Goal: Task Accomplishment & Management: Manage account settings

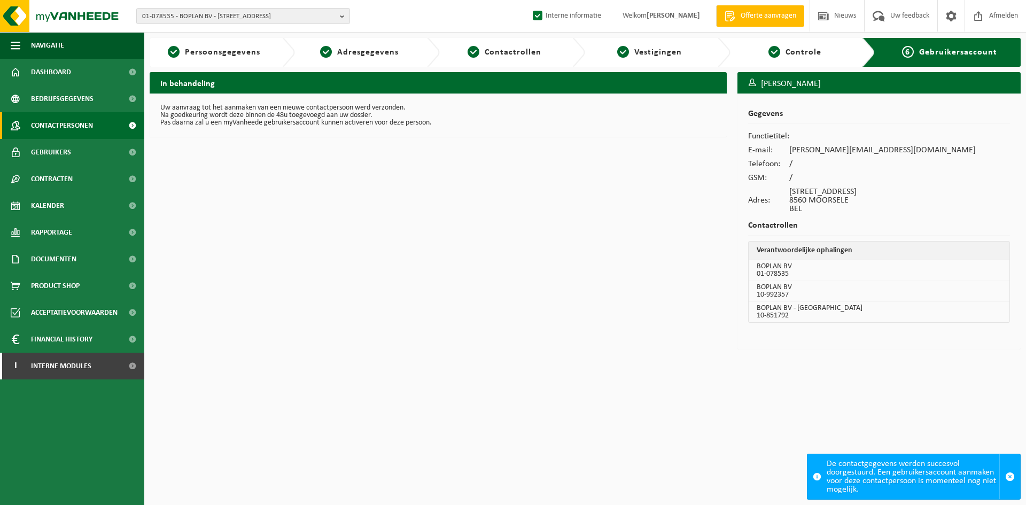
click at [76, 122] on span "Contactpersonen" at bounding box center [62, 125] width 62 height 27
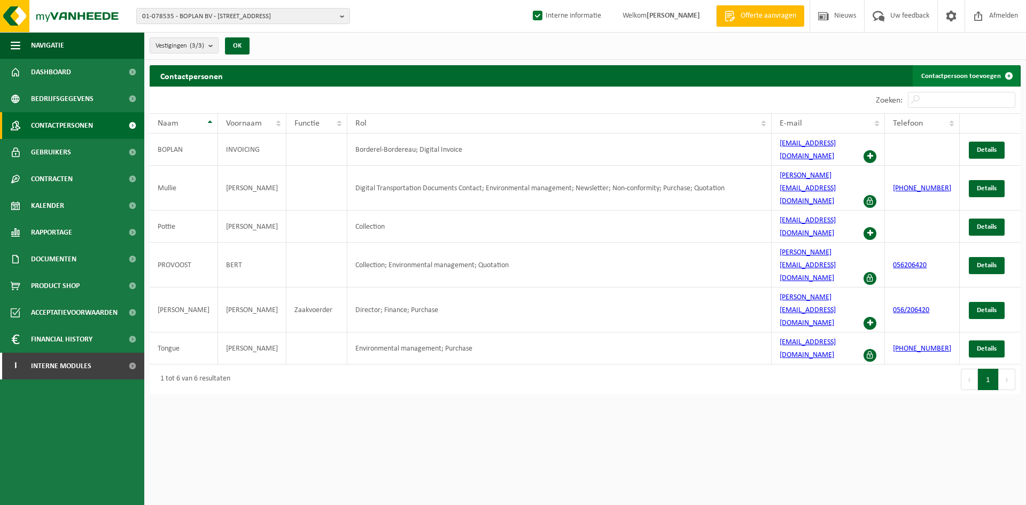
click at [937, 79] on link "Contactpersoon toevoegen" at bounding box center [966, 75] width 107 height 21
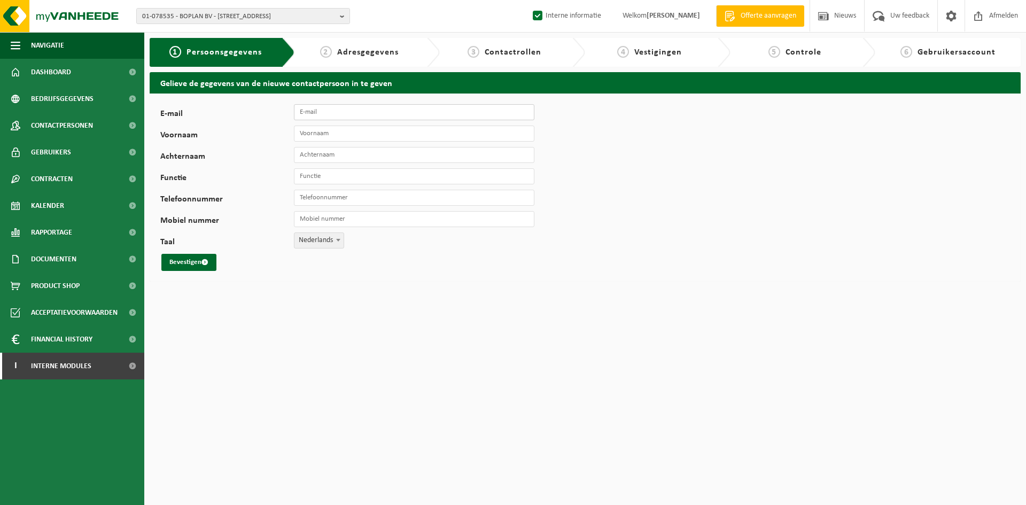
click at [315, 115] on input "E-mail" at bounding box center [414, 112] width 241 height 16
type input "[EMAIL_ADDRESS][DOMAIN_NAME]"
type input "Guillaume"
type input "Soete"
type input "preventie adviseur"
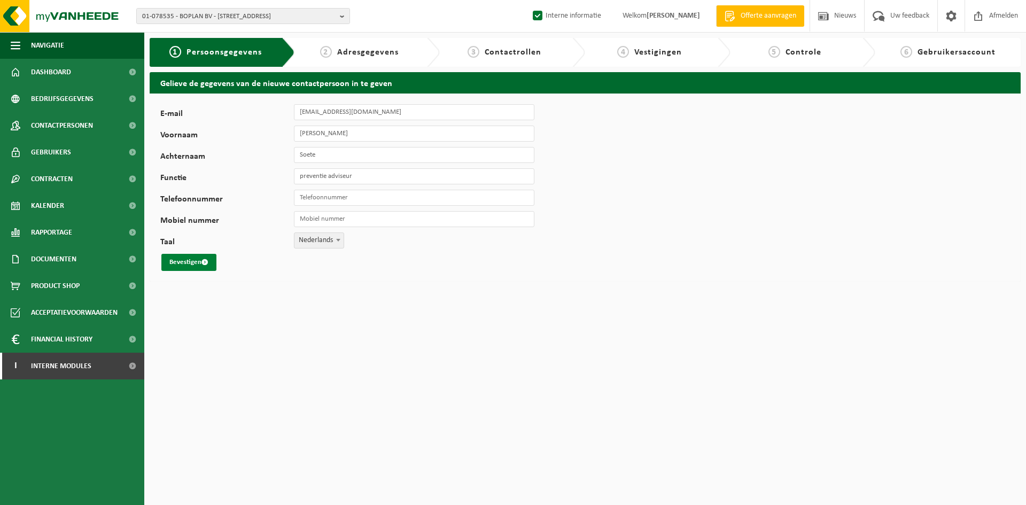
click at [199, 266] on button "Bevestigen" at bounding box center [188, 262] width 55 height 17
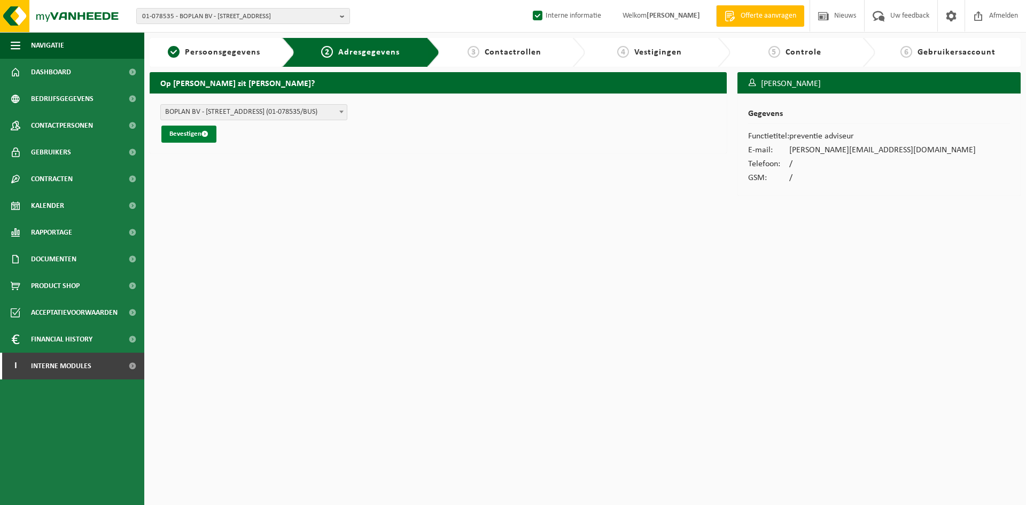
click at [193, 134] on button "Bevestigen" at bounding box center [188, 134] width 55 height 17
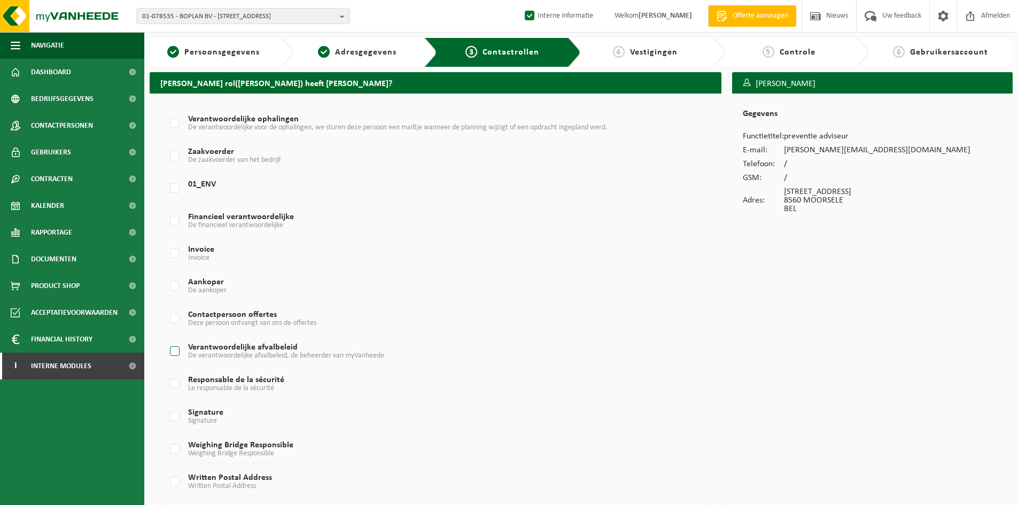
click at [260, 351] on label "Verantwoordelijke afvalbeleid De verantwoordelijke afvalbeleid, de beheerder va…" at bounding box center [413, 352] width 490 height 16
click at [166, 338] on input "Verantwoordelijke afvalbeleid De verantwoordelijke afvalbeleid, de beheerder va…" at bounding box center [166, 338] width 1 height 1
checkbox input "true"
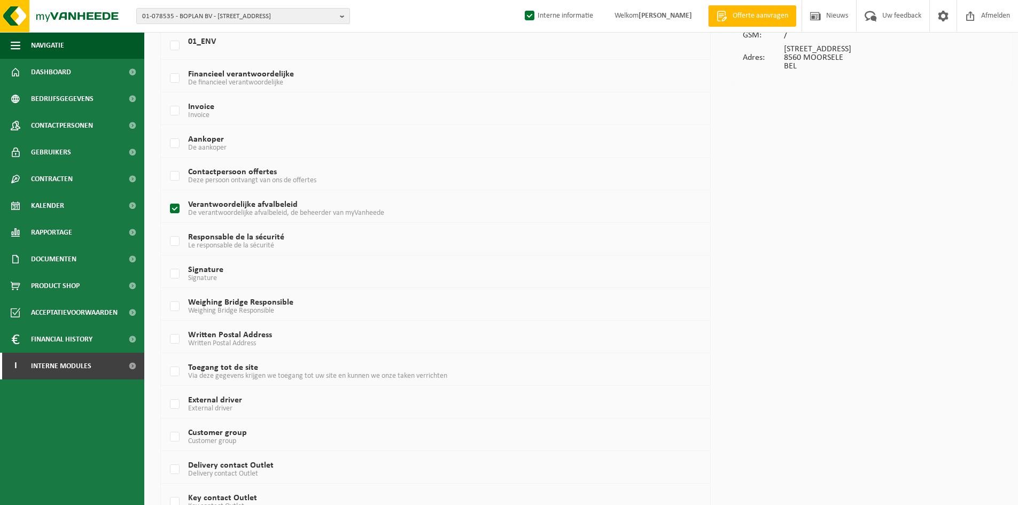
click at [229, 232] on td "Responsable de la sécurité Le responsable de la sécurité" at bounding box center [435, 239] width 549 height 33
drag, startPoint x: 229, startPoint y: 234, endPoint x: 250, endPoint y: 234, distance: 20.3
click at [230, 234] on label "Responsable de la sécurité Le responsable de la sécurité" at bounding box center [413, 242] width 490 height 16
click at [166, 228] on input "Responsable de la sécurité Le responsable de la sécurité" at bounding box center [166, 228] width 1 height 1
checkbox input "true"
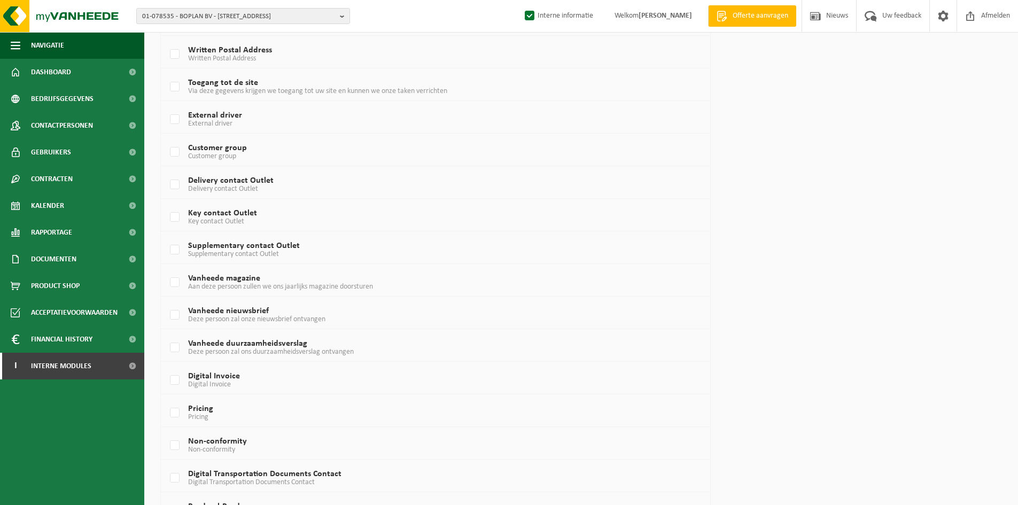
scroll to position [556, 0]
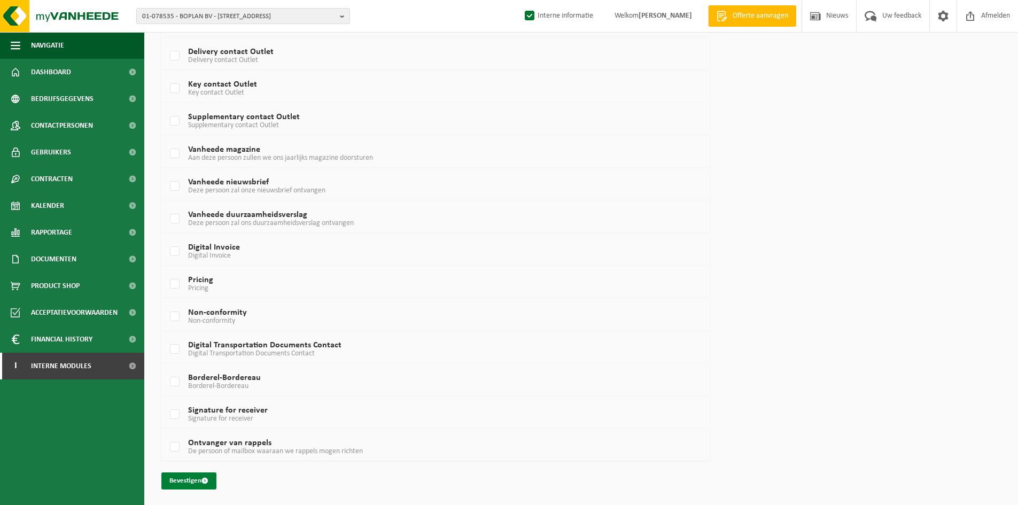
click at [203, 482] on span "submit" at bounding box center [204, 480] width 7 height 7
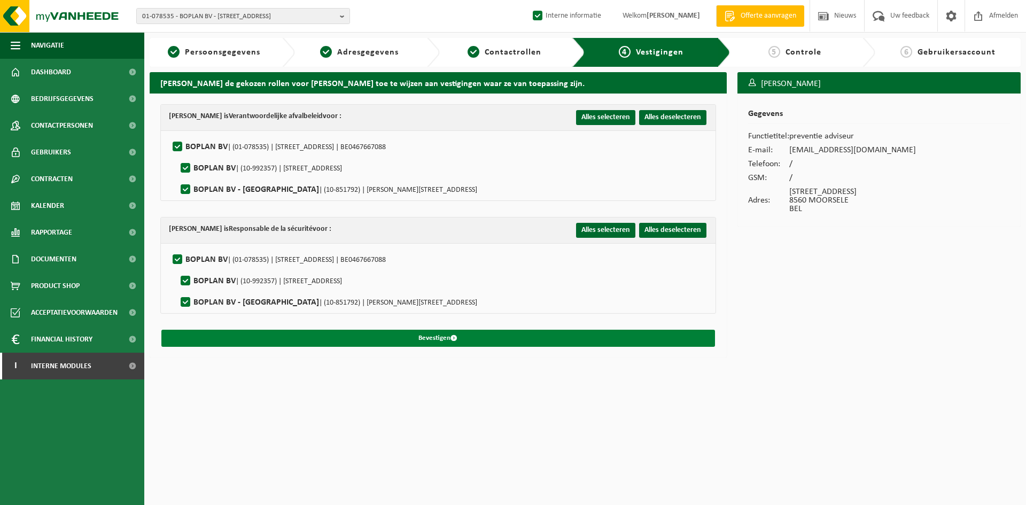
click at [457, 338] on span "submit" at bounding box center [454, 338] width 7 height 7
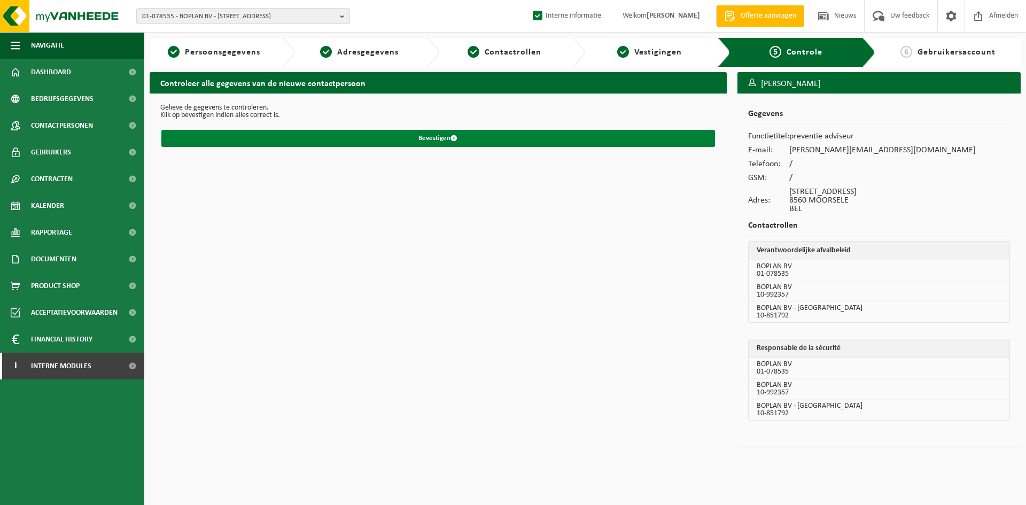
click at [436, 142] on button "Bevestigen" at bounding box center [438, 138] width 554 height 17
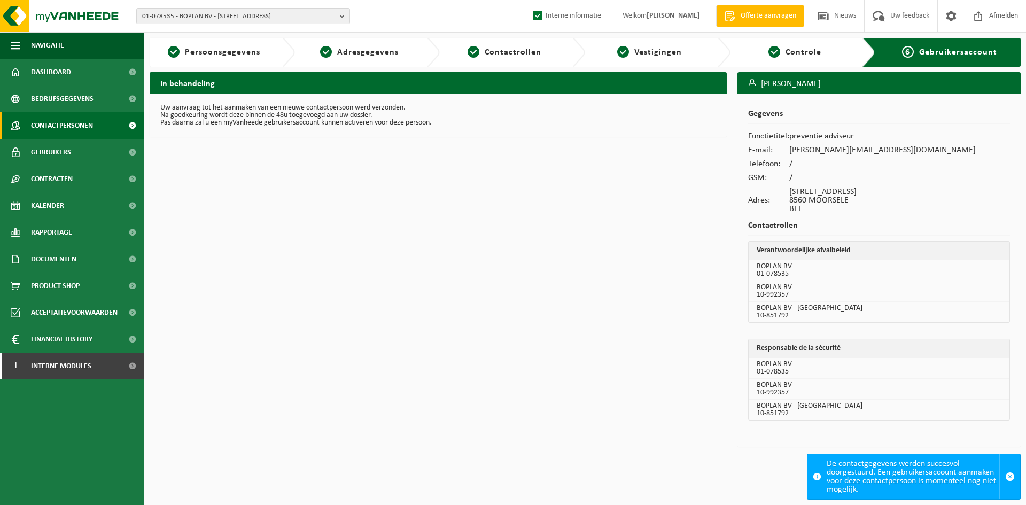
click at [91, 117] on span "Contactpersonen" at bounding box center [62, 125] width 62 height 27
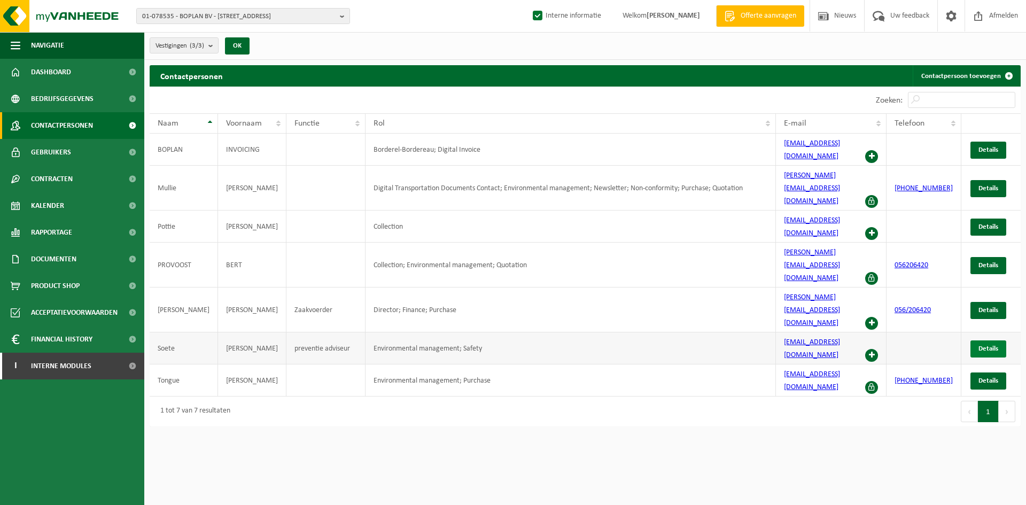
drag, startPoint x: 978, startPoint y: 265, endPoint x: 972, endPoint y: 265, distance: 5.9
click at [978, 340] on link "Details" at bounding box center [989, 348] width 36 height 17
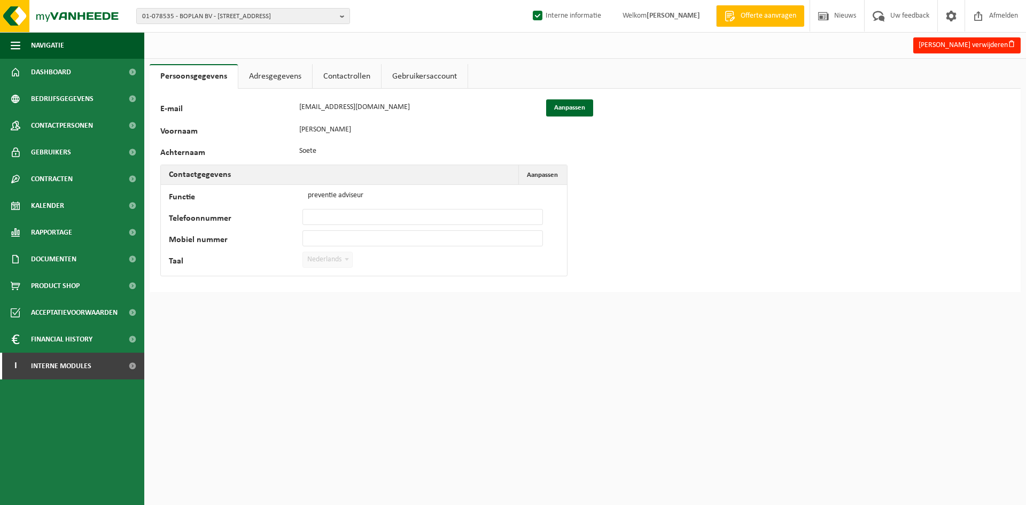
click at [269, 81] on link "Adresgegevens" at bounding box center [275, 76] width 74 height 25
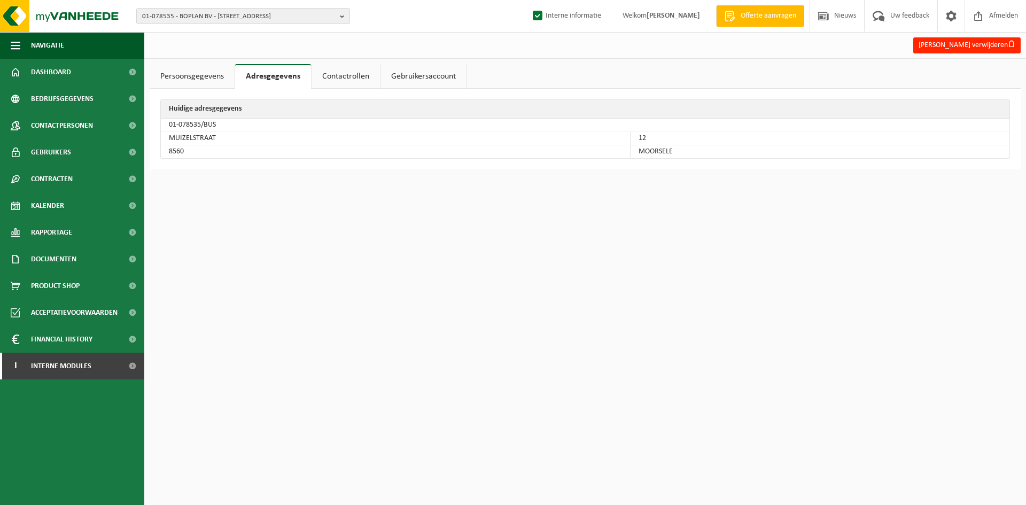
click at [344, 67] on link "Contactrollen" at bounding box center [346, 76] width 68 height 25
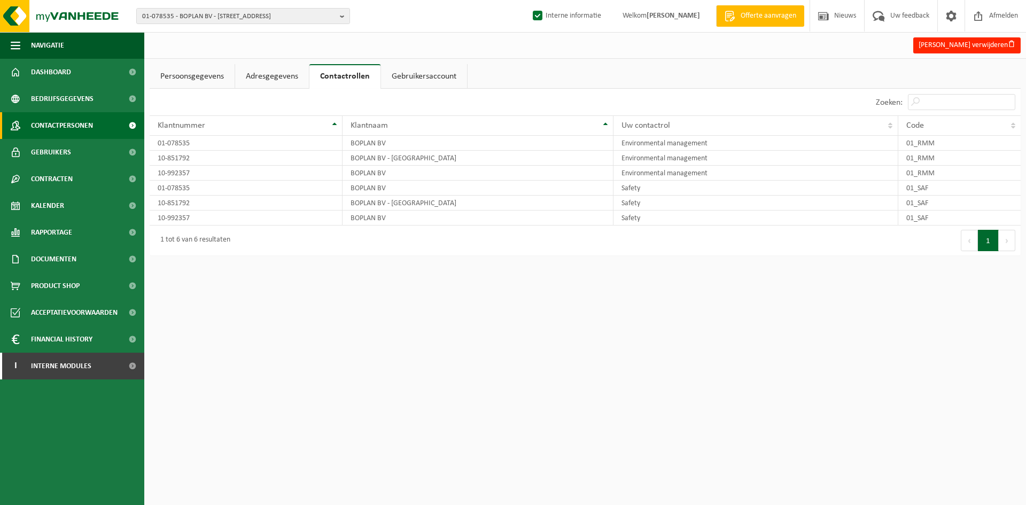
click at [92, 125] on span "Contactpersonen" at bounding box center [62, 125] width 62 height 27
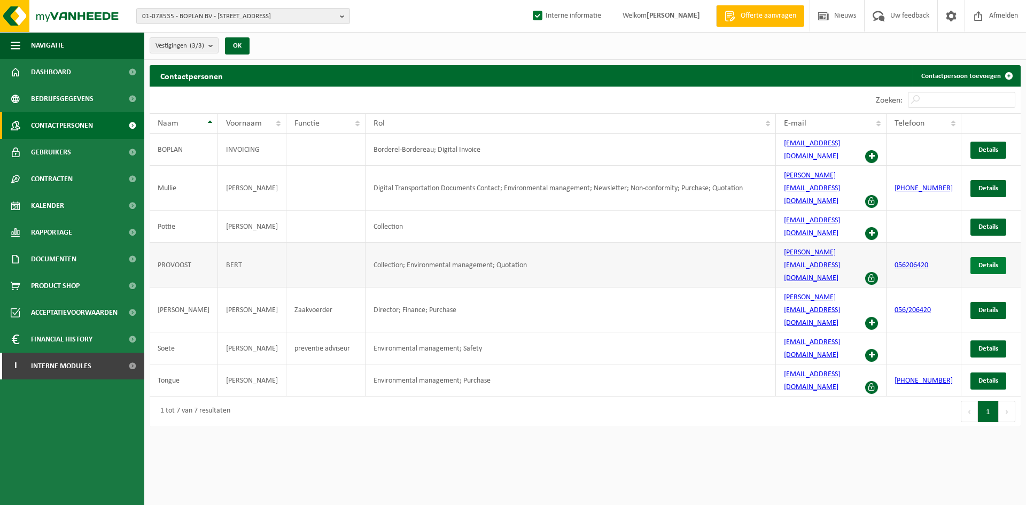
click at [989, 262] on span "Details" at bounding box center [989, 265] width 20 height 7
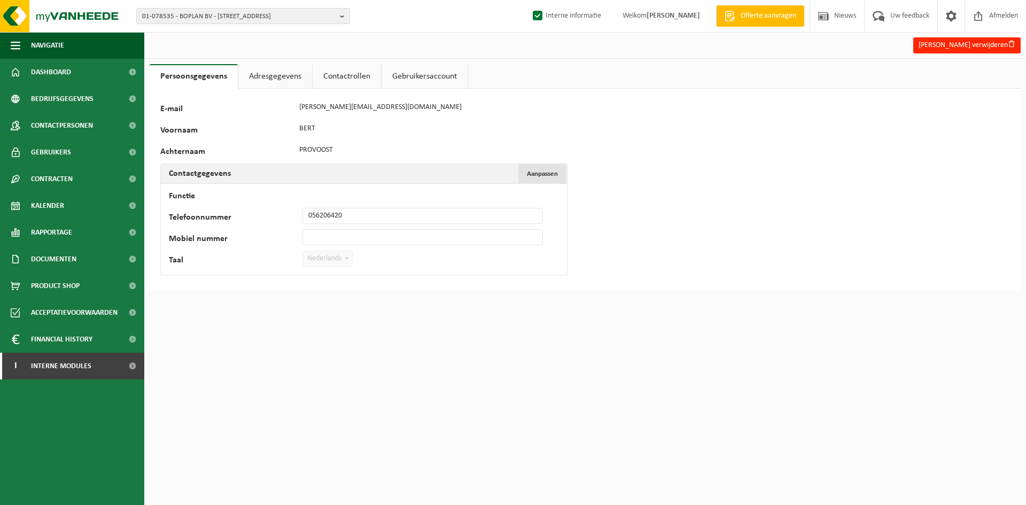
click at [542, 174] on span "Aanpassen" at bounding box center [542, 173] width 31 height 7
click at [403, 192] on input "Functie" at bounding box center [422, 195] width 241 height 16
type input "Facility manager"
click at [181, 280] on button "Bevestigen" at bounding box center [197, 280] width 55 height 17
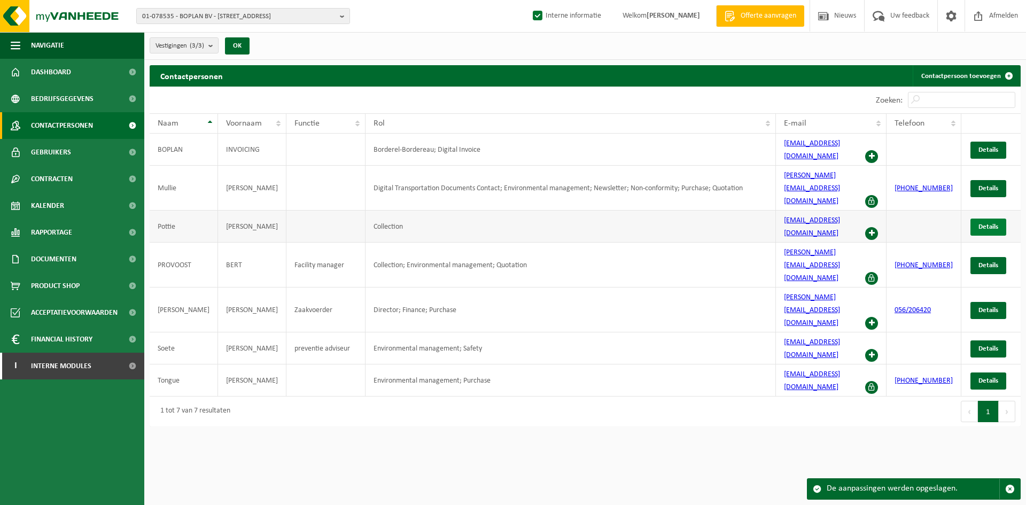
click at [990, 223] on span "Details" at bounding box center [989, 226] width 20 height 7
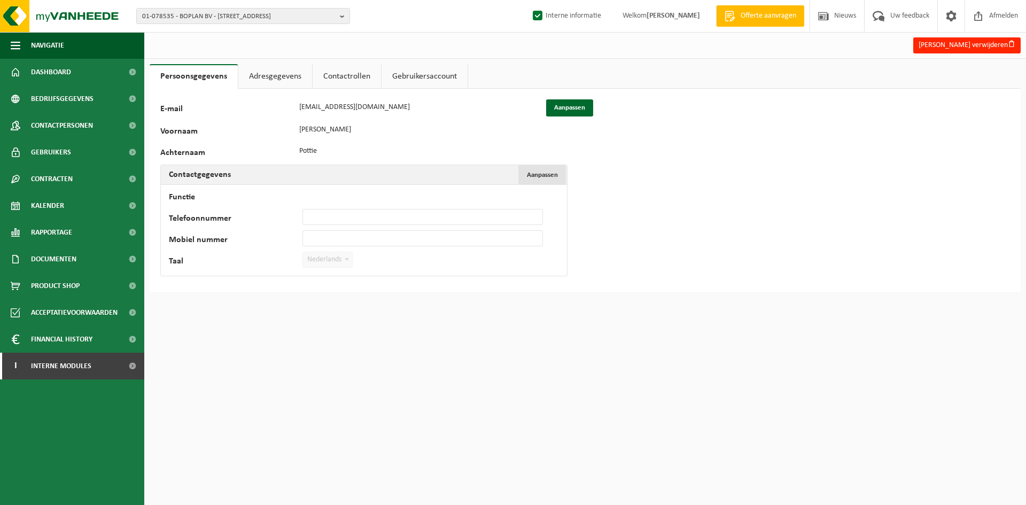
click at [549, 173] on span "Aanpassen" at bounding box center [542, 175] width 31 height 7
click at [370, 189] on input "Functie" at bounding box center [422, 196] width 241 height 16
type input "verantw wissels"
click at [217, 277] on button "Bevestigen" at bounding box center [197, 281] width 55 height 17
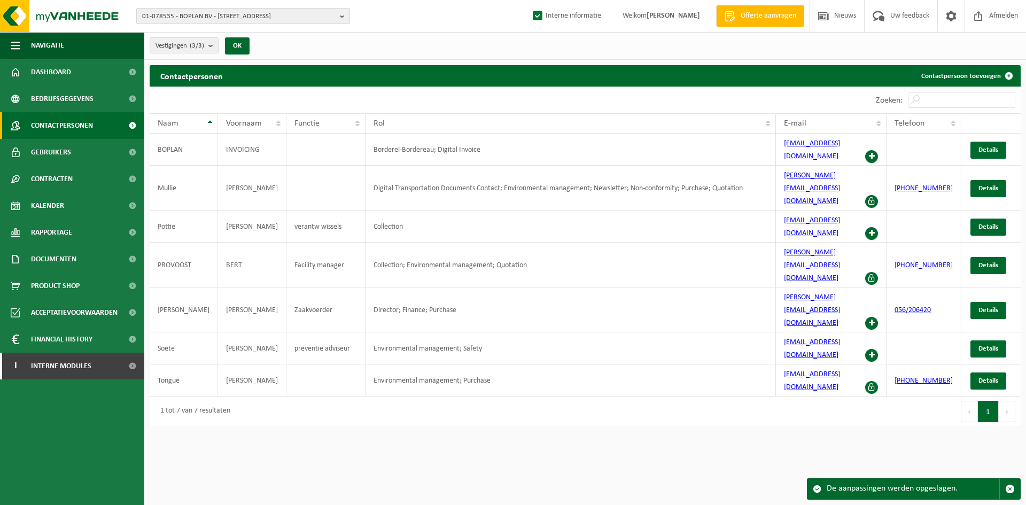
drag, startPoint x: 239, startPoint y: 15, endPoint x: 228, endPoint y: 20, distance: 12.2
click at [239, 15] on span "01-078535 - BOPLAN BV - [STREET_ADDRESS]" at bounding box center [238, 17] width 193 height 16
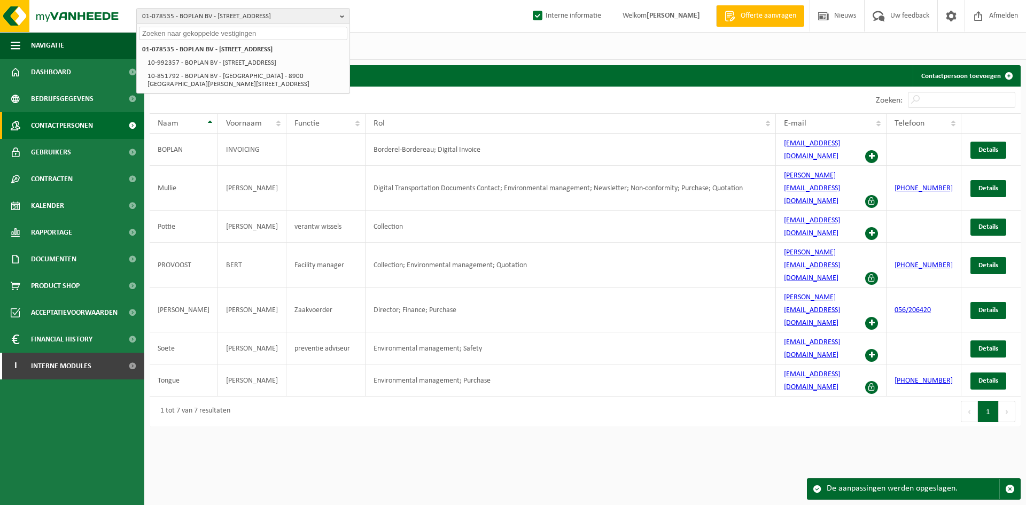
click at [476, 43] on div "Vestigingen (3/3) Alles selecteren Alles deselecteren Actieve selecteren BOPLAN…" at bounding box center [585, 46] width 882 height 28
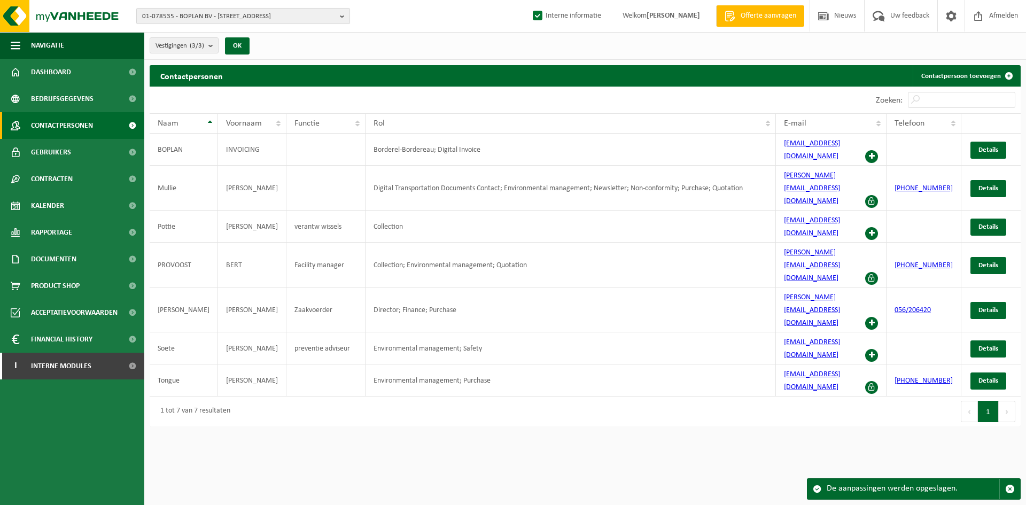
click at [262, 15] on span "01-078535 - BOPLAN BV - [STREET_ADDRESS]" at bounding box center [238, 17] width 193 height 16
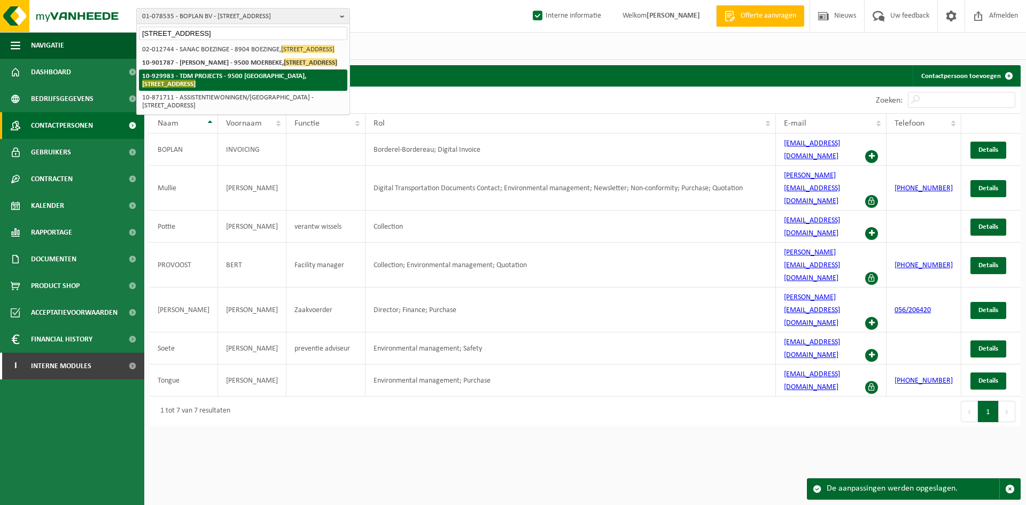
type input "kapellestraat 20"
click at [284, 84] on strong "10-929983 - TDM PROJECTS - 9500 GERAARDSBERGEN, KAPELLESTRAAT 20" at bounding box center [224, 80] width 164 height 15
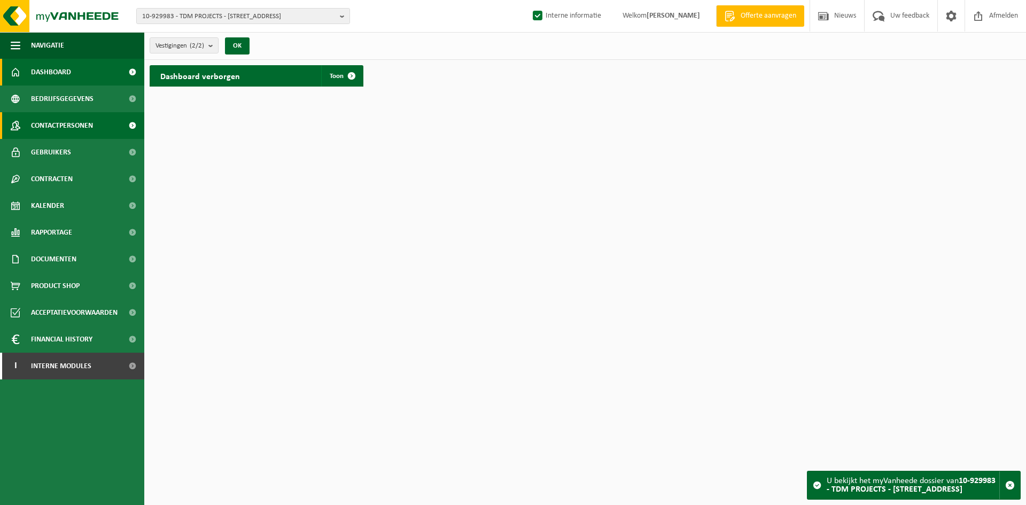
drag, startPoint x: 81, startPoint y: 118, endPoint x: 82, endPoint y: 124, distance: 6.0
click at [80, 118] on span "Contactpersonen" at bounding box center [62, 125] width 62 height 27
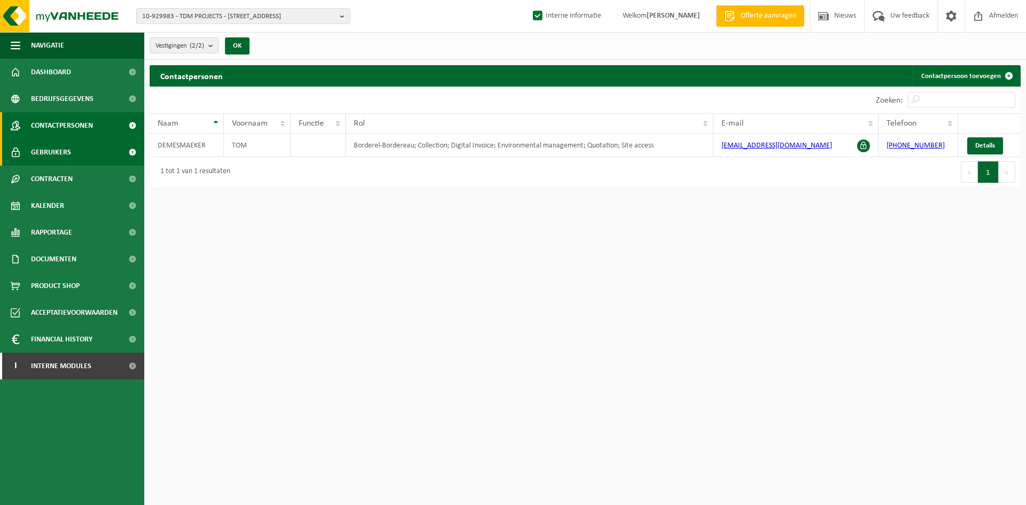
click at [73, 154] on link "Gebruikers" at bounding box center [72, 152] width 144 height 27
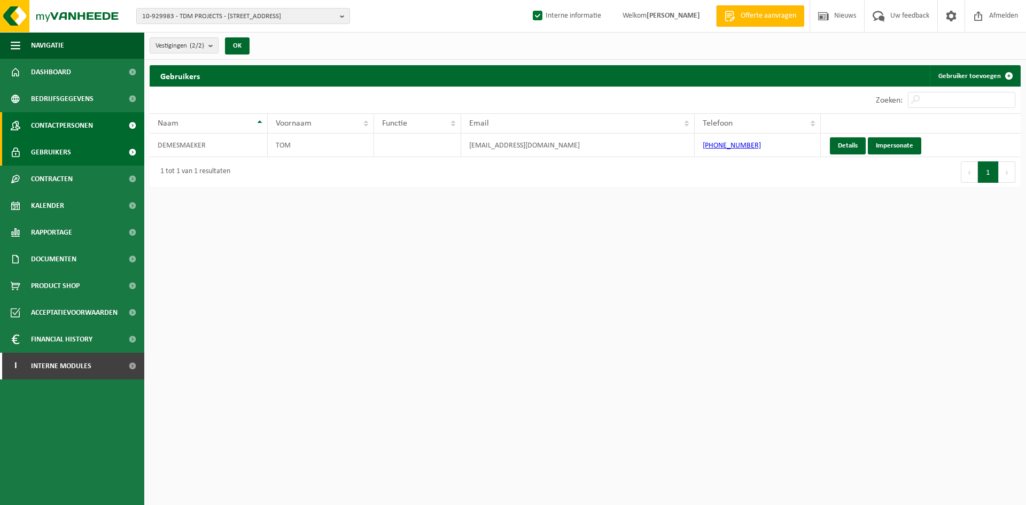
click at [100, 133] on link "Contactpersonen" at bounding box center [72, 125] width 144 height 27
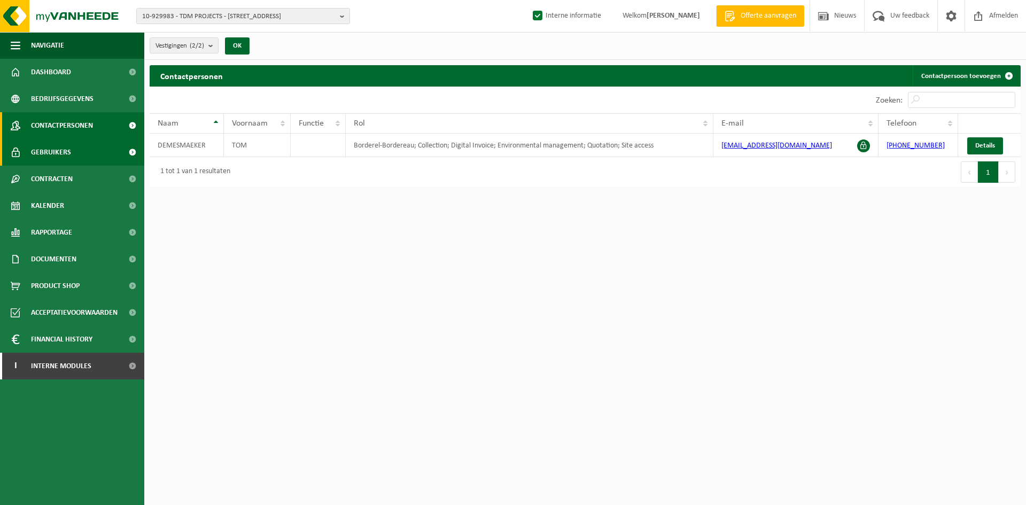
click at [65, 146] on span "Gebruikers" at bounding box center [51, 152] width 40 height 27
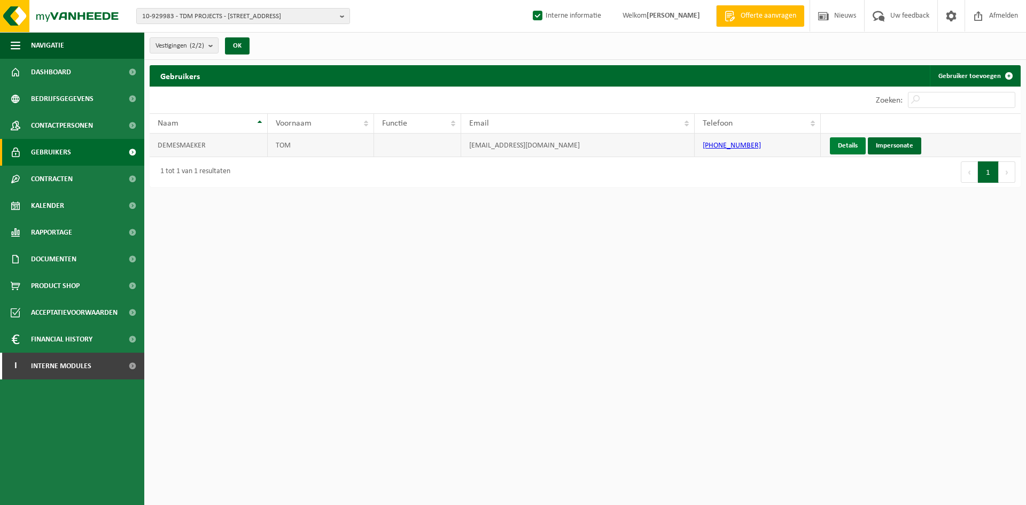
click at [857, 146] on link "Details" at bounding box center [848, 145] width 36 height 17
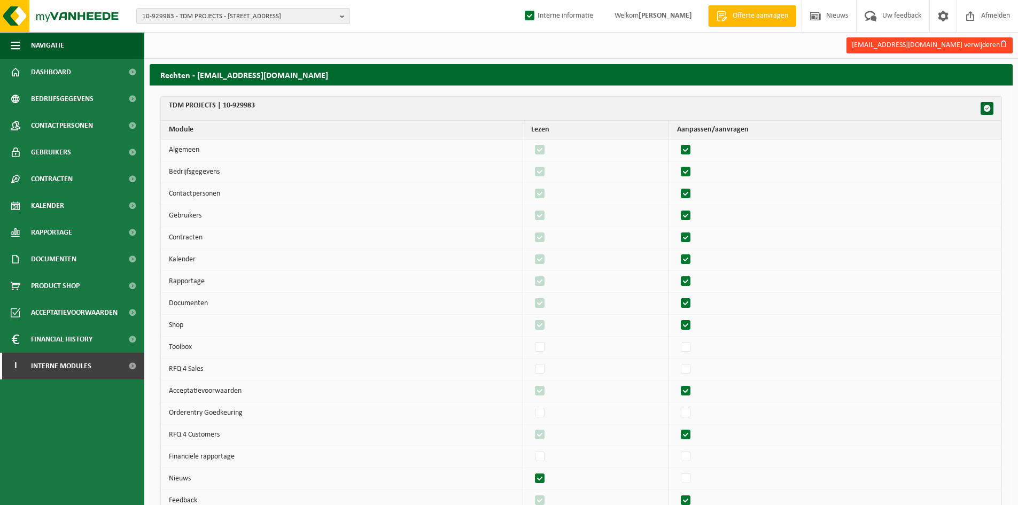
click at [929, 43] on button "de.binnendeurspecialist@gmail.com verwijderen" at bounding box center [930, 45] width 166 height 16
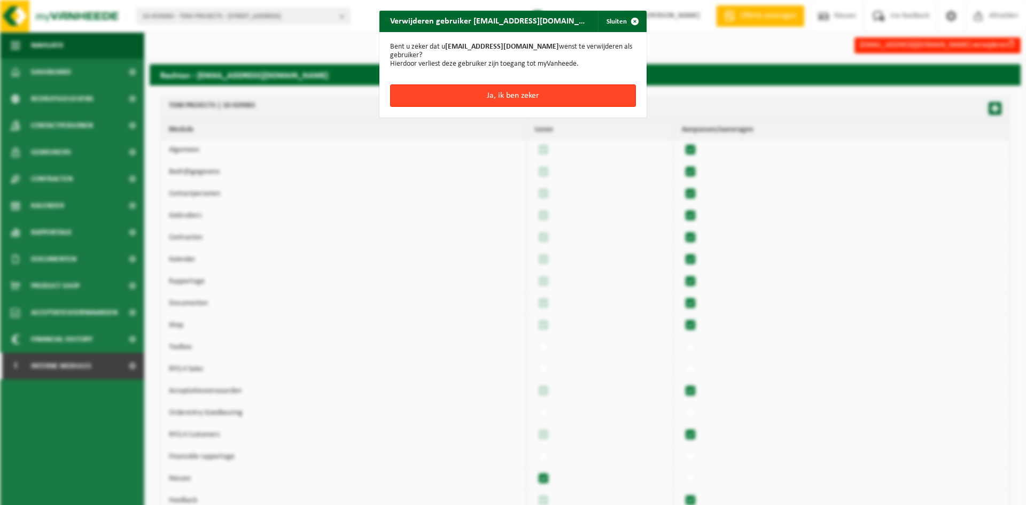
click at [571, 96] on button "Ja, ik ben zeker" at bounding box center [513, 95] width 246 height 22
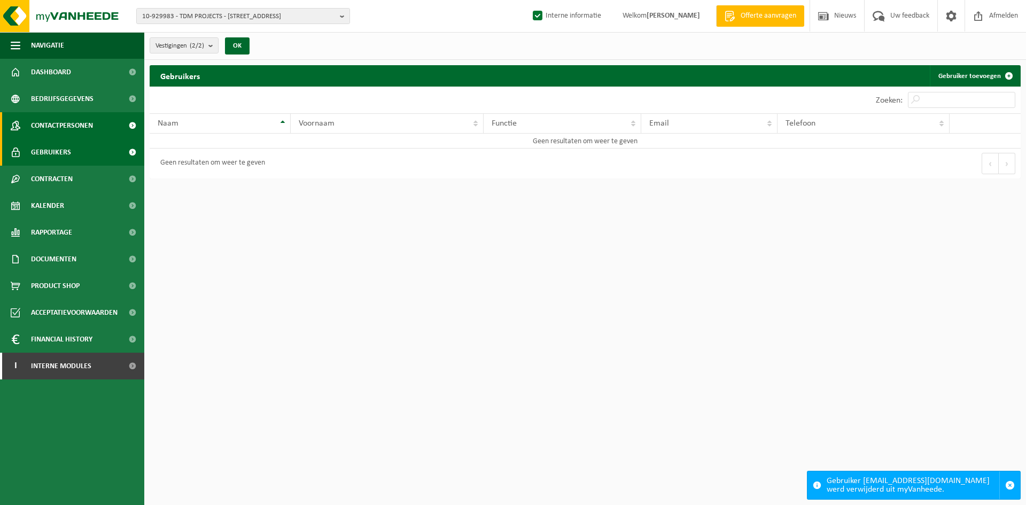
click at [51, 122] on span "Contactpersonen" at bounding box center [62, 125] width 62 height 27
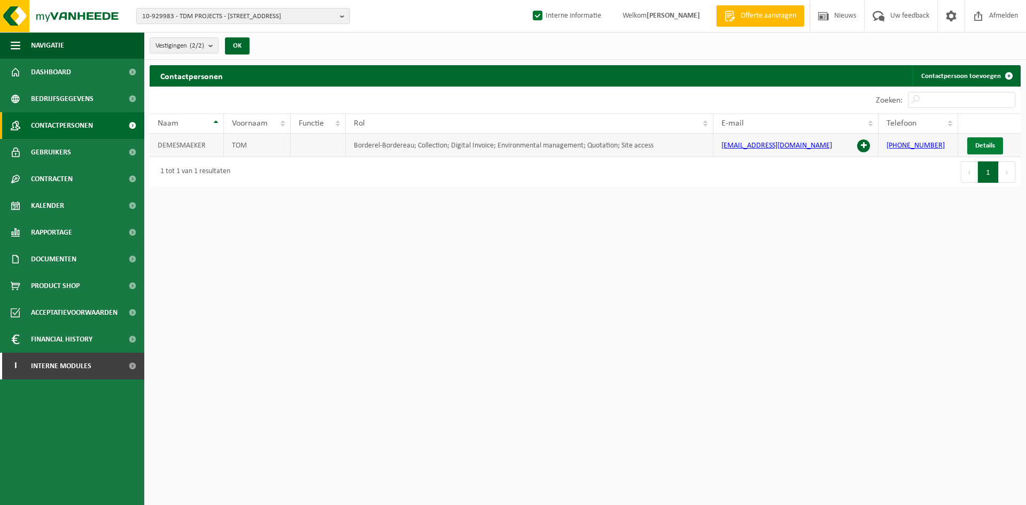
click at [978, 146] on span "Details" at bounding box center [985, 145] width 20 height 7
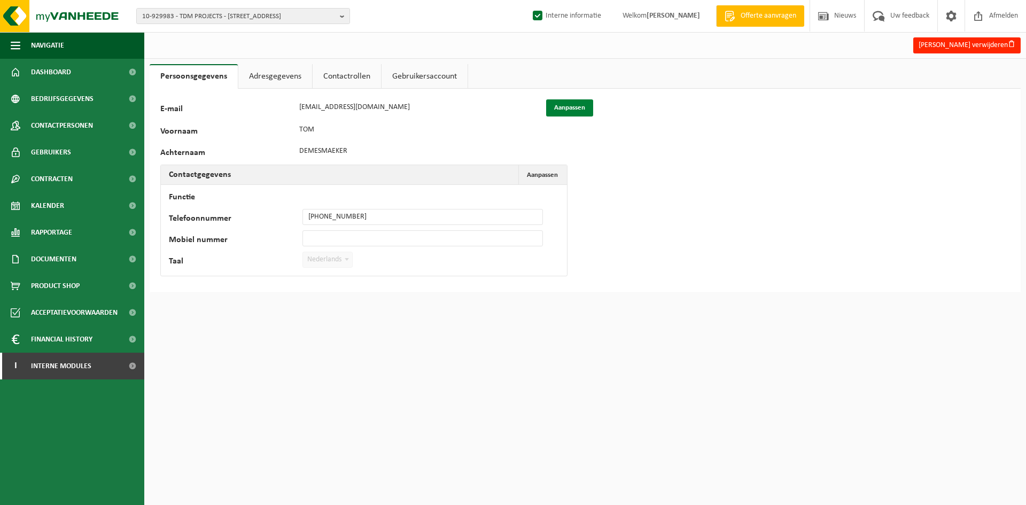
click at [584, 104] on button "Aanpassen" at bounding box center [569, 107] width 47 height 17
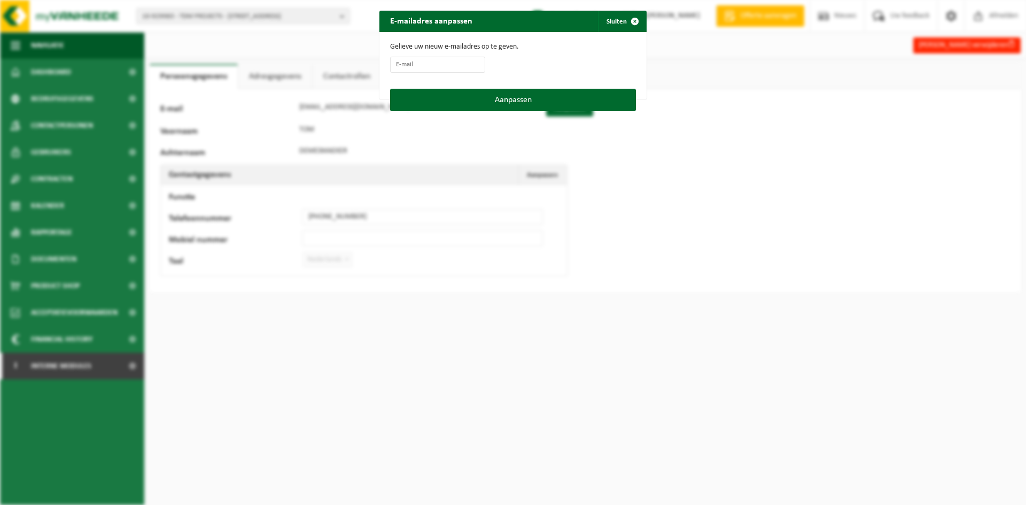
click at [408, 54] on form "Gelieve uw nieuw e-mailadres op te geven." at bounding box center [513, 60] width 246 height 35
click at [408, 69] on input "E-mail" at bounding box center [437, 65] width 95 height 16
type input "tdm.projectsbv@gmail.com"
click at [450, 104] on button "Aanpassen" at bounding box center [513, 100] width 246 height 22
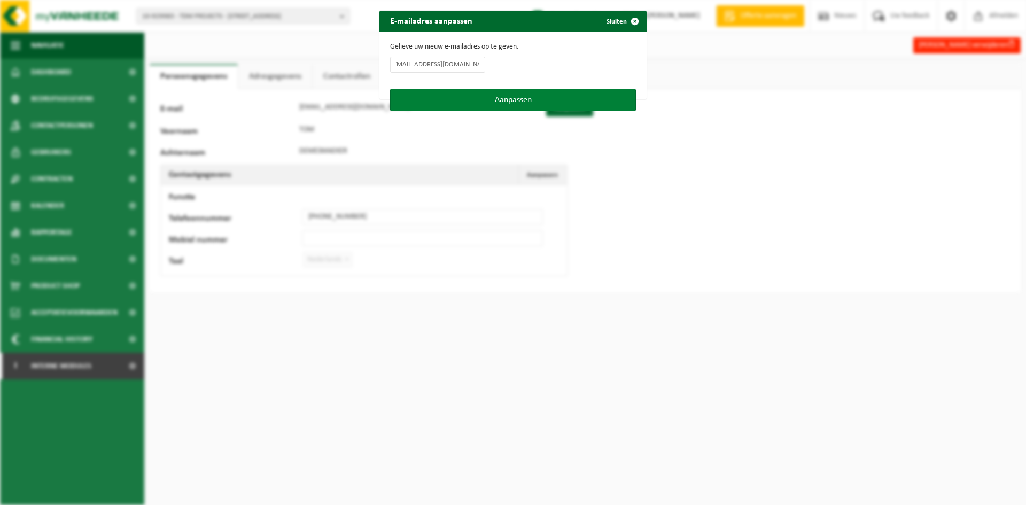
scroll to position [0, 0]
type input "tdm.projectsbv@gmail.com"
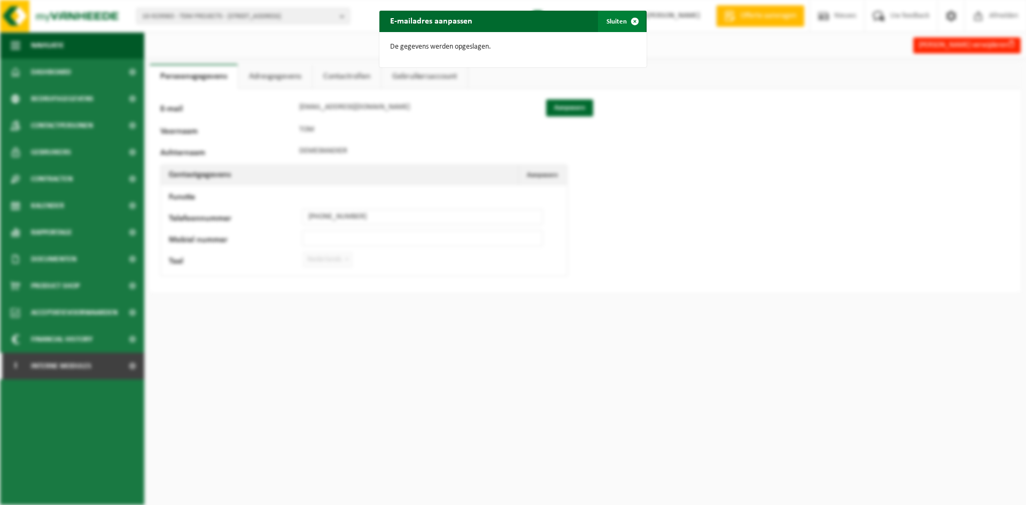
click at [610, 17] on button "Sluiten" at bounding box center [622, 21] width 48 height 21
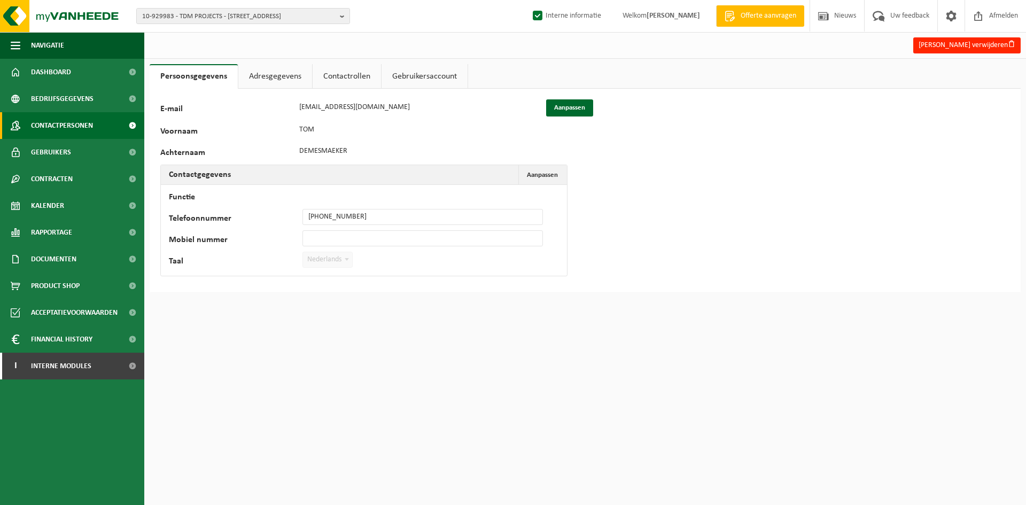
click at [66, 129] on span "Contactpersonen" at bounding box center [62, 125] width 62 height 27
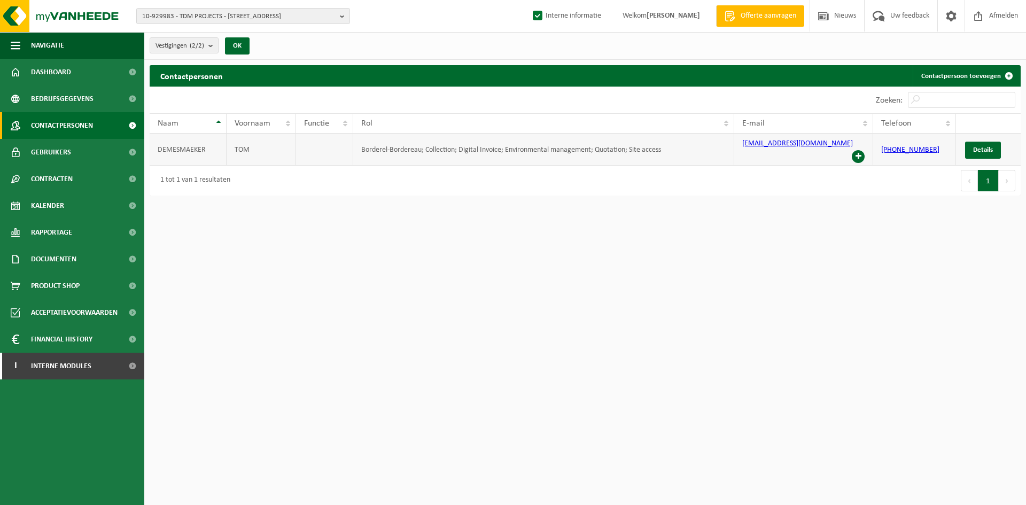
click at [859, 150] on span at bounding box center [858, 156] width 13 height 13
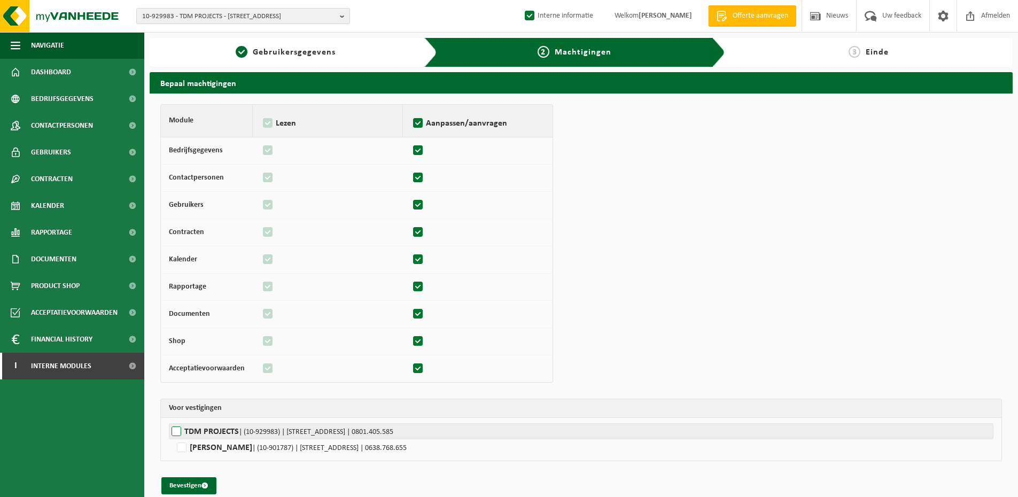
click at [198, 432] on label"] "TDM PROJECTS | (10-929983) | [STREET_ADDRESS] | 0801.405.585" at bounding box center [581, 431] width 825 height 16
click at [198, 432] on input "TDM PROJECTS | (10-929983) | [STREET_ADDRESS] | 0801.405.585" at bounding box center [678, 431] width 1018 height 16
checkbox input "true"
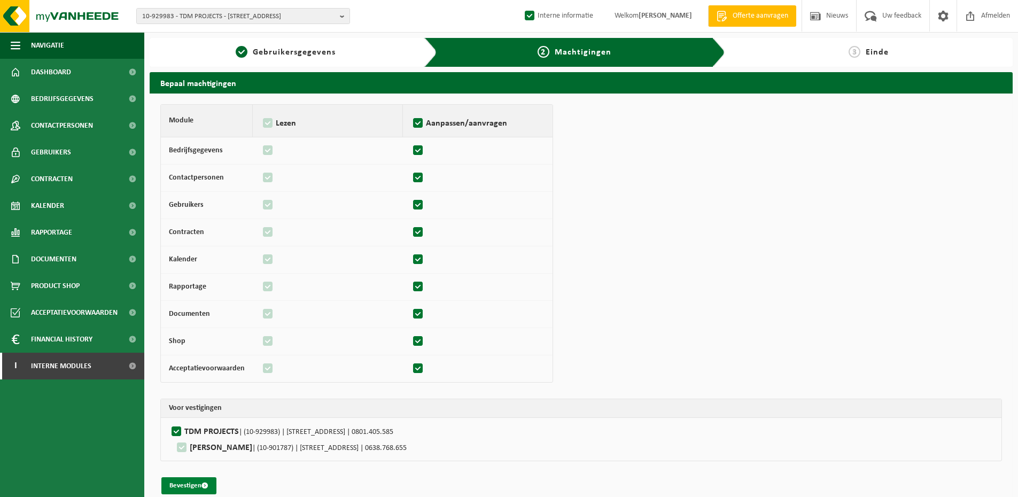
click at [190, 491] on button "Bevestigen" at bounding box center [188, 485] width 55 height 17
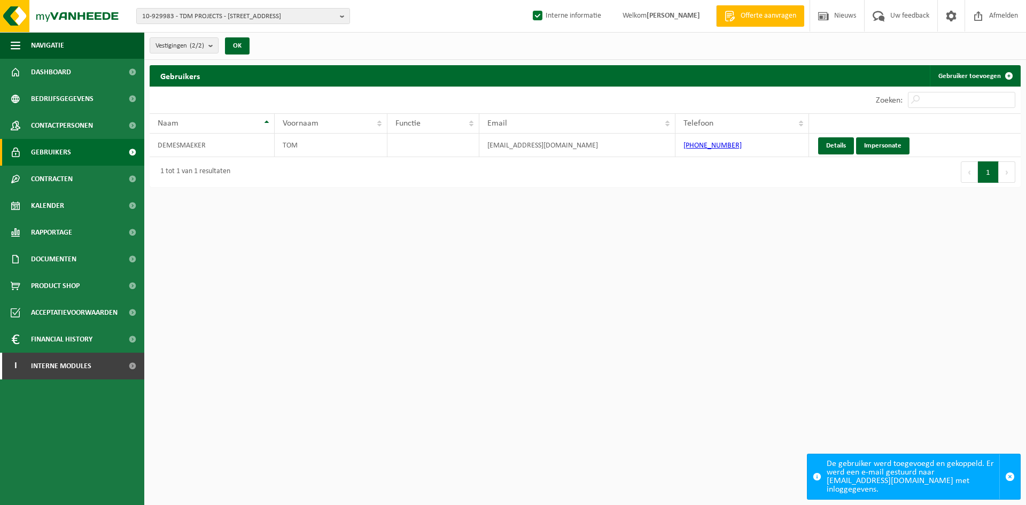
click at [545, 313] on html "10-929983 - TDM PROJECTS - 9500 GERAARDSBERGEN, KAPELLESTRAAT 20 10-929983 - TD…" at bounding box center [513, 252] width 1026 height 505
click at [57, 198] on span "Kalender" at bounding box center [47, 205] width 33 height 27
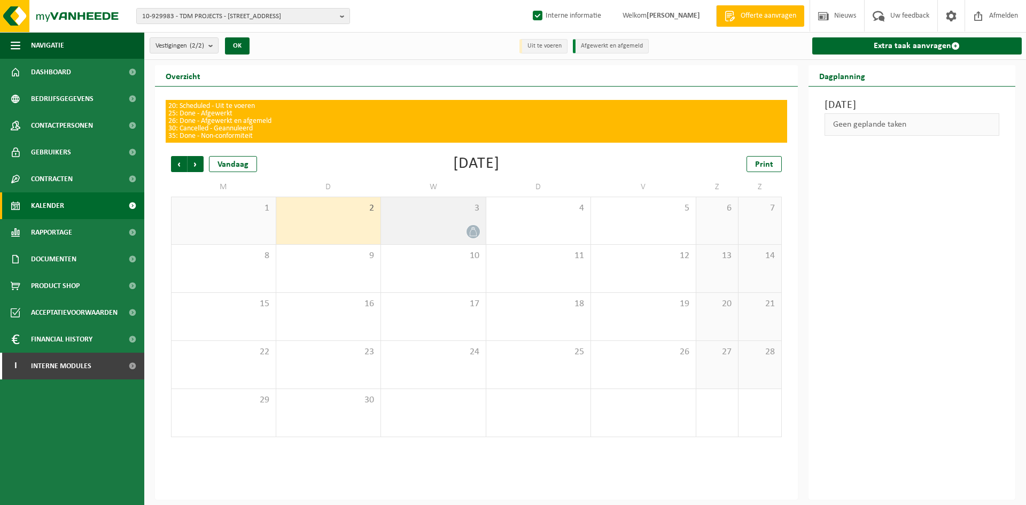
click at [411, 216] on div "3" at bounding box center [433, 220] width 105 height 47
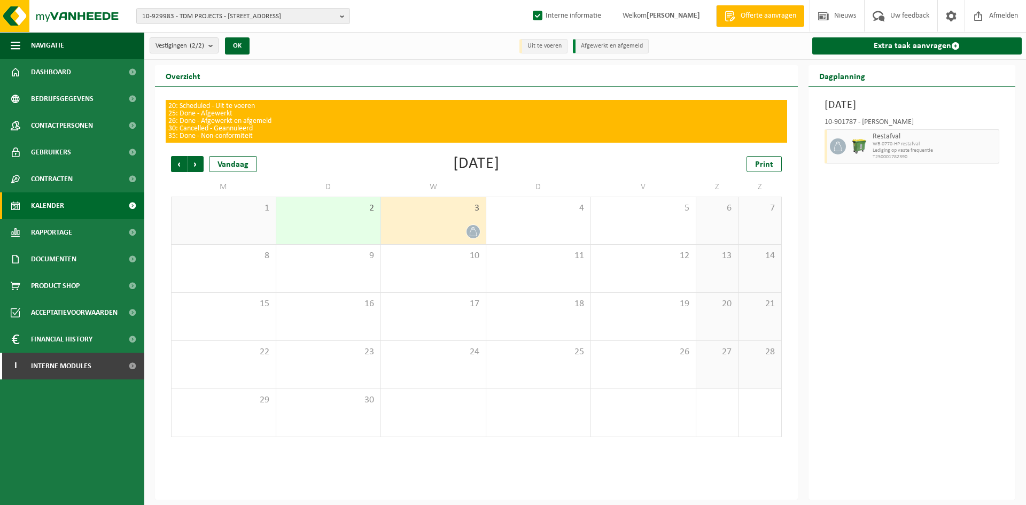
click at [438, 81] on div "Overzicht" at bounding box center [476, 75] width 643 height 21
click at [1013, 223] on div "Woensdag 3 september 2025 10-901787 - DEMESMAEKER TOM - MOERBEKE Restafval WB-0…" at bounding box center [912, 293] width 207 height 413
click at [531, 13] on label "Interne informatie" at bounding box center [566, 16] width 71 height 16
click at [529, 0] on input "Interne informatie" at bounding box center [529, -1] width 1 height 1
checkbox input "false"
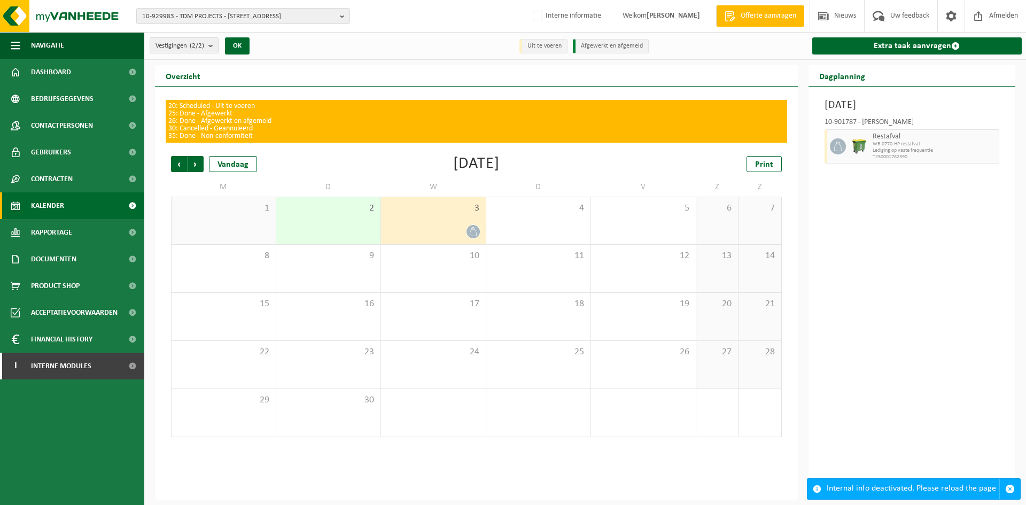
drag, startPoint x: 950, startPoint y: 197, endPoint x: 887, endPoint y: 219, distance: 66.6
click at [950, 197] on div "Woensdag 3 september 2025 10-901787 - DEMESMAEKER TOM - MOERBEKE Restafval WB-0…" at bounding box center [912, 293] width 207 height 413
click at [237, 12] on span "10-929983 - TDM PROJECTS - 9500 GERAARDSBERGEN, KAPELLESTRAAT 20" at bounding box center [238, 17] width 193 height 16
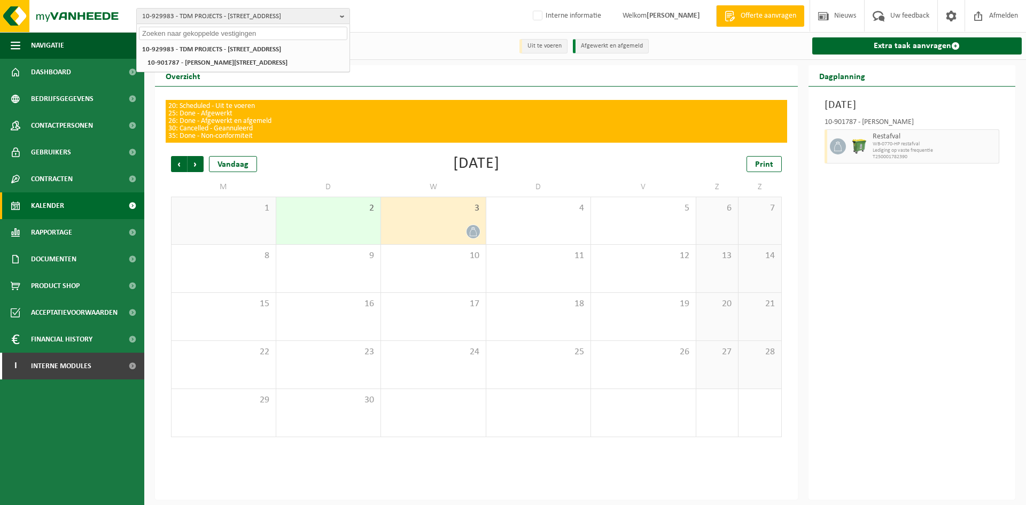
click at [288, 27] on input "text" at bounding box center [243, 33] width 208 height 13
paste input "01-078535"
type input "01-078535"
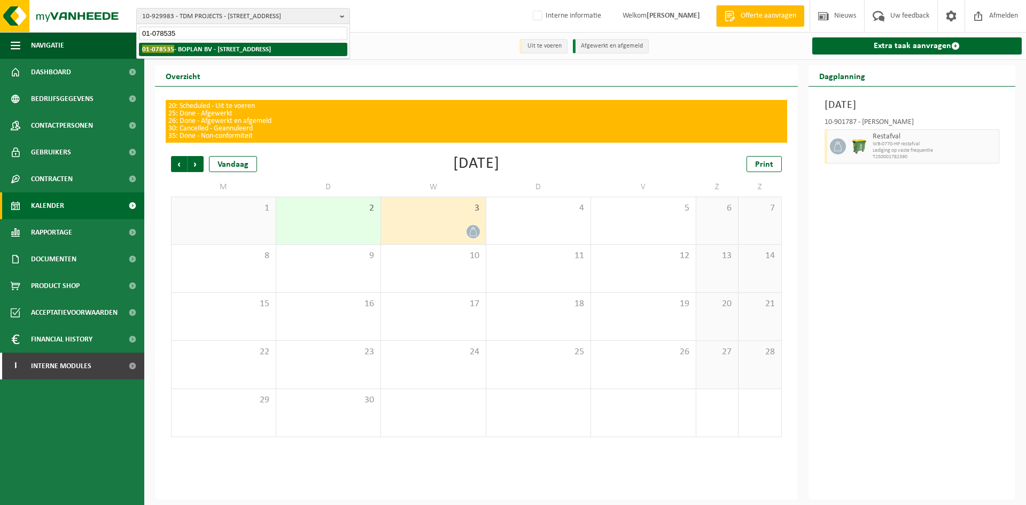
click at [203, 51] on strong "01-078535 - BOPLAN BV - 8560 MOORSELE, MUIZELSTRAAT 12" at bounding box center [206, 49] width 129 height 8
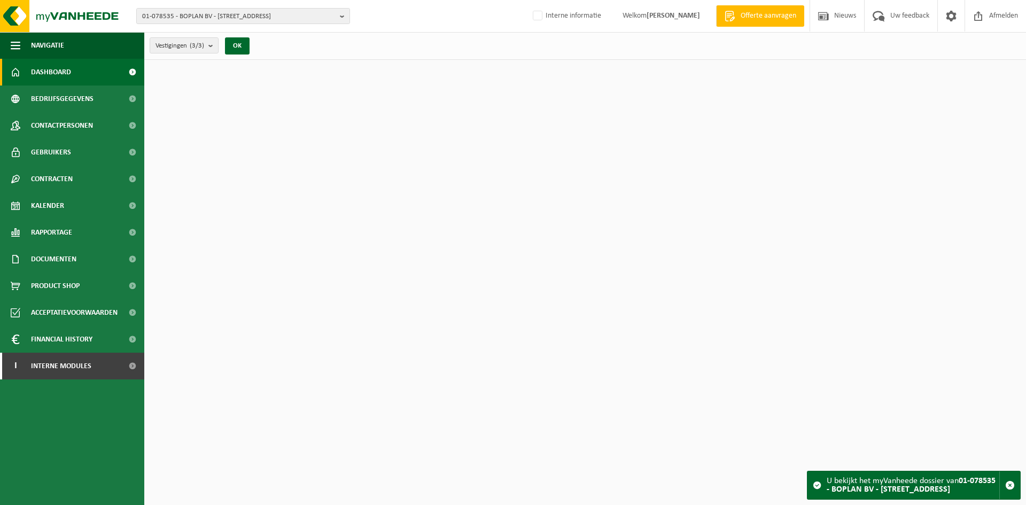
click at [66, 121] on span "Contactpersonen" at bounding box center [62, 125] width 62 height 27
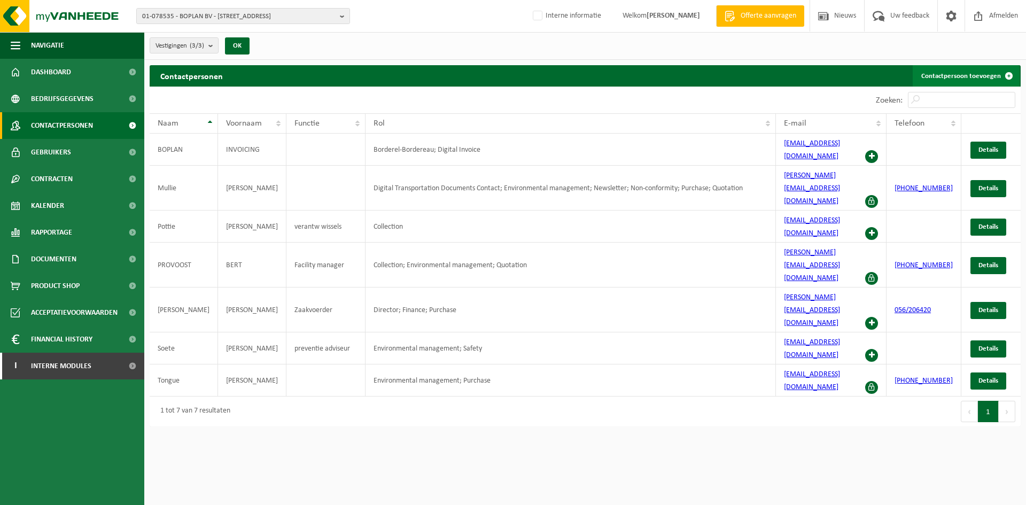
click at [989, 73] on link "Contactpersoon toevoegen" at bounding box center [966, 75] width 107 height 21
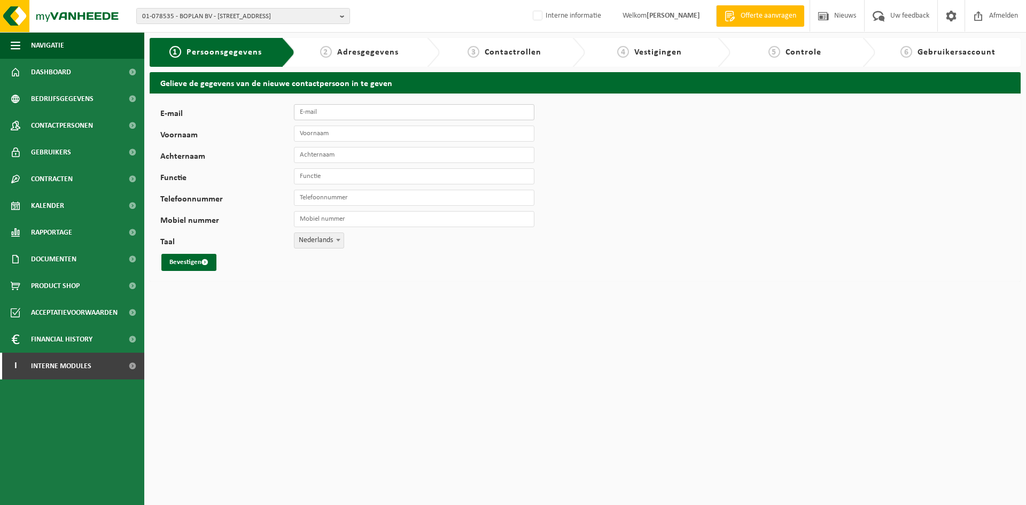
click at [350, 105] on input "E-mail" at bounding box center [414, 112] width 241 height 16
click at [329, 117] on input "E-mail" at bounding box center [414, 112] width 241 height 16
type input "[PERSON_NAME][EMAIL_ADDRESS][DOMAIN_NAME]"
type input "Stefanie"
click at [308, 153] on input "Deschrijver" at bounding box center [414, 155] width 241 height 16
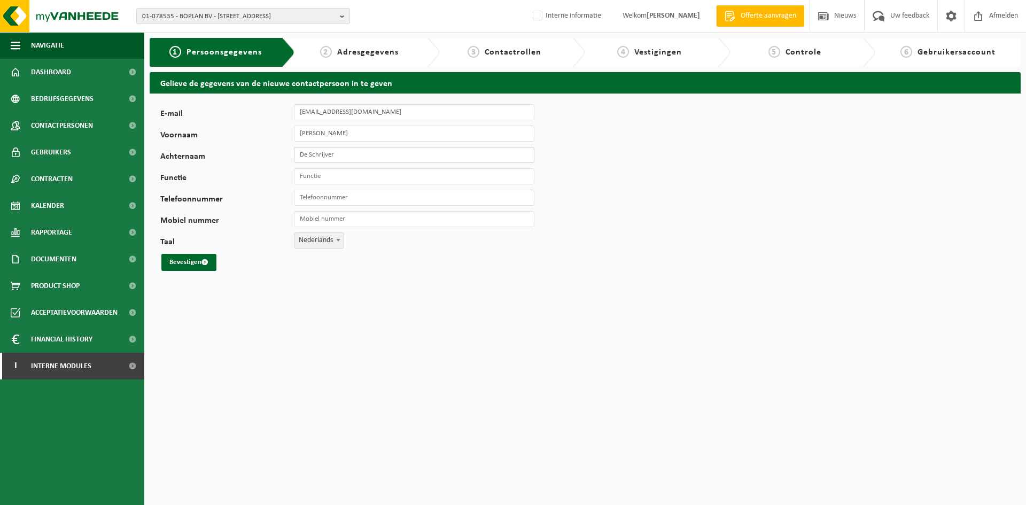
type input "De Schrijver"
click at [401, 187] on div "E-mail s.deschrijver@boplan.com Voornaam Stefanie Achternaam De Schrijver Funct…" at bounding box center [333, 187] width 347 height 167
click at [386, 178] on input "Functie" at bounding box center [414, 176] width 241 height 16
type input "Sustainability manager"
click at [203, 262] on span "submit" at bounding box center [204, 262] width 7 height 7
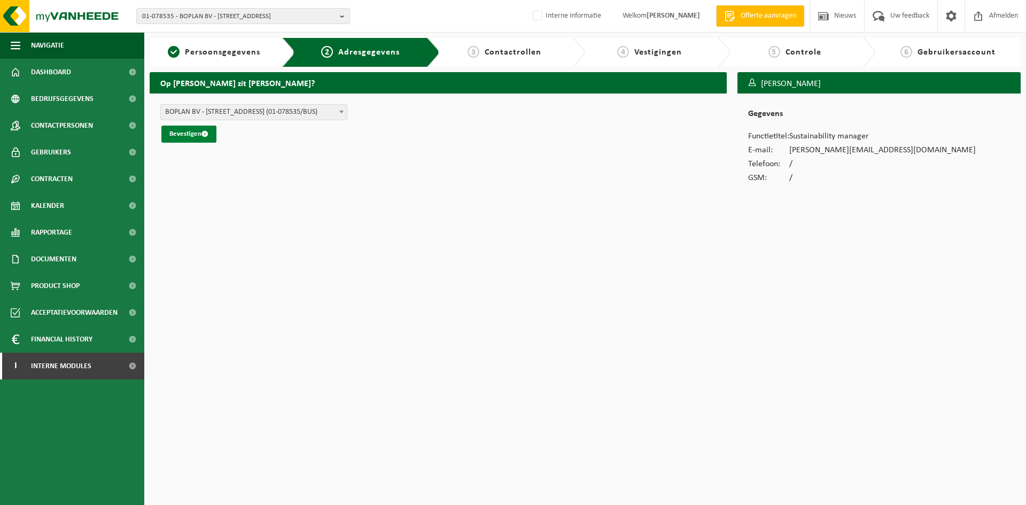
click at [191, 128] on button "Bevestigen" at bounding box center [188, 134] width 55 height 17
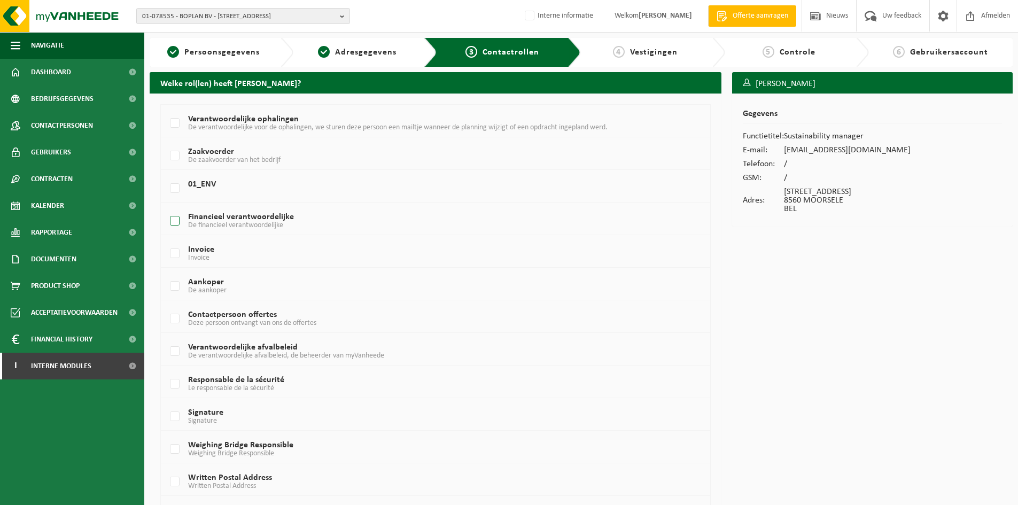
click at [286, 223] on label "Financieel verantwoordelijke De financieel verantwoordelijke" at bounding box center [413, 221] width 490 height 16
click at [166, 208] on input "Financieel verantwoordelijke De financieel verantwoordelijke" at bounding box center [166, 207] width 1 height 1
click at [286, 223] on label "Financieel verantwoordelijke De financieel verantwoordelijke" at bounding box center [413, 221] width 490 height 16
click at [166, 208] on input "Financieel verantwoordelijke De financieel verantwoordelijke" at bounding box center [166, 207] width 1 height 1
checkbox input "false"
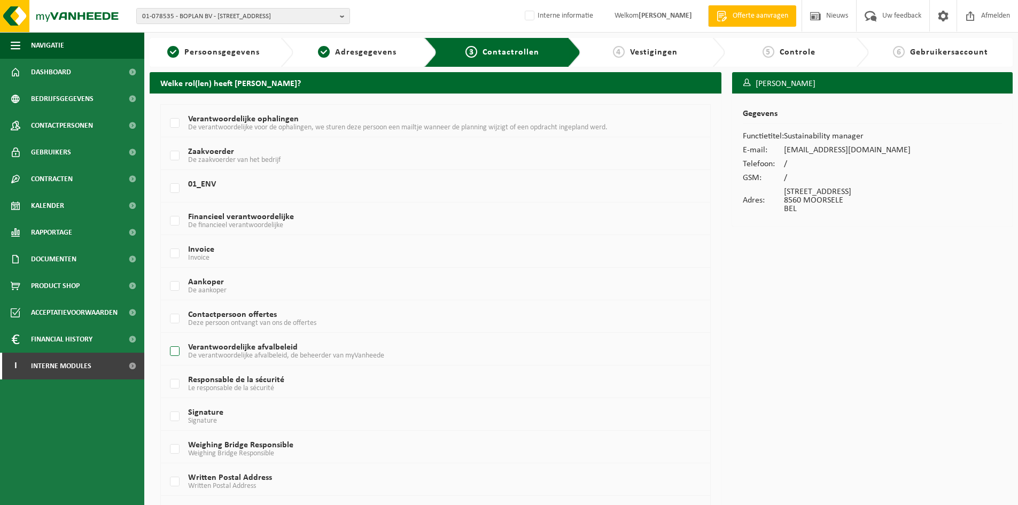
click at [291, 350] on label "Verantwoordelijke afvalbeleid De verantwoordelijke afvalbeleid, de beheerder va…" at bounding box center [413, 352] width 490 height 16
click at [166, 338] on input "Verantwoordelijke afvalbeleid De verantwoordelijke afvalbeleid, de beheerder va…" at bounding box center [166, 338] width 1 height 1
checkbox input "true"
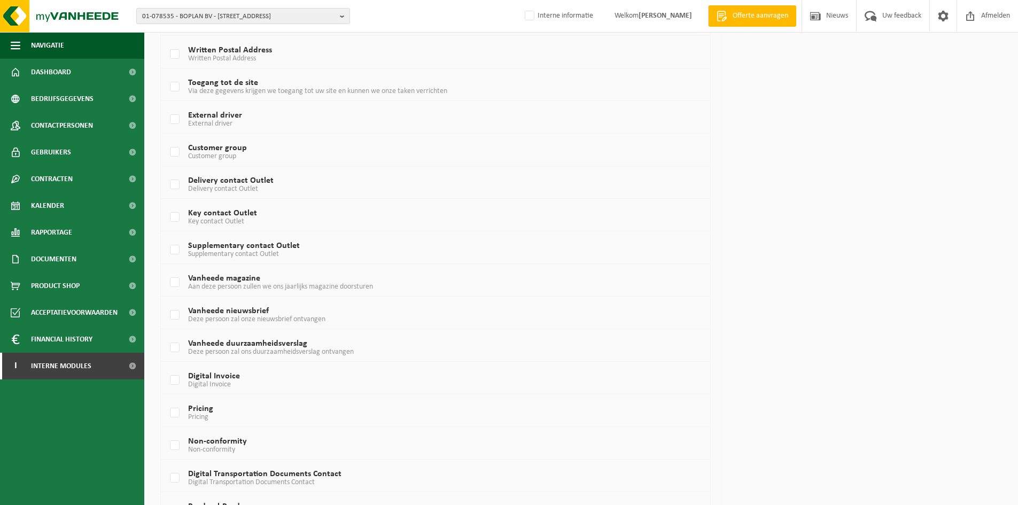
scroll to position [556, 0]
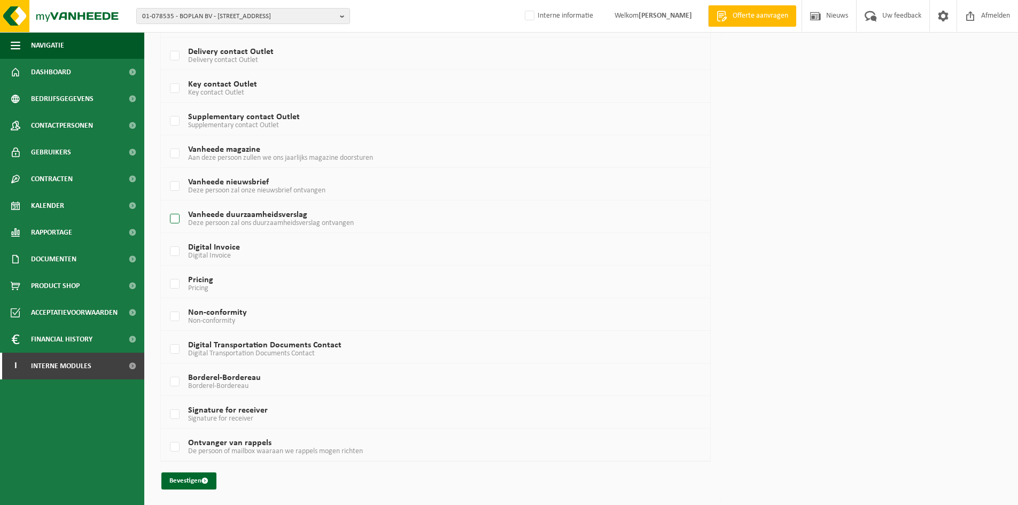
click at [296, 214] on label "Vanheede duurzaamheidsverslag Deze persoon zal ons duurzaamheidsverslag ontvang…" at bounding box center [413, 219] width 490 height 16
click at [166, 206] on input "Vanheede duurzaamheidsverslag Deze persoon zal ons duurzaamheidsverslag ontvang…" at bounding box center [166, 205] width 1 height 1
checkbox input "true"
click at [172, 186] on label "Vanheede nieuwsbrief Deze persoon zal onze nieuwsbrief ontvangen" at bounding box center [413, 187] width 490 height 16
click at [166, 173] on input "Vanheede nieuwsbrief Deze persoon zal onze nieuwsbrief ontvangen" at bounding box center [166, 173] width 1 height 1
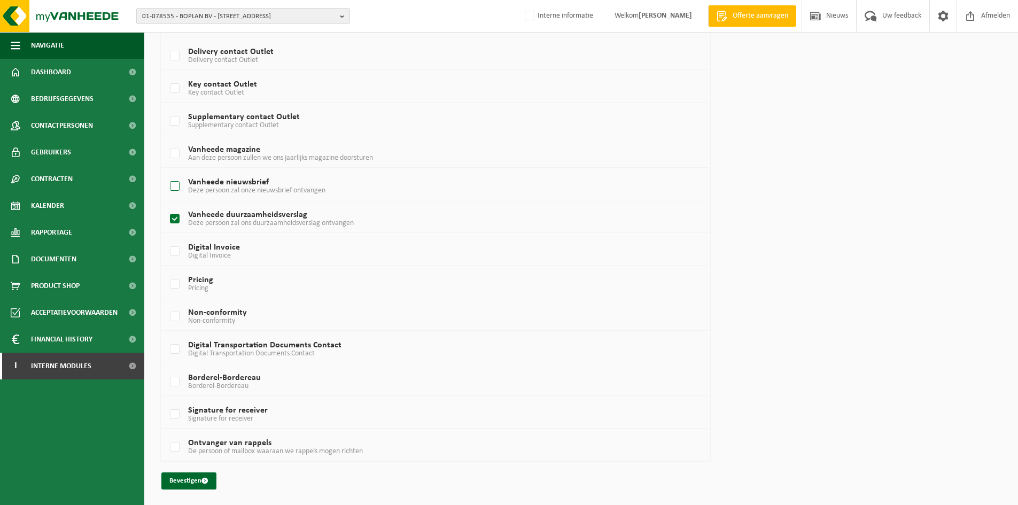
checkbox input "true"
click at [195, 481] on button "Bevestigen" at bounding box center [188, 480] width 55 height 17
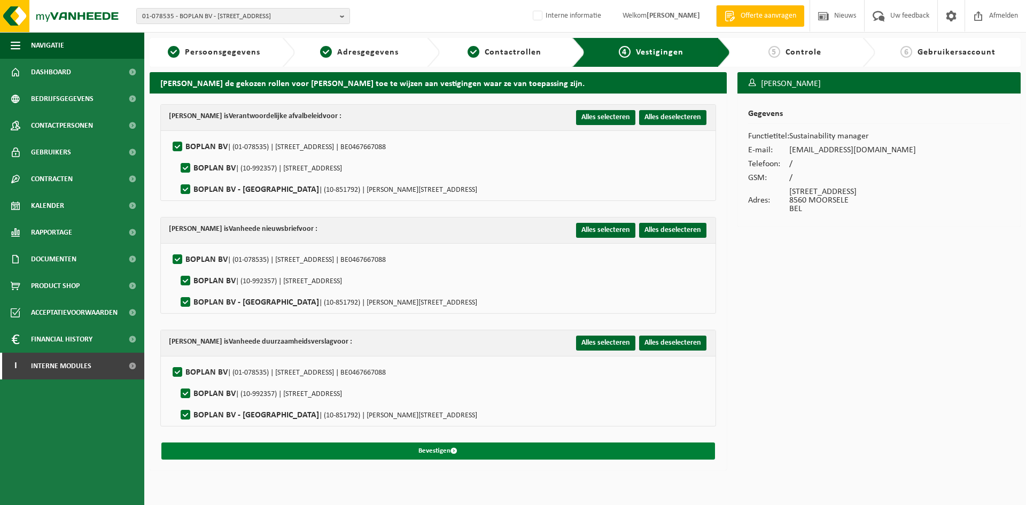
click at [355, 453] on button "Bevestigen" at bounding box center [438, 451] width 554 height 17
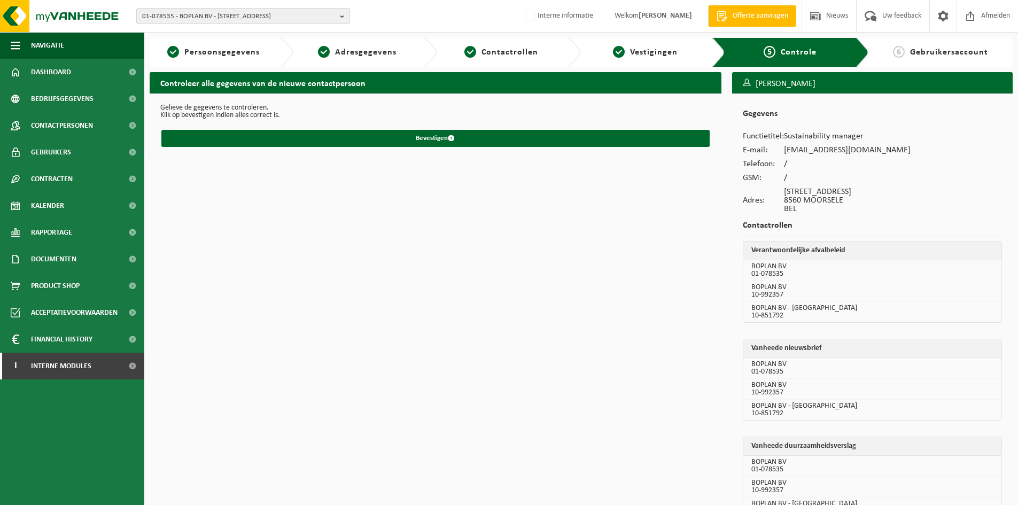
click at [309, 128] on form "Gelieve de gegevens te controleren. Klik op bevestigen indien alles correct is.…" at bounding box center [435, 125] width 550 height 43
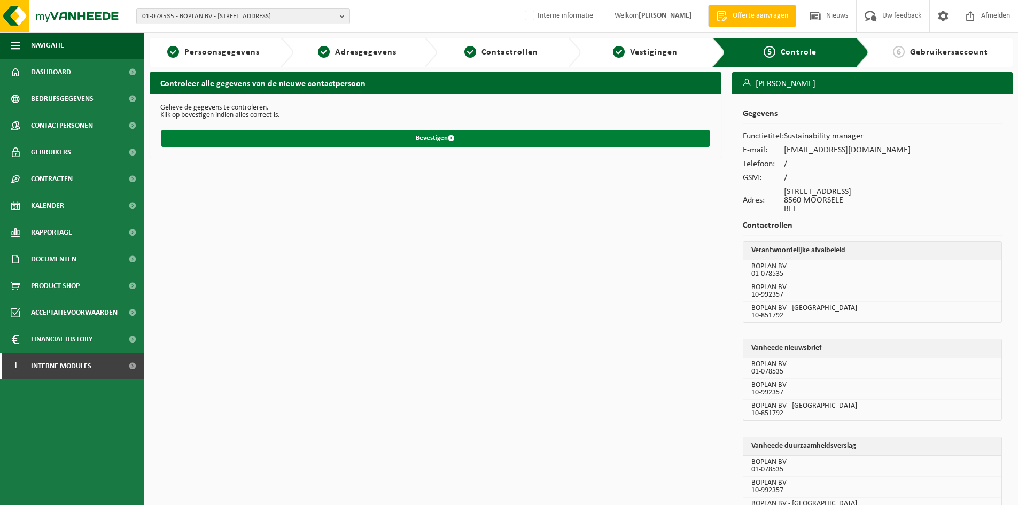
click at [309, 134] on button "Bevestigen" at bounding box center [435, 138] width 548 height 17
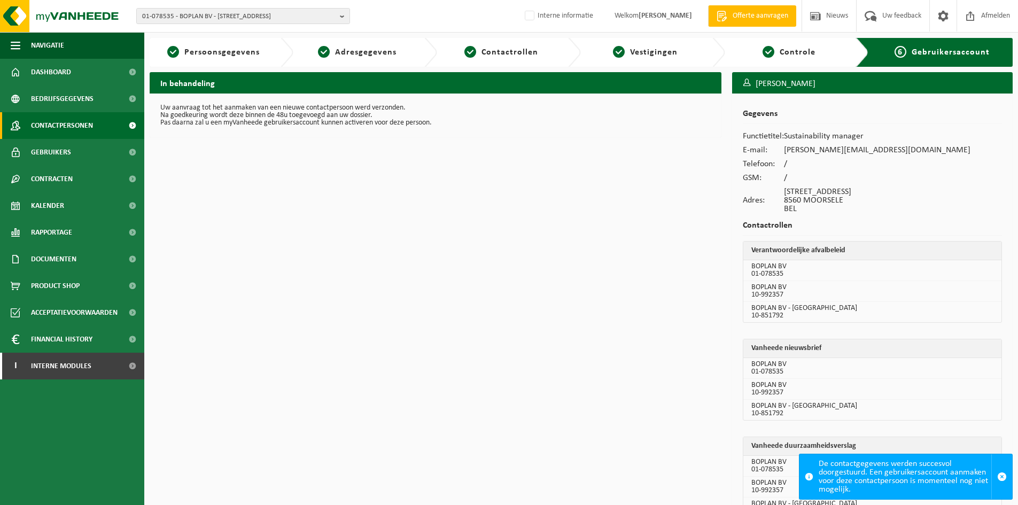
click at [84, 126] on span "Contactpersonen" at bounding box center [62, 125] width 62 height 27
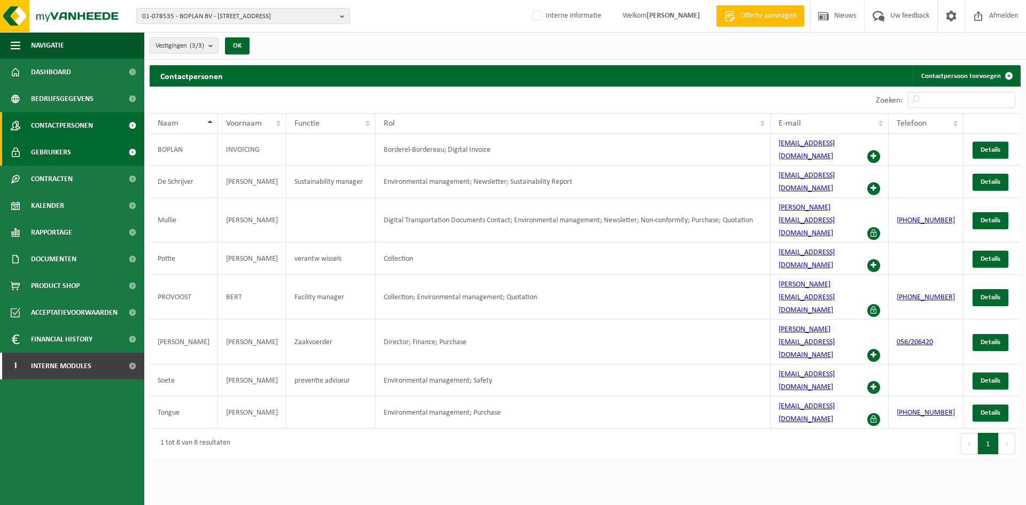
click at [41, 154] on span "Gebruikers" at bounding box center [51, 152] width 40 height 27
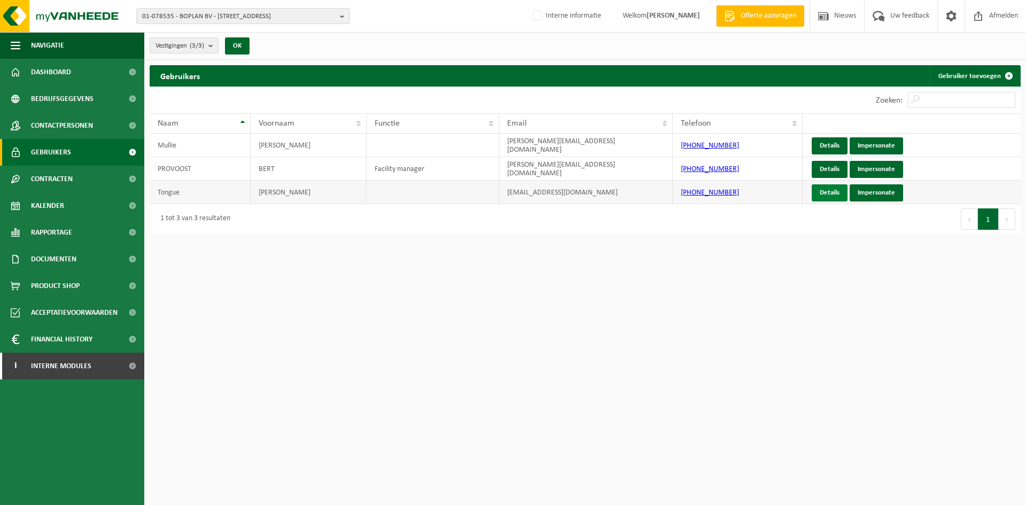
click at [825, 187] on link "Details" at bounding box center [830, 192] width 36 height 17
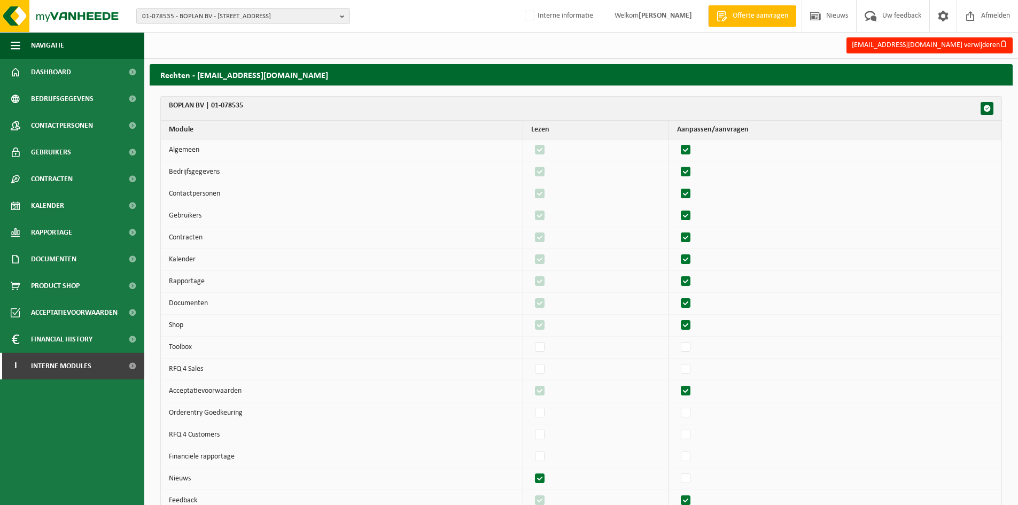
click at [694, 152] on label"] at bounding box center [686, 150] width 15 height 16
click at [677, 142] on input "checkbox" at bounding box center [677, 142] width 1 height 1
checkbox input "false"
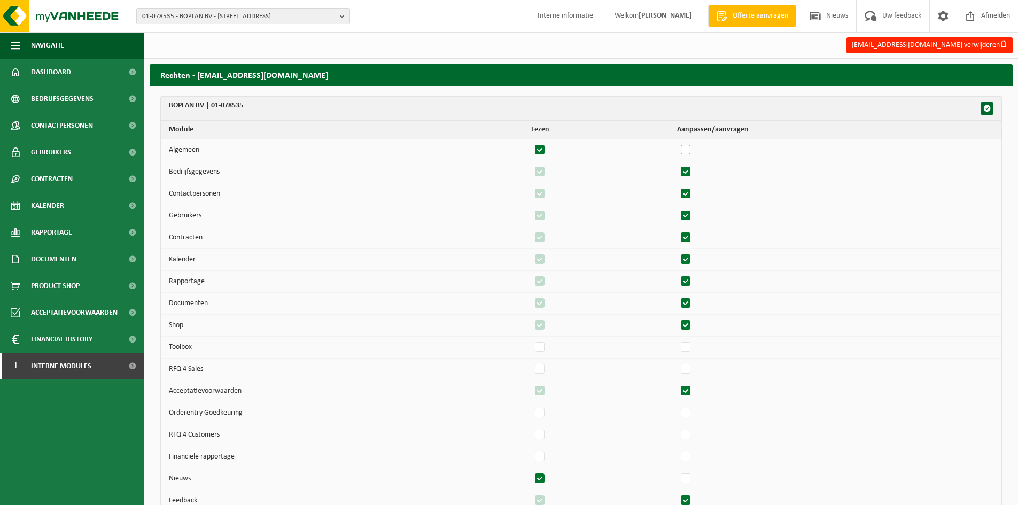
click at [694, 152] on label"] at bounding box center [686, 150] width 15 height 16
click at [677, 142] on input "checkbox" at bounding box center [677, 142] width 1 height 1
checkbox input "true"
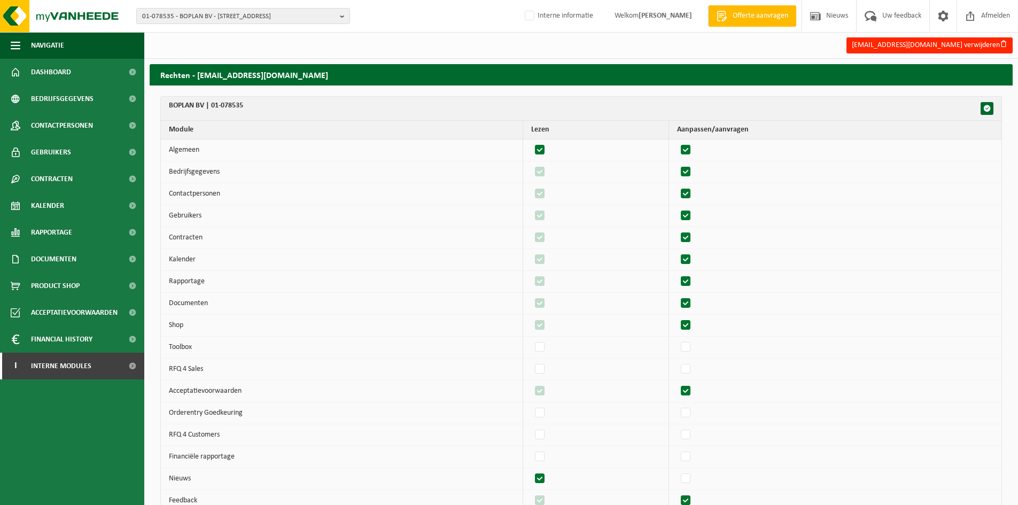
checkbox input "true"
click at [694, 174] on label"] at bounding box center [686, 172] width 15 height 16
click at [677, 164] on input "checkbox" at bounding box center [677, 164] width 1 height 1
checkbox input "false"
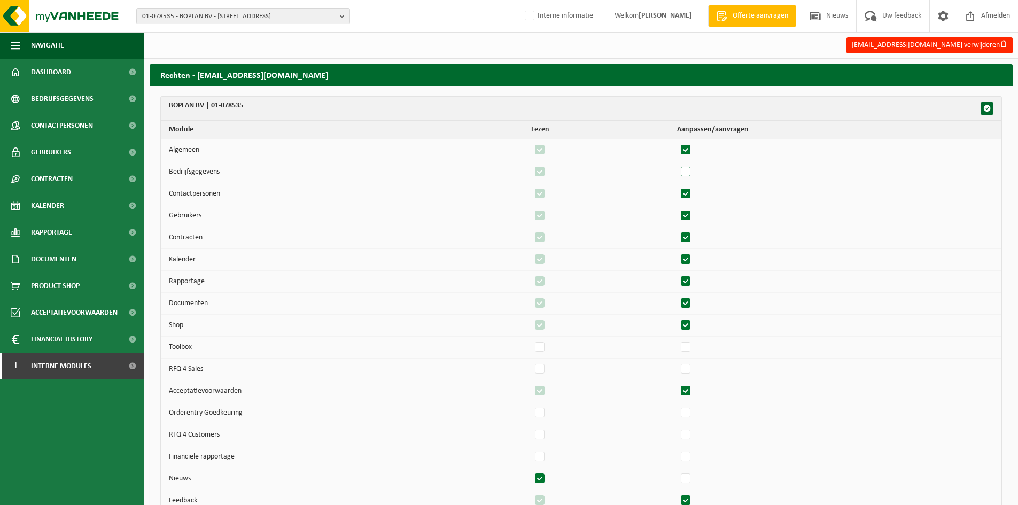
checkbox input "false"
click at [694, 174] on label"] at bounding box center [686, 172] width 15 height 16
click at [677, 164] on input "checkbox" at bounding box center [677, 164] width 1 height 1
checkbox input "true"
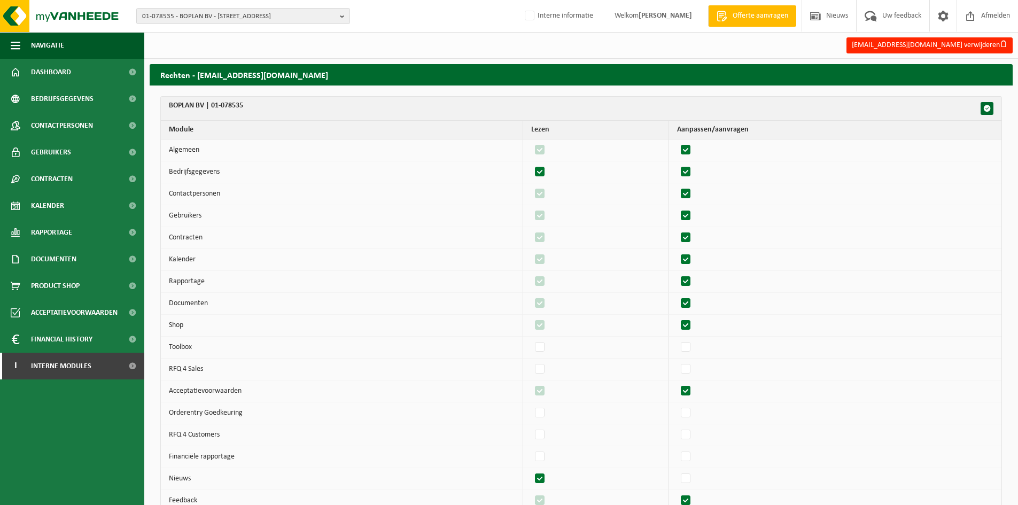
checkbox input "true"
click at [694, 192] on label"] at bounding box center [686, 194] width 15 height 16
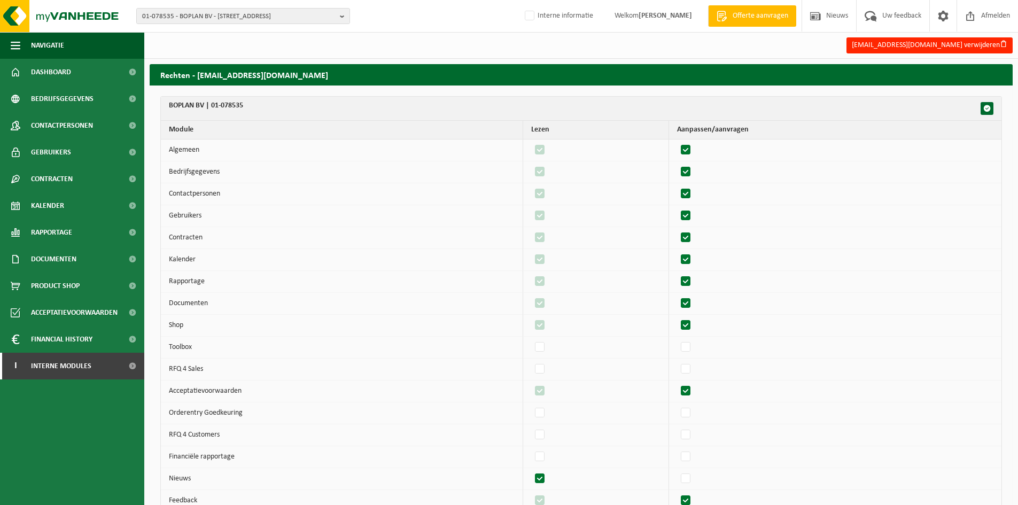
click at [677, 186] on input "checkbox" at bounding box center [677, 185] width 1 height 1
checkbox input "false"
click at [694, 192] on label"] at bounding box center [686, 194] width 15 height 16
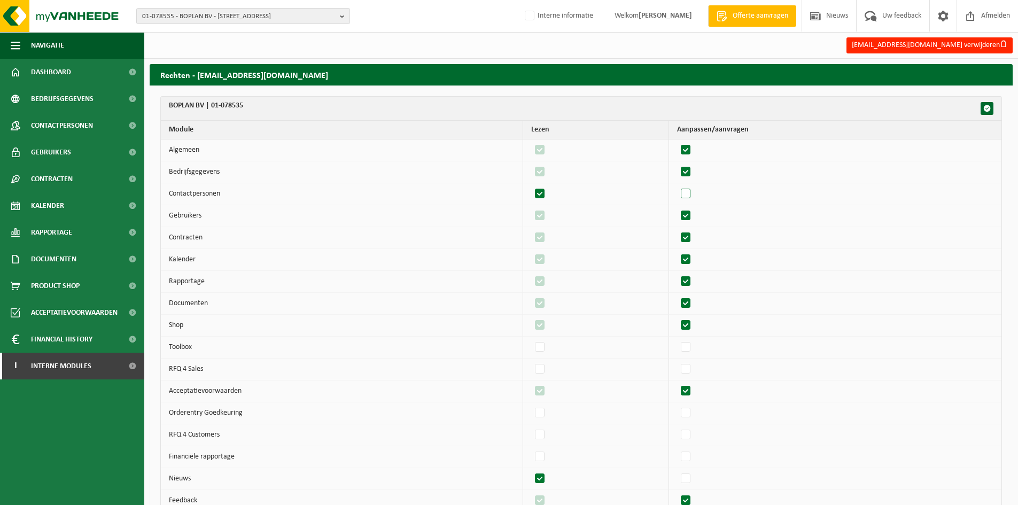
click at [677, 186] on input "checkbox" at bounding box center [677, 185] width 1 height 1
checkbox input "true"
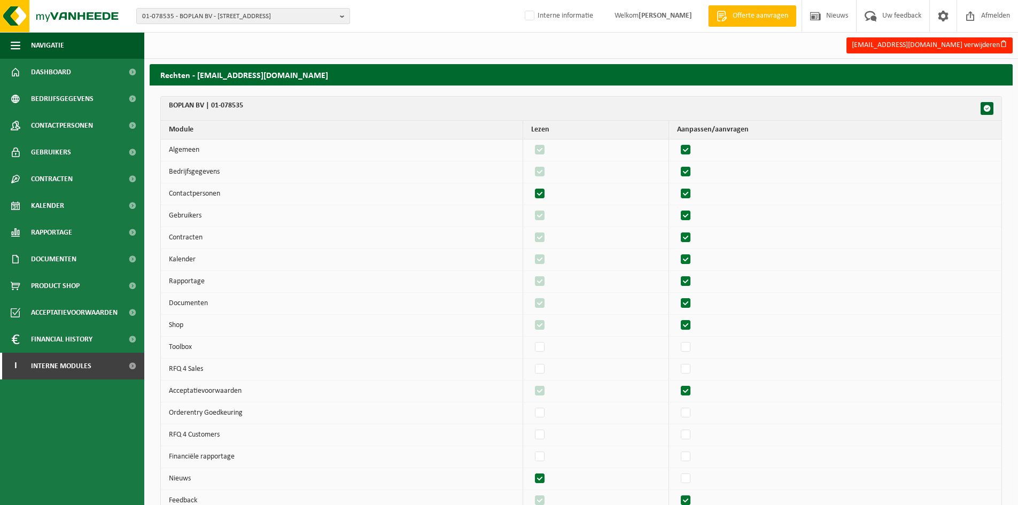
checkbox input "true"
click at [691, 216] on label"] at bounding box center [686, 216] width 15 height 16
click at [677, 208] on input "checkbox" at bounding box center [677, 207] width 1 height 1
checkbox input "false"
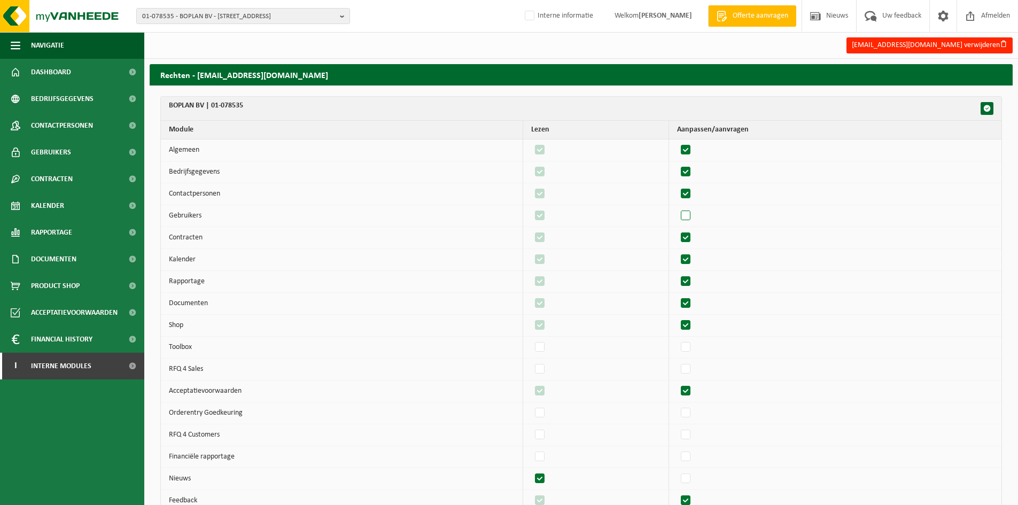
checkbox input "false"
click at [691, 216] on label"] at bounding box center [686, 216] width 15 height 16
click at [677, 208] on input "checkbox" at bounding box center [677, 207] width 1 height 1
checkbox input "true"
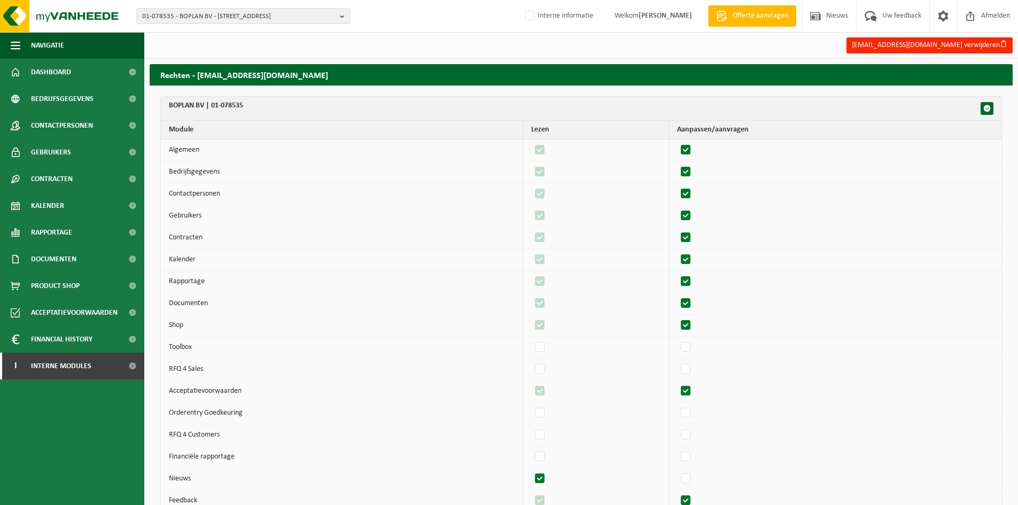
checkbox input "true"
click at [691, 236] on label"] at bounding box center [686, 238] width 15 height 16
click at [677, 230] on input "checkbox" at bounding box center [677, 229] width 1 height 1
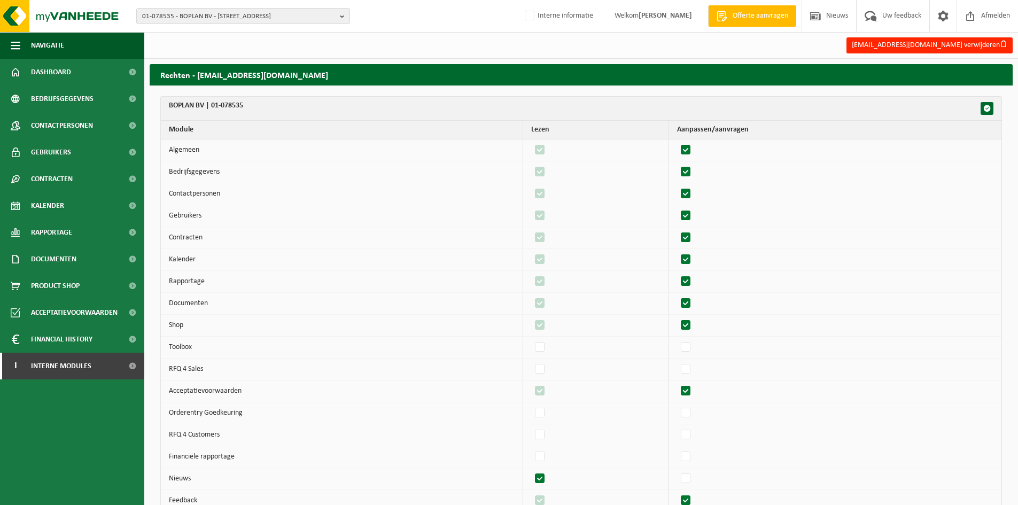
checkbox input "false"
click at [691, 236] on label"] at bounding box center [686, 238] width 15 height 16
click at [677, 230] on input "checkbox" at bounding box center [677, 229] width 1 height 1
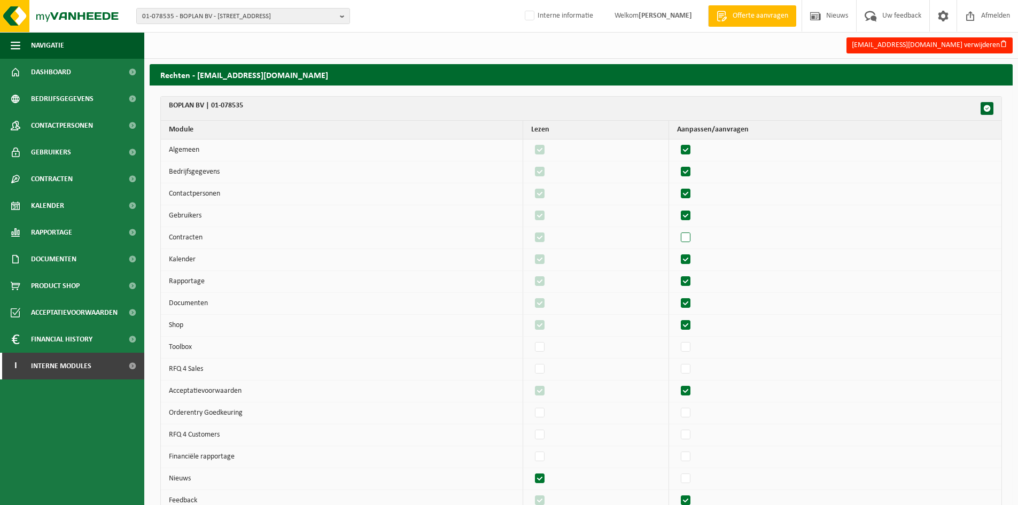
checkbox input "true"
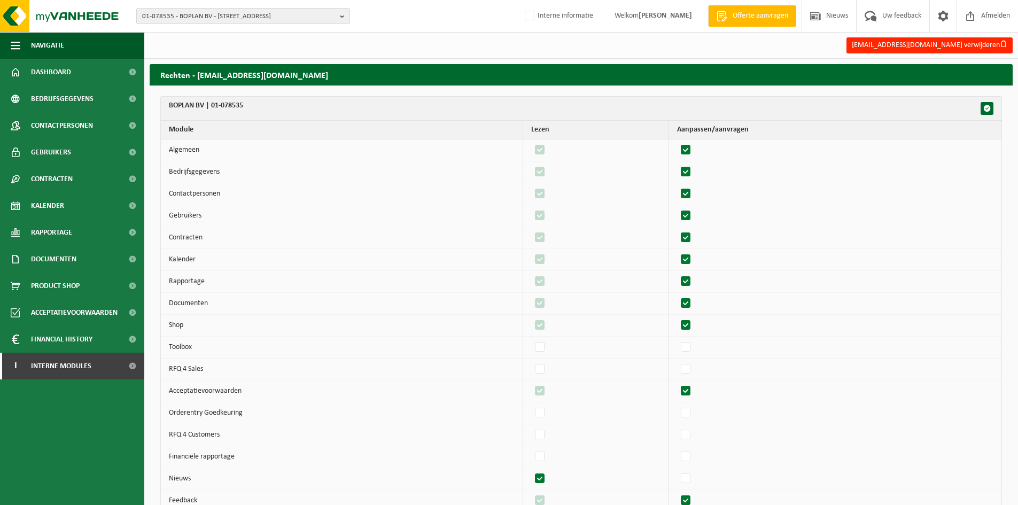
click at [691, 257] on label"] at bounding box center [686, 260] width 15 height 16
click at [677, 252] on input "checkbox" at bounding box center [677, 251] width 1 height 1
checkbox input "false"
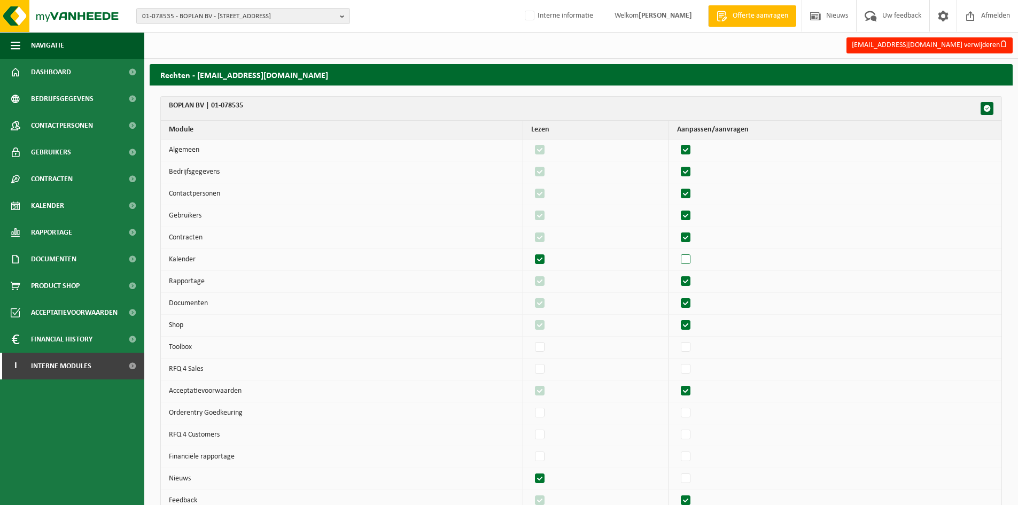
click at [691, 257] on label"] at bounding box center [686, 260] width 15 height 16
click at [677, 252] on input "checkbox" at bounding box center [677, 251] width 1 height 1
checkbox input "true"
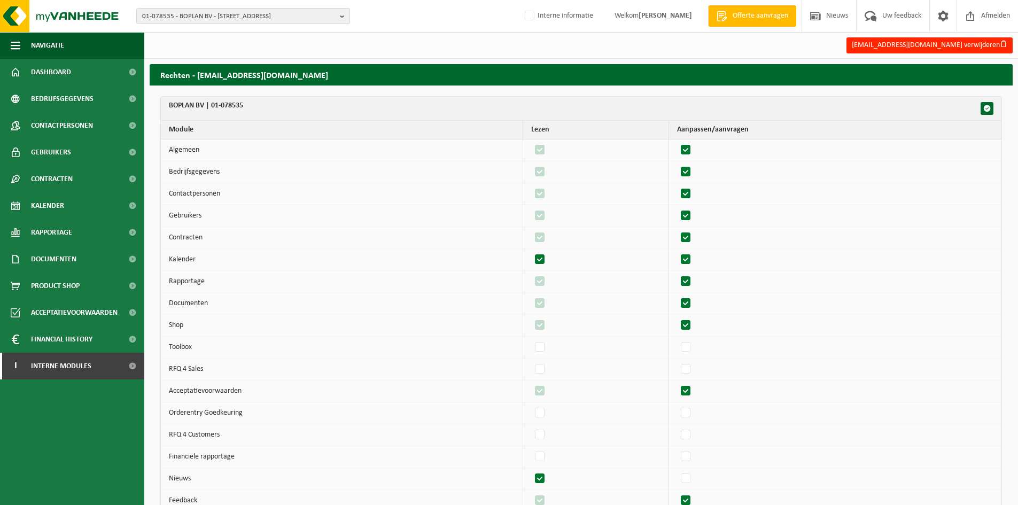
checkbox input "true"
click at [691, 273] on td at bounding box center [835, 282] width 332 height 22
click at [691, 276] on label"] at bounding box center [686, 282] width 15 height 16
click at [677, 274] on input "checkbox" at bounding box center [677, 273] width 1 height 1
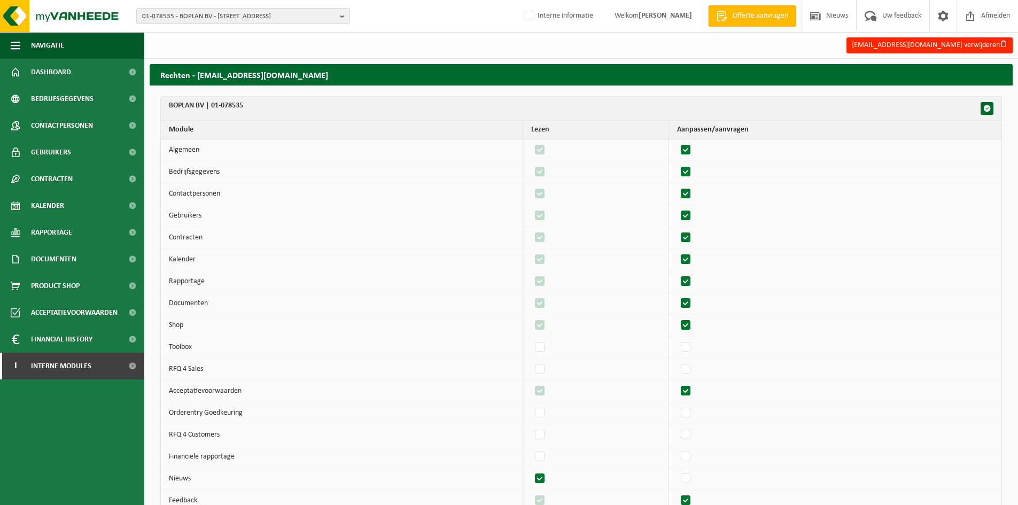
checkbox input "false"
click at [691, 276] on label"] at bounding box center [686, 282] width 15 height 16
click at [677, 274] on input "checkbox" at bounding box center [677, 273] width 1 height 1
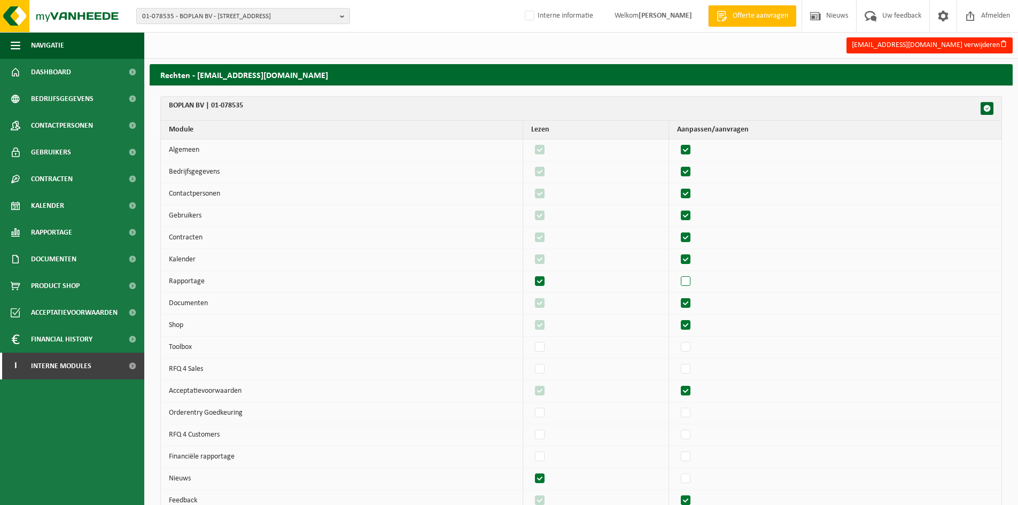
checkbox input "true"
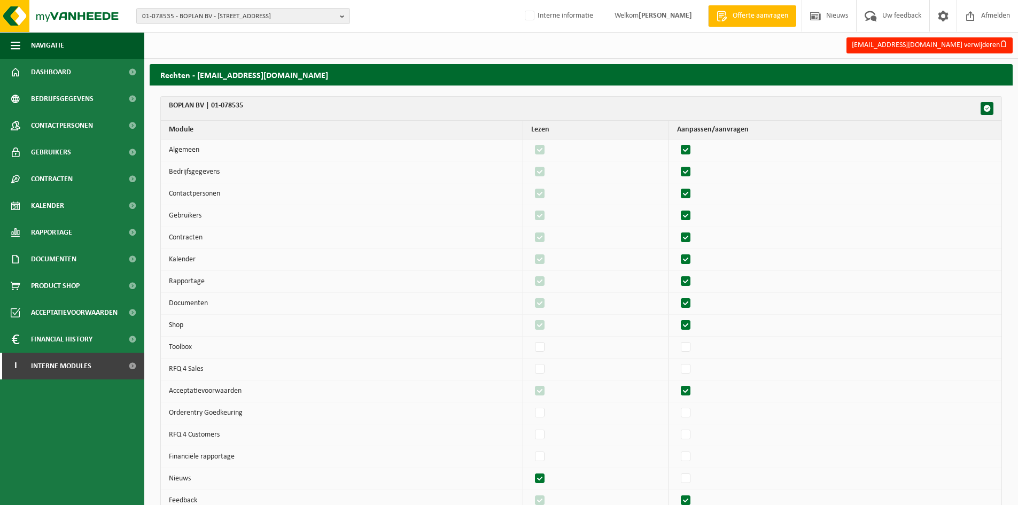
click at [690, 301] on label"] at bounding box center [686, 304] width 15 height 16
click at [677, 296] on input "checkbox" at bounding box center [677, 295] width 1 height 1
checkbox input "false"
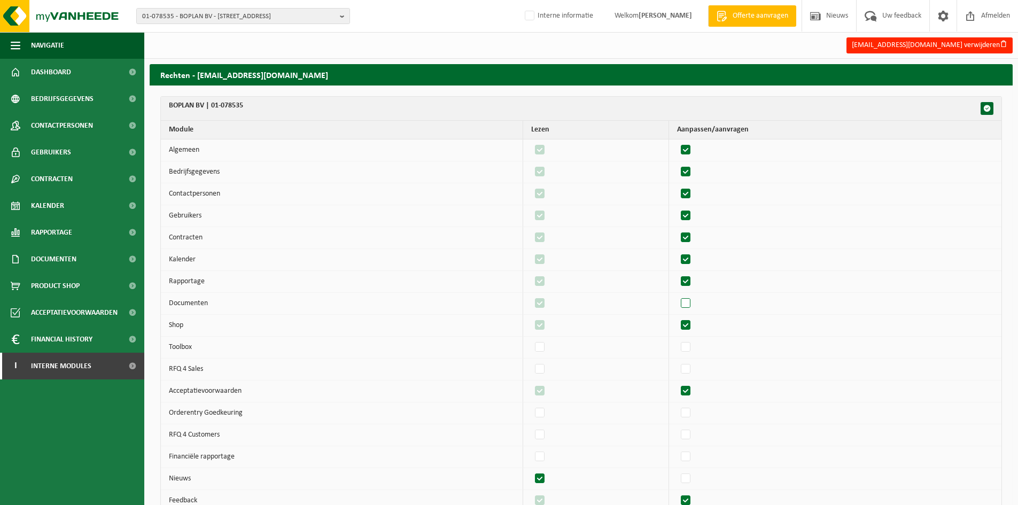
click at [690, 301] on label"] at bounding box center [686, 304] width 15 height 16
click at [677, 296] on input "checkbox" at bounding box center [677, 295] width 1 height 1
checkbox input "true"
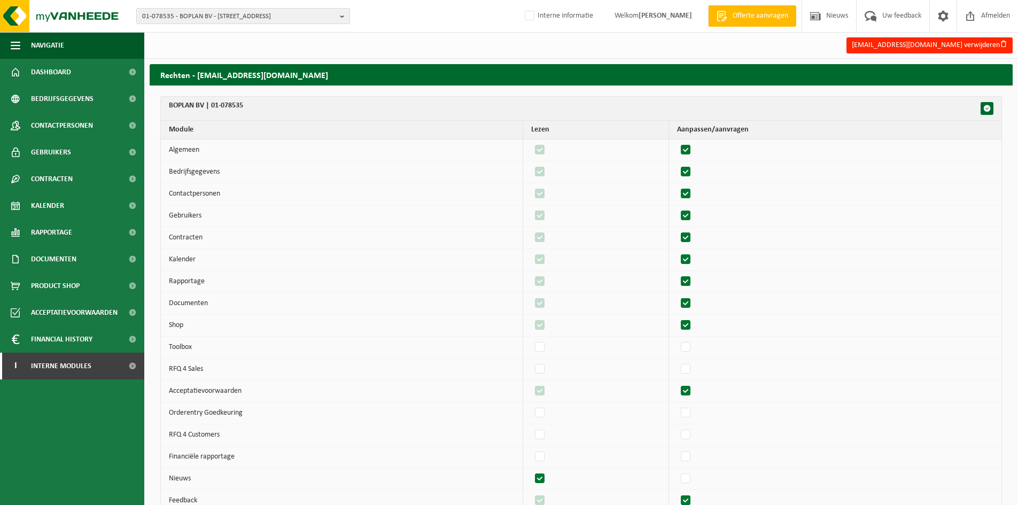
checkbox input "true"
click at [690, 318] on label"] at bounding box center [686, 325] width 15 height 16
click at [677, 317] on input "checkbox" at bounding box center [677, 317] width 1 height 1
checkbox input "false"
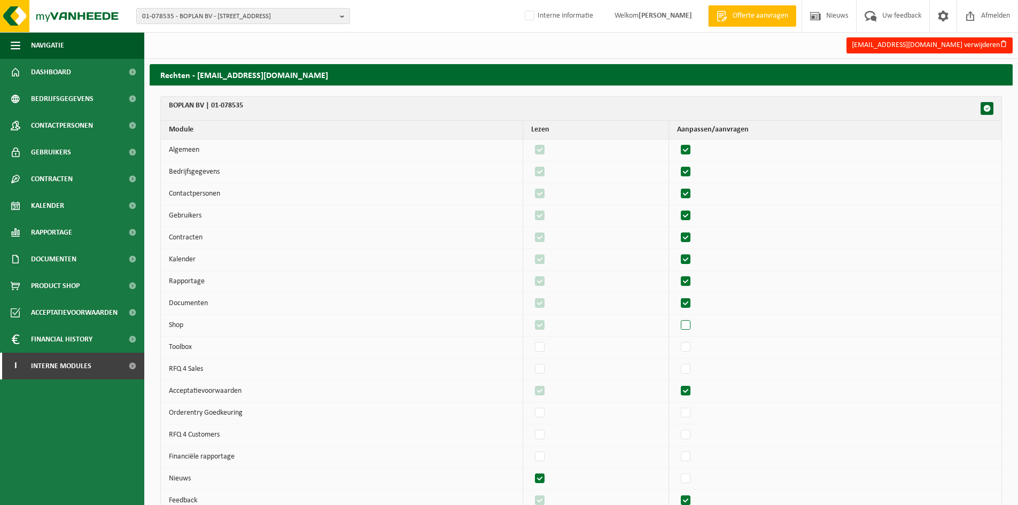
checkbox input "false"
click at [690, 318] on label"] at bounding box center [686, 325] width 15 height 16
click at [677, 317] on input "checkbox" at bounding box center [677, 317] width 1 height 1
checkbox input "true"
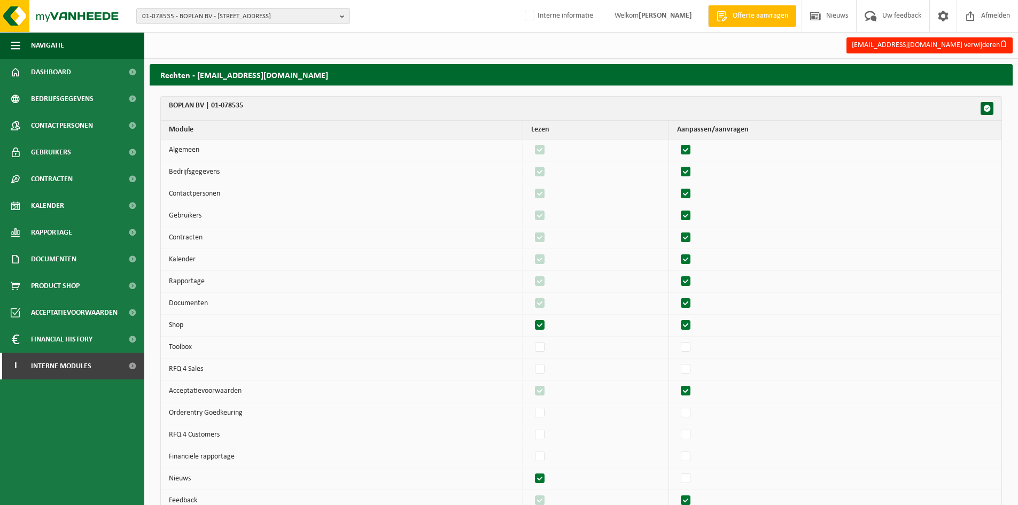
checkbox input "true"
click at [688, 391] on label"] at bounding box center [686, 391] width 15 height 16
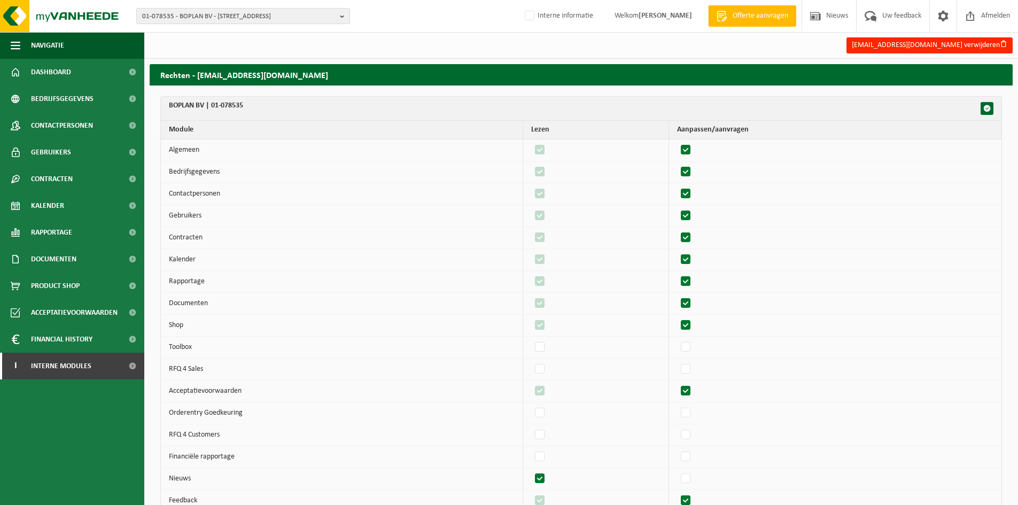
click at [677, 383] on input "checkbox" at bounding box center [677, 383] width 1 height 1
checkbox input "false"
click at [688, 391] on label"] at bounding box center [686, 391] width 15 height 16
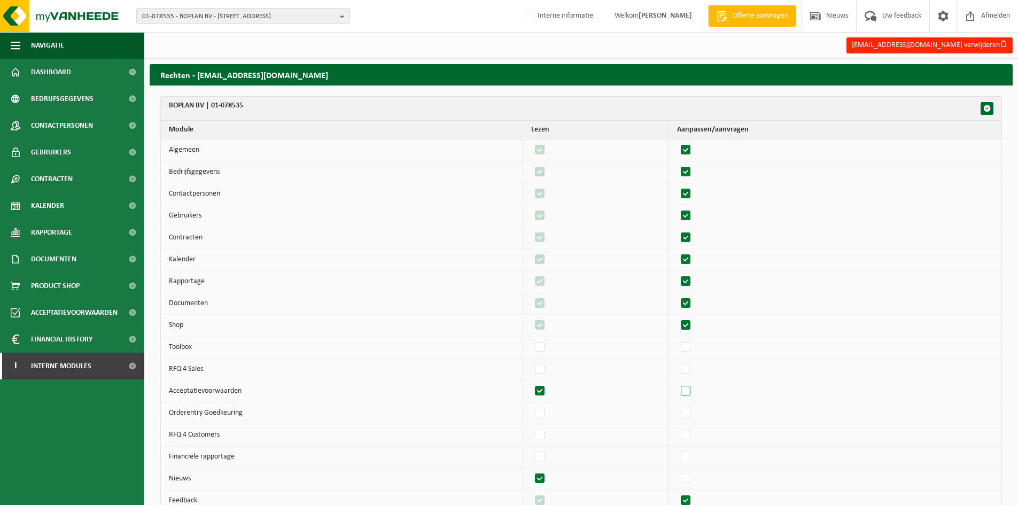
click at [677, 383] on input "checkbox" at bounding box center [677, 383] width 1 height 1
checkbox input "true"
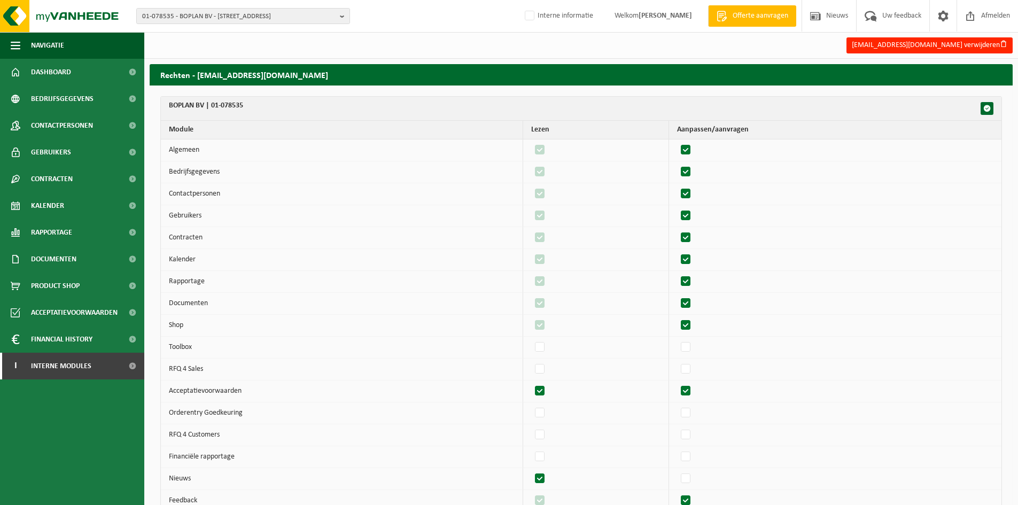
checkbox input "true"
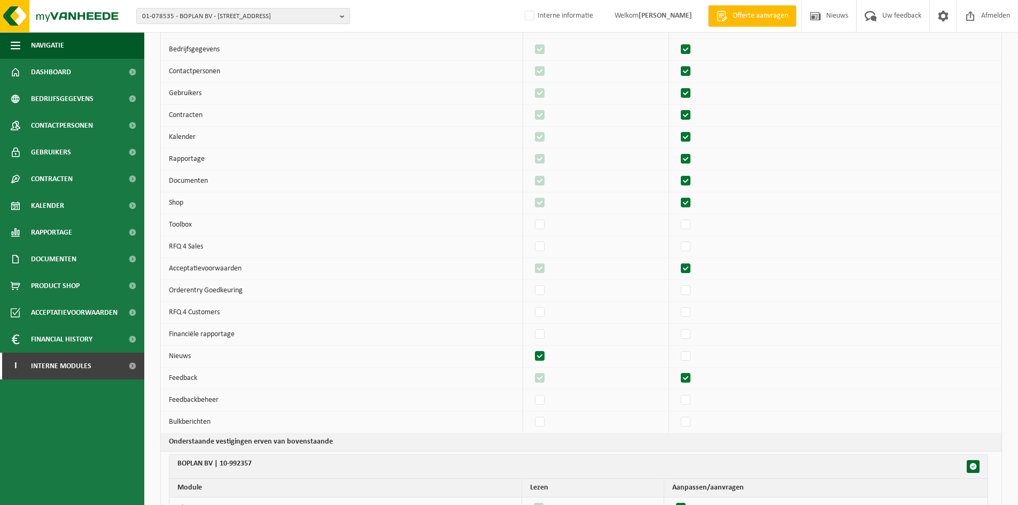
scroll to position [143, 0]
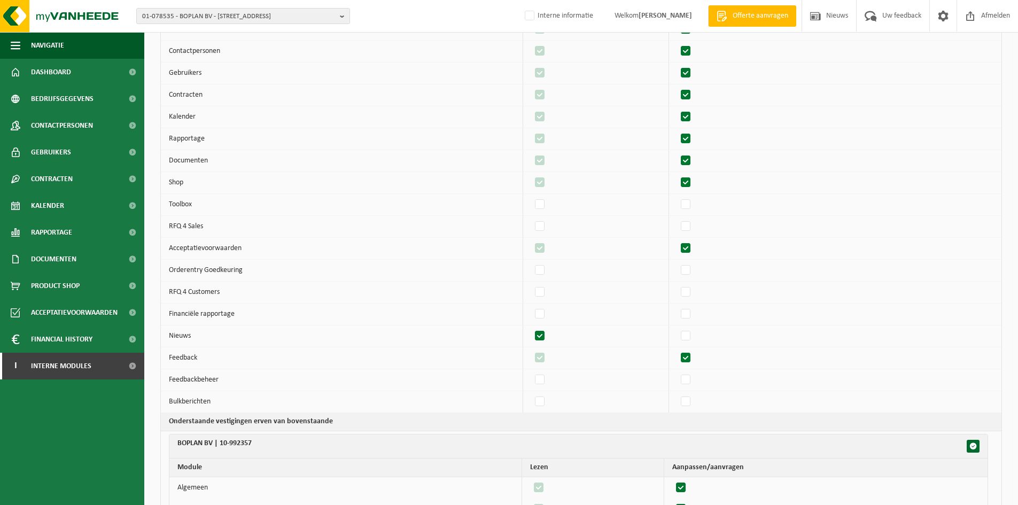
click at [547, 341] on label"] at bounding box center [540, 336] width 15 height 16
click at [531, 328] on input "checkbox" at bounding box center [531, 328] width 1 height 1
click at [547, 341] on label"] at bounding box center [540, 336] width 15 height 16
click at [531, 328] on input "checkbox" at bounding box center [531, 328] width 1 height 1
checkbox input "true"
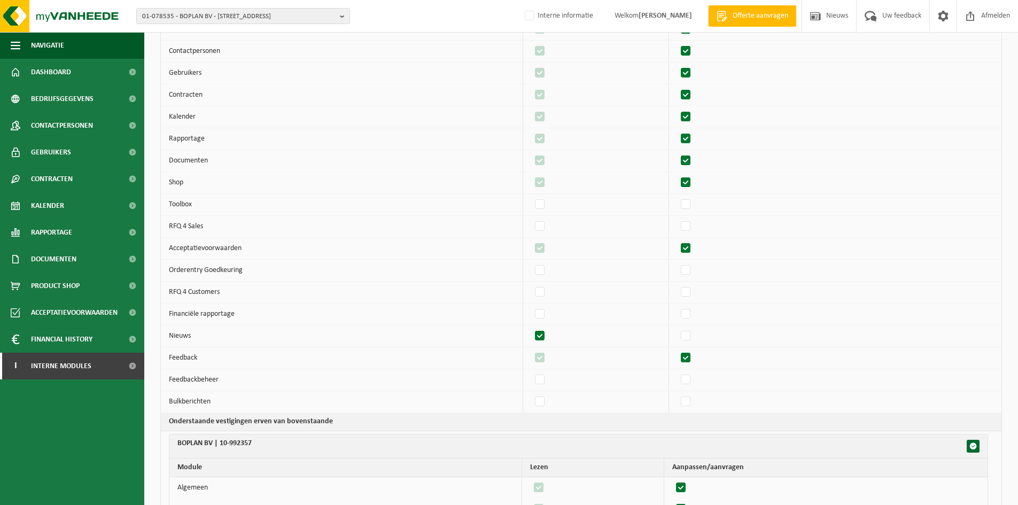
checkbox input "true"
click at [694, 360] on label"] at bounding box center [686, 358] width 15 height 16
click at [677, 350] on input "checkbox" at bounding box center [677, 350] width 1 height 1
click at [694, 360] on label"] at bounding box center [686, 358] width 15 height 16
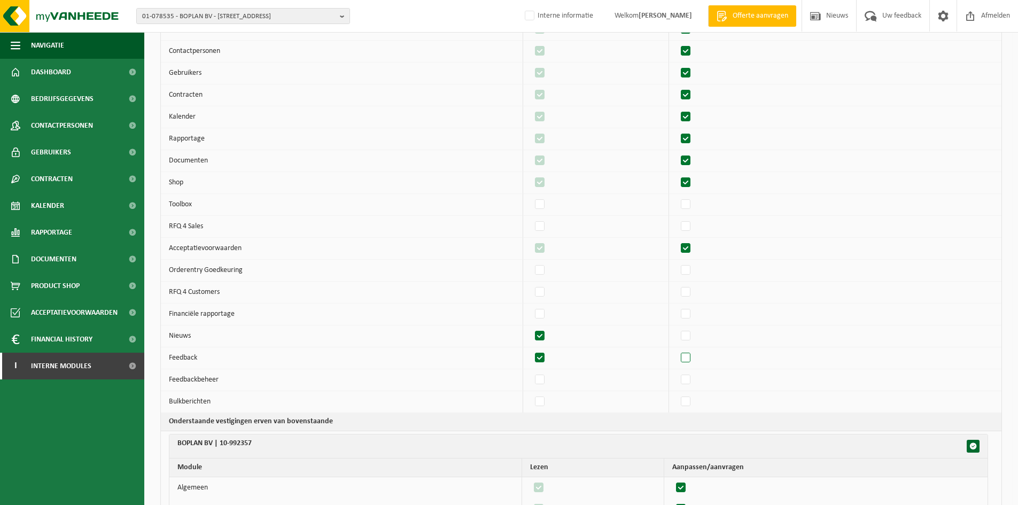
click at [677, 350] on input "checkbox" at bounding box center [677, 350] width 1 height 1
checkbox input "true"
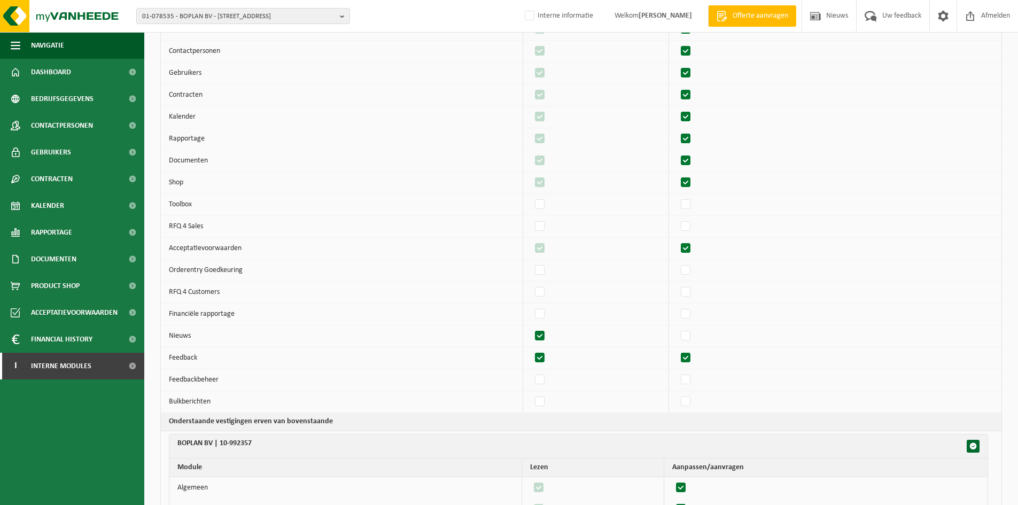
checkbox input "true"
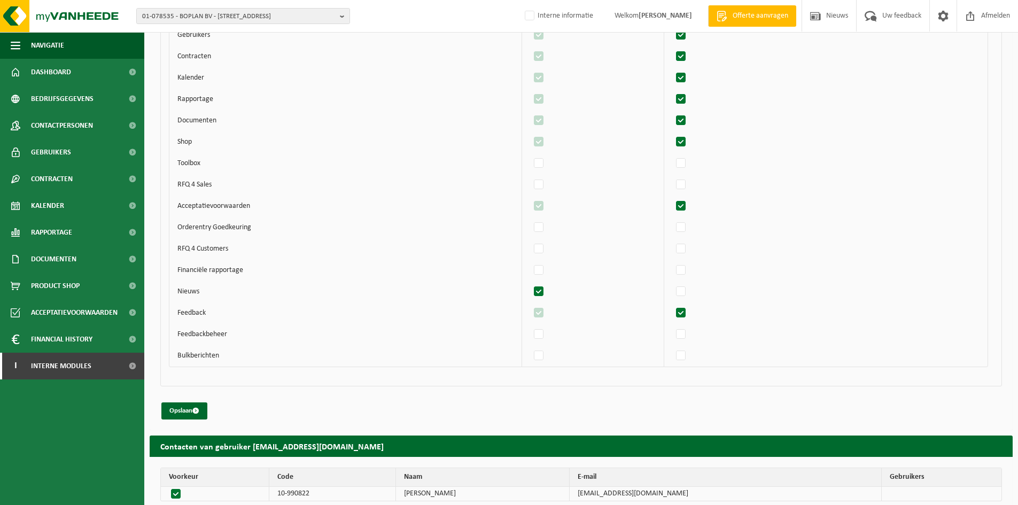
scroll to position [1153, 0]
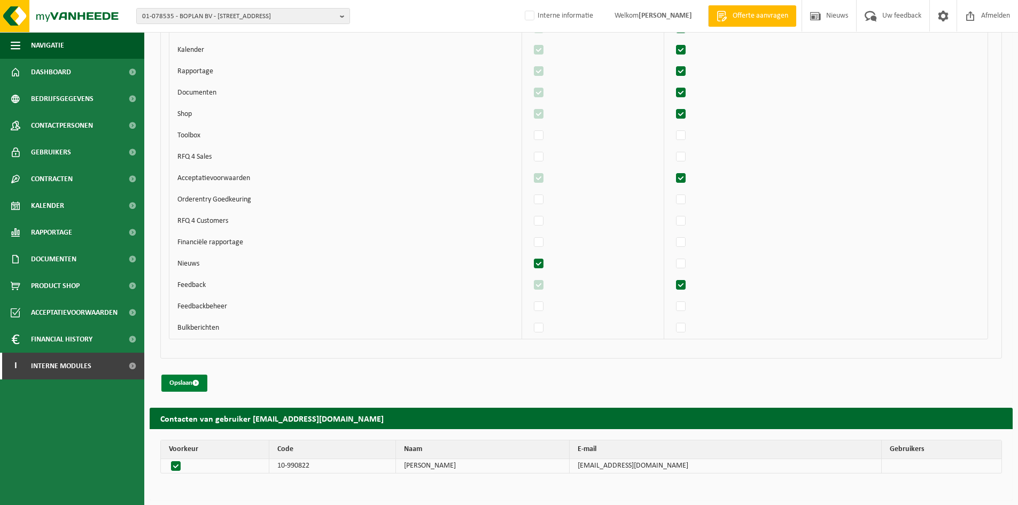
click at [183, 378] on button "Opslaan" at bounding box center [184, 383] width 46 height 17
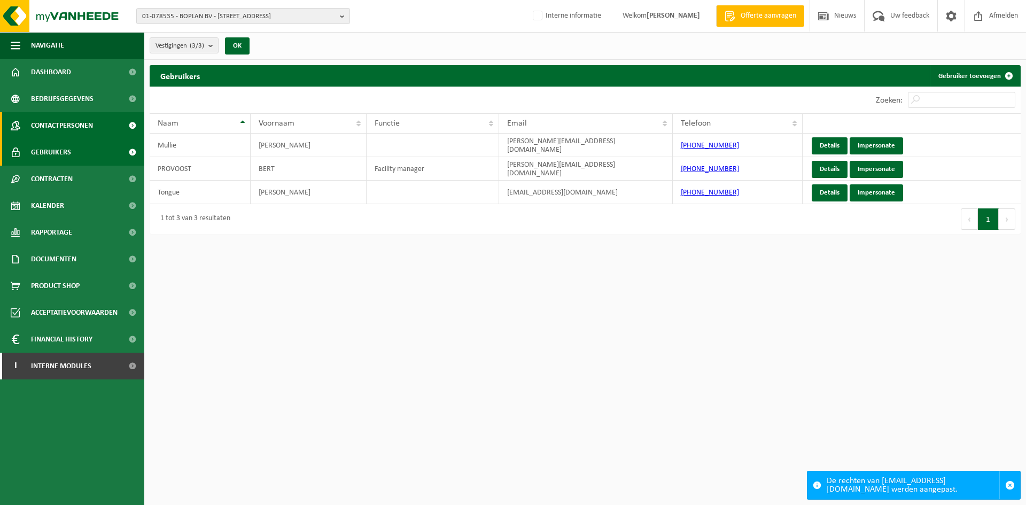
click at [99, 123] on link "Contactpersonen" at bounding box center [72, 125] width 144 height 27
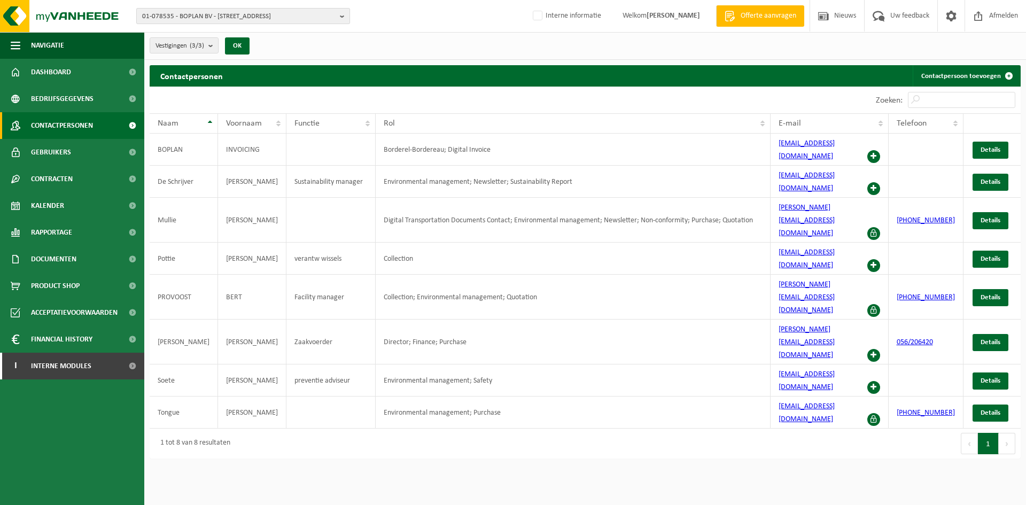
click at [219, 17] on span "01-078535 - BOPLAN BV - [STREET_ADDRESS]" at bounding box center [238, 17] width 193 height 16
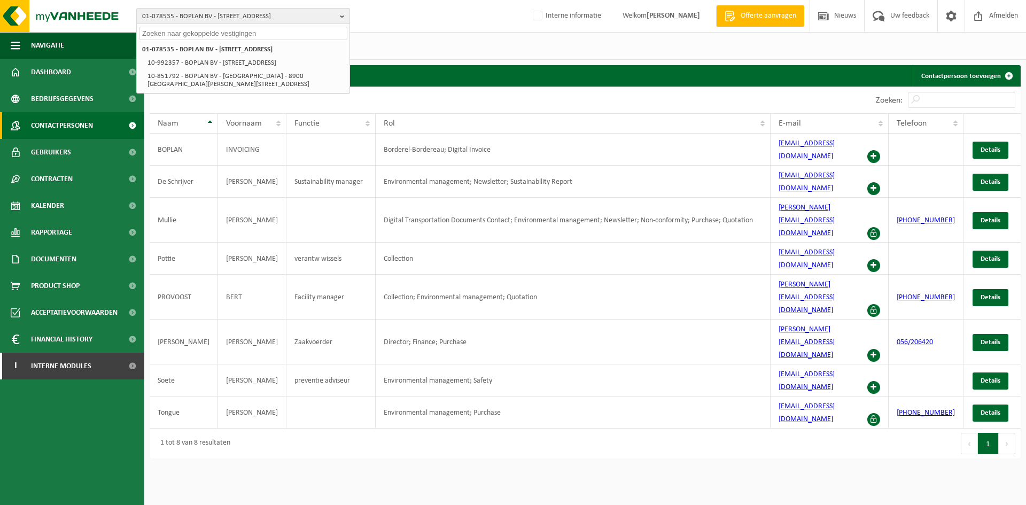
paste input "01-903241"
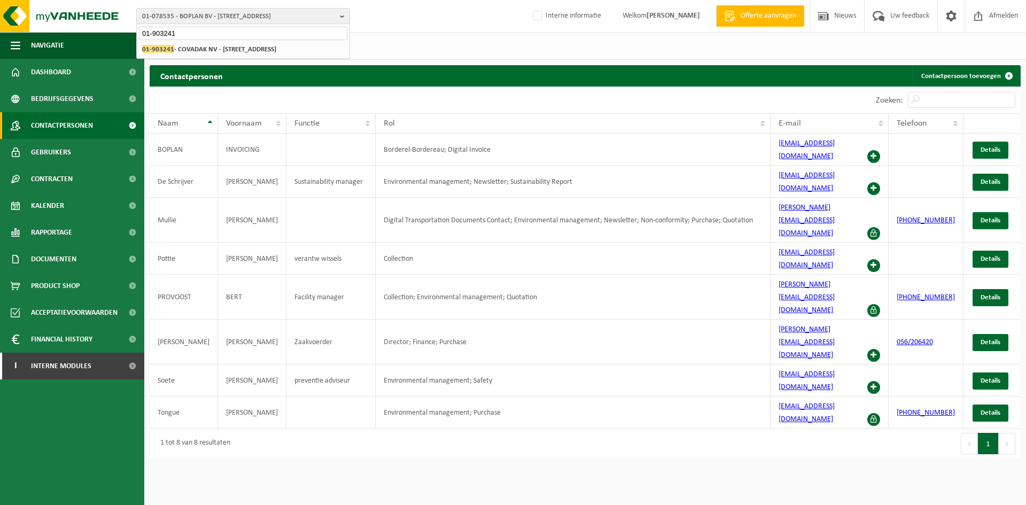
type input "01-903241"
click at [225, 42] on div "01-078535 - BOPLAN BV - 8560 MOORSELE, MUIZELSTRAAT 12 10-992357 - BOPLAN BV - …" at bounding box center [243, 50] width 213 height 18
click at [225, 46] on strong "01-903241 - COVADAK NV - 9750 KRUISEM, BOEREGEMSTRAAT 6 A" at bounding box center [209, 49] width 134 height 8
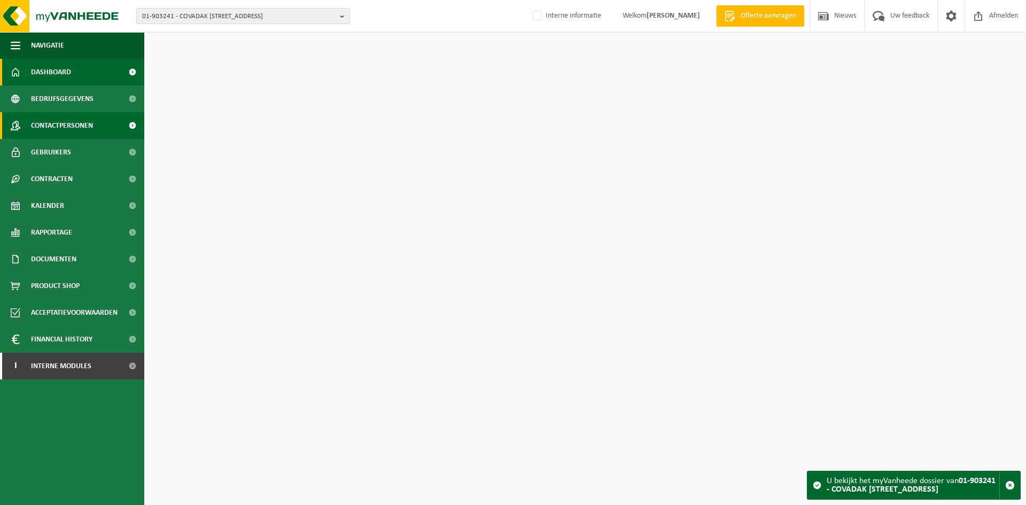
click at [57, 118] on span "Contactpersonen" at bounding box center [62, 125] width 62 height 27
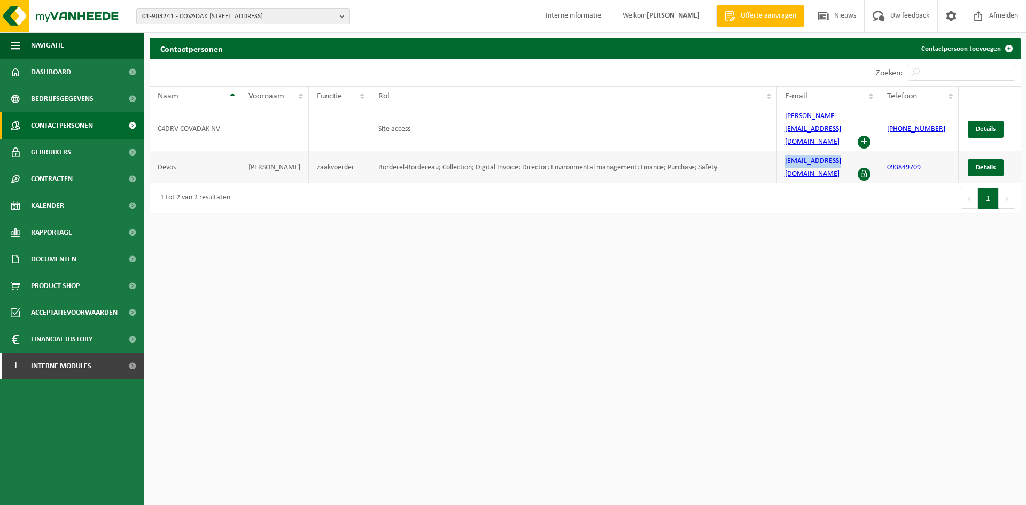
drag, startPoint x: 840, startPoint y: 146, endPoint x: 781, endPoint y: 143, distance: 59.4
click at [781, 151] on td "info@covadak.be" at bounding box center [828, 167] width 103 height 32
copy link "info@covadak.be"
click at [213, 12] on span "01-903241 - COVADAK NV - 9750 KRUISEM, BOEREGEMSTRAAT 6 A" at bounding box center [238, 17] width 193 height 16
paste input "01-078535"
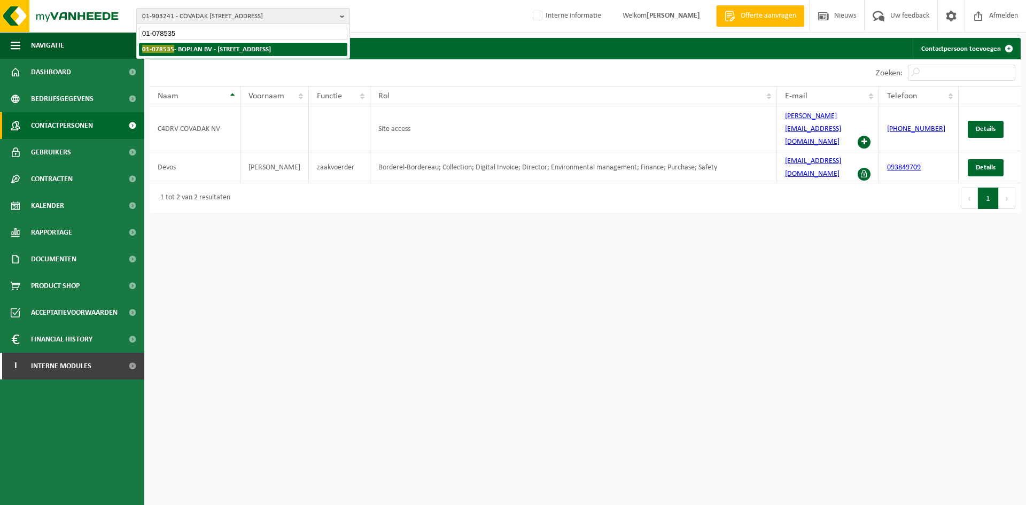
type input "01-078535"
click at [215, 50] on strong "01-078535 - BOPLAN BV - 8560 MOORSELE, MUIZELSTRAAT 12" at bounding box center [206, 49] width 129 height 8
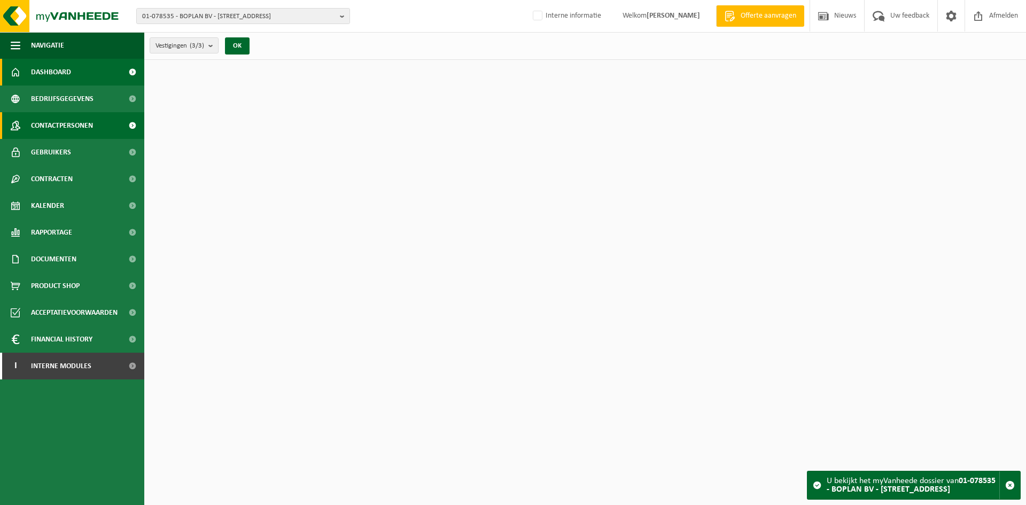
click at [82, 127] on span "Contactpersonen" at bounding box center [62, 125] width 62 height 27
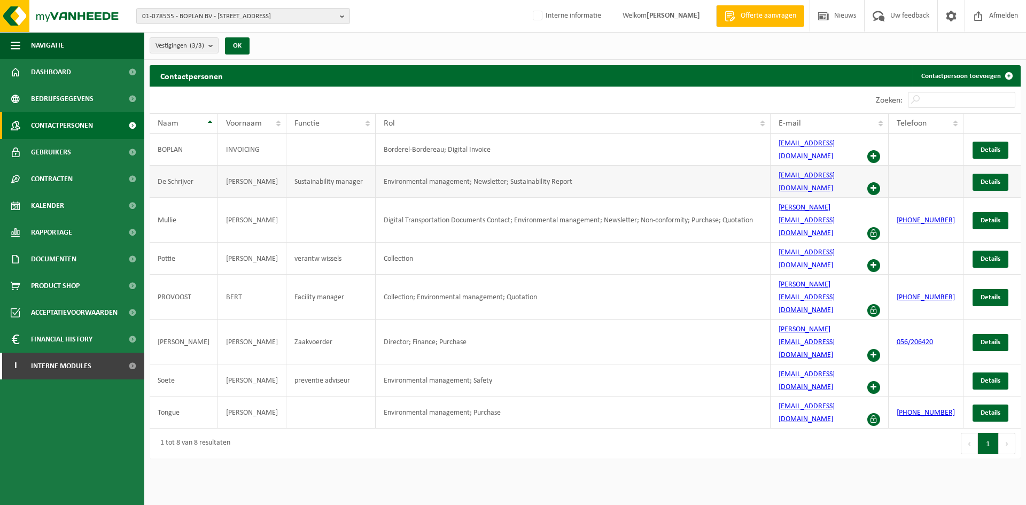
click at [877, 182] on span at bounding box center [873, 188] width 13 height 13
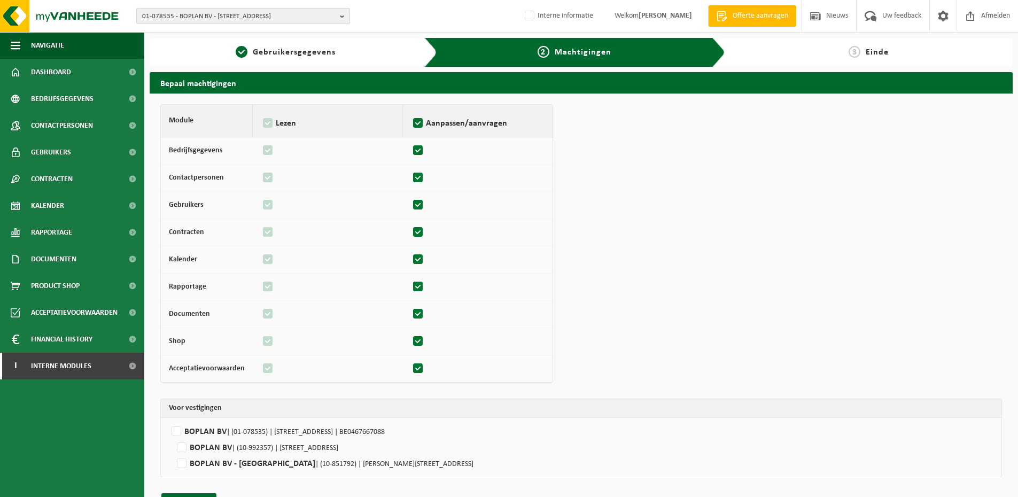
click at [255, 11] on span "01-078535 - BOPLAN BV - [STREET_ADDRESS]" at bounding box center [238, 17] width 193 height 16
type input "10-870208"
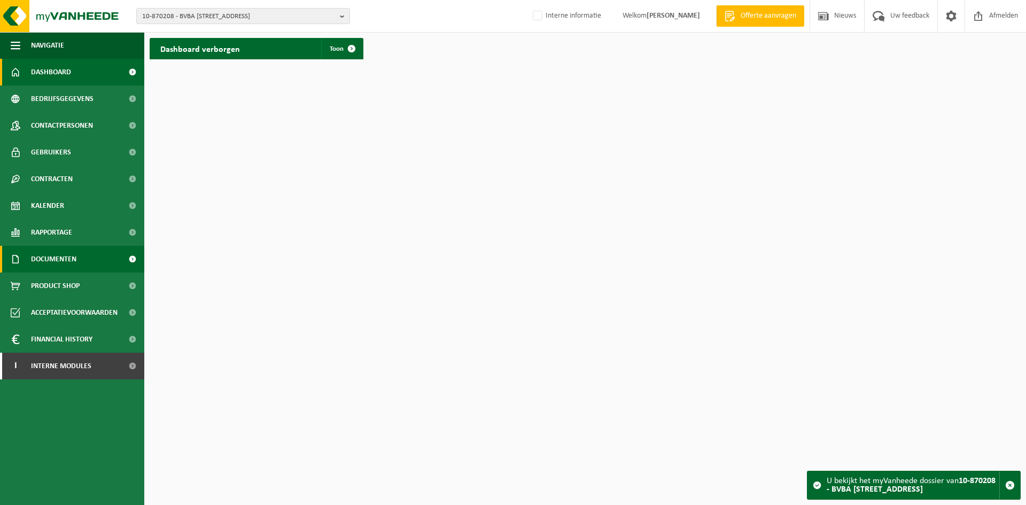
click at [93, 260] on link "Documenten" at bounding box center [72, 259] width 144 height 27
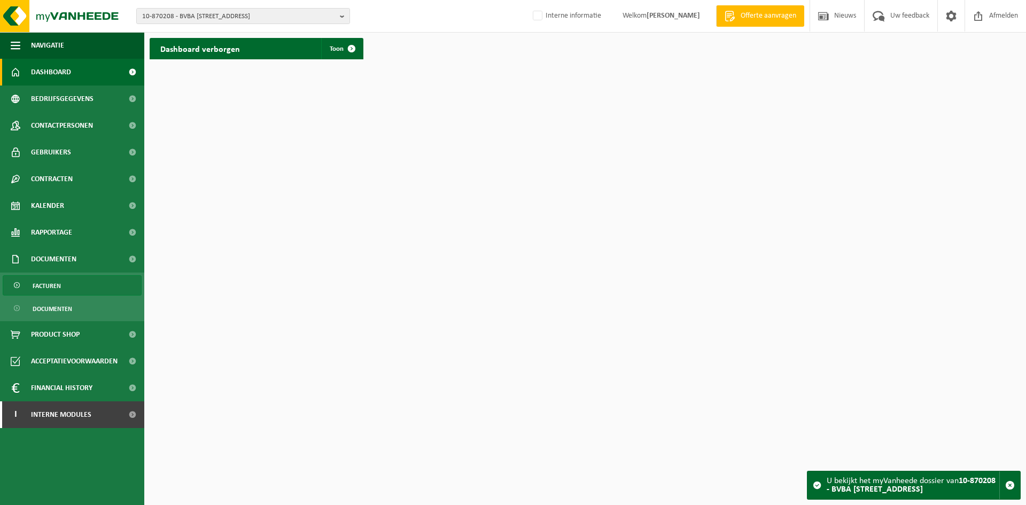
click at [67, 281] on link "Facturen" at bounding box center [72, 285] width 139 height 20
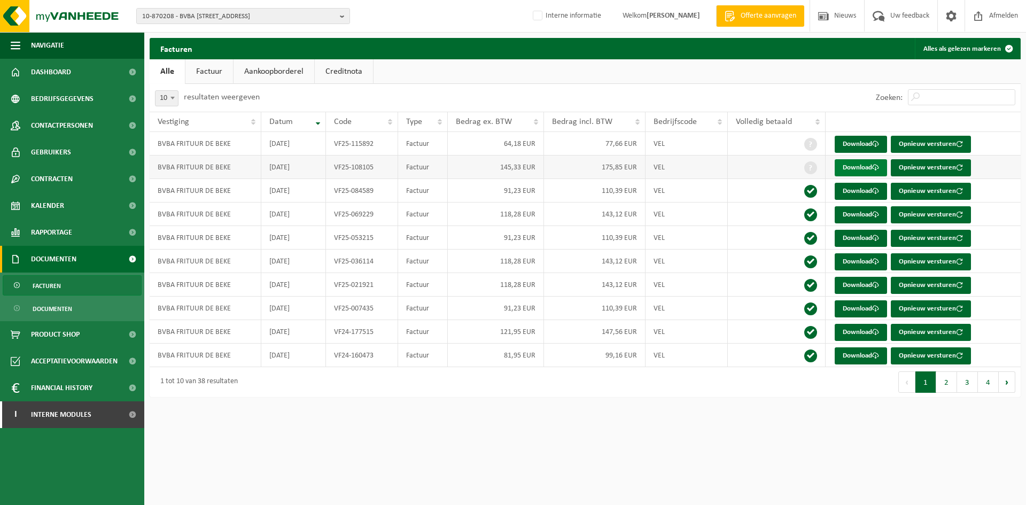
click at [847, 170] on link "Download" at bounding box center [861, 167] width 52 height 17
click at [257, 13] on span "10-870208 - BVBA [STREET_ADDRESS]" at bounding box center [238, 17] width 193 height 16
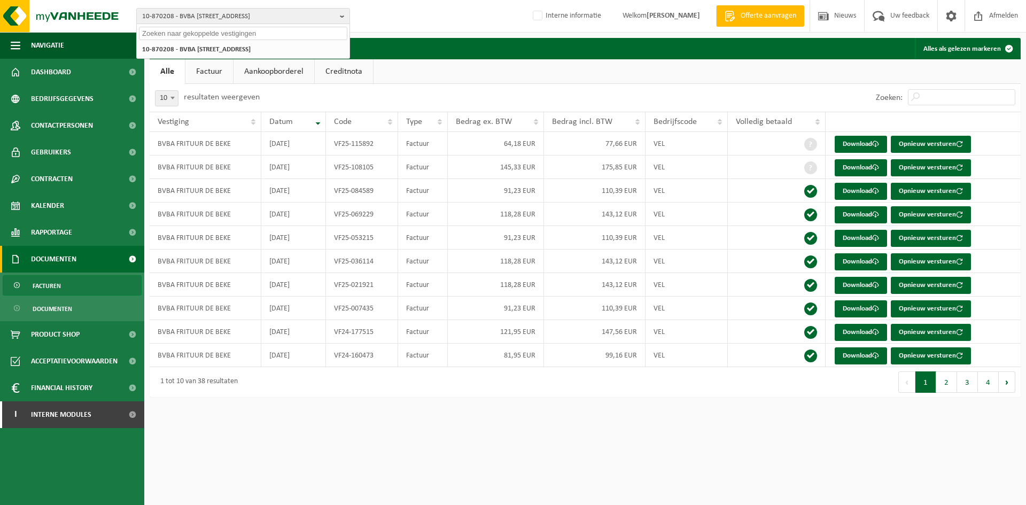
click at [205, 36] on input "text" at bounding box center [243, 33] width 208 height 13
paste input "10-858515"
type input "10-858515"
click at [207, 51] on strong "10-858515 - ZWAANHOF - 7780 KOMEN, ZANDVOORDESTRAAT 17" at bounding box center [206, 49] width 129 height 8
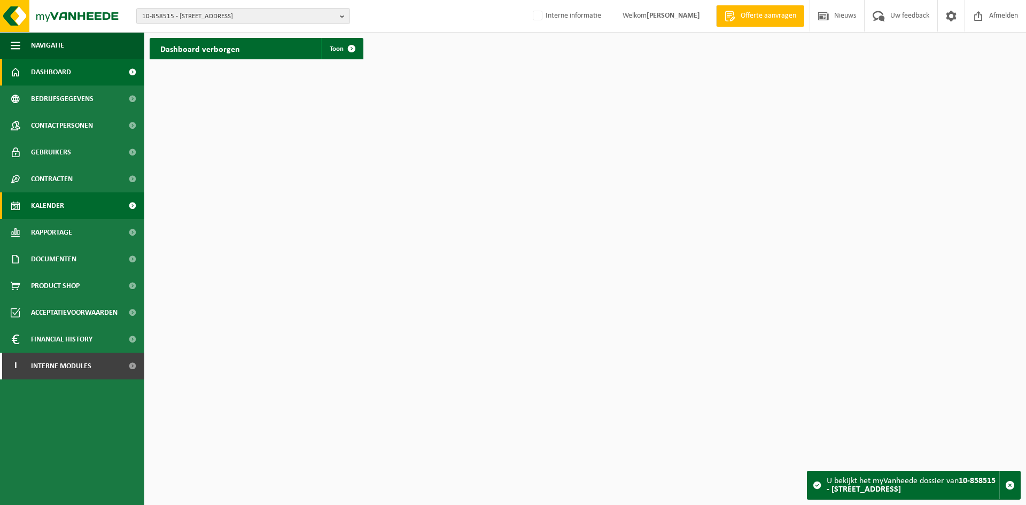
click at [58, 203] on span "Kalender" at bounding box center [47, 205] width 33 height 27
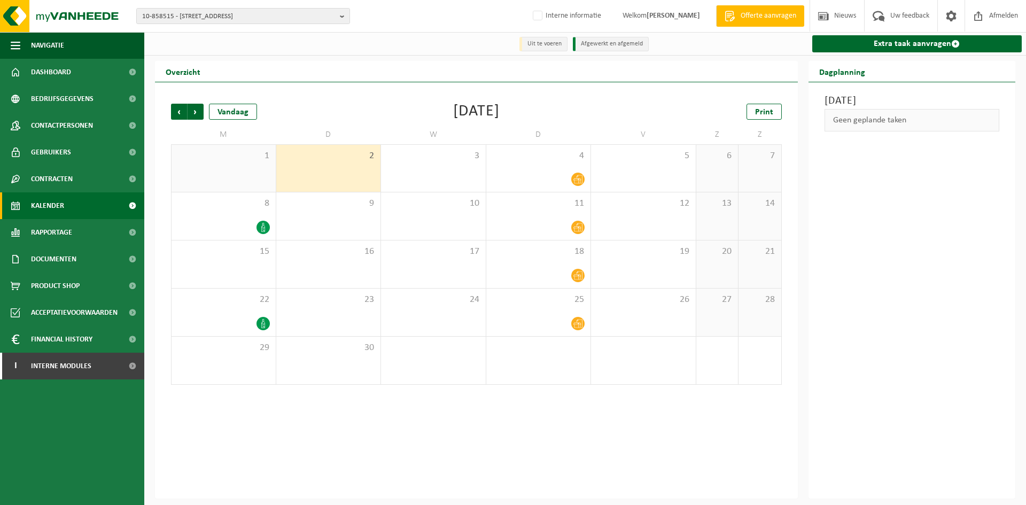
click at [227, 157] on span "1" at bounding box center [224, 156] width 94 height 12
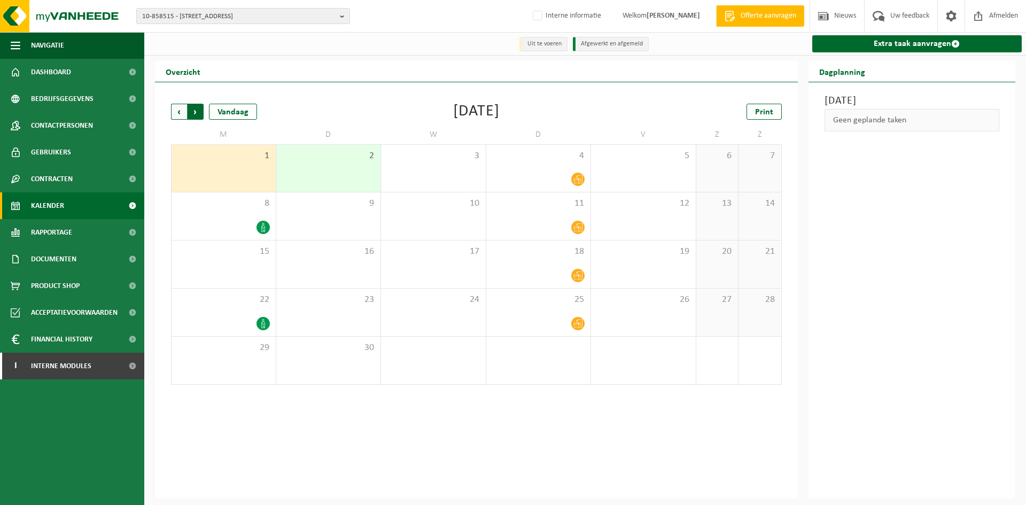
click at [175, 112] on span "Vorige" at bounding box center [179, 112] width 16 height 16
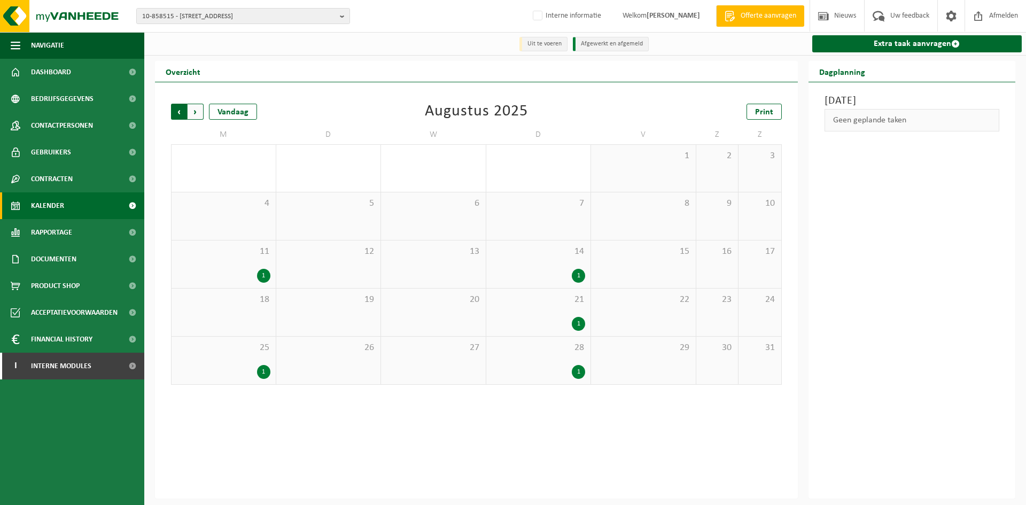
click at [196, 113] on span "Volgende" at bounding box center [196, 112] width 16 height 16
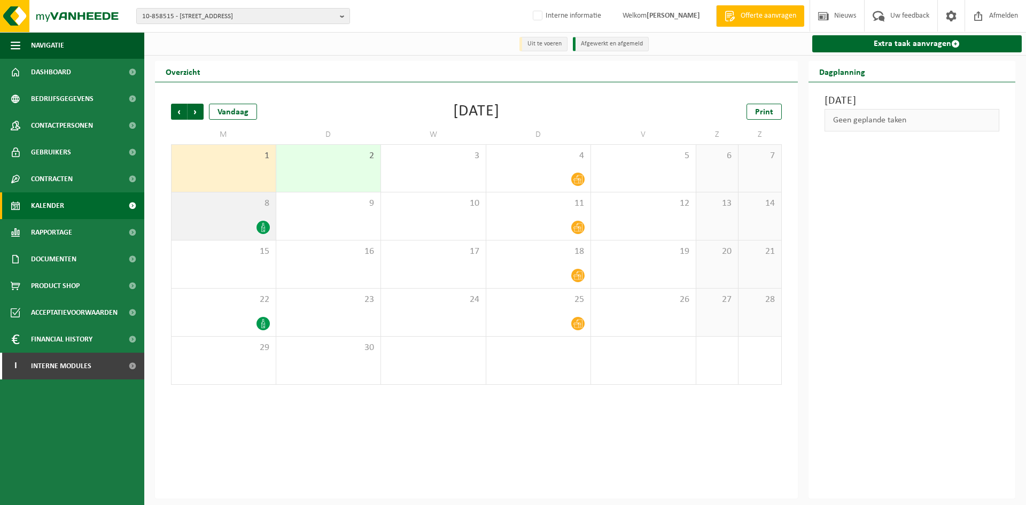
click at [255, 224] on div at bounding box center [224, 227] width 94 height 14
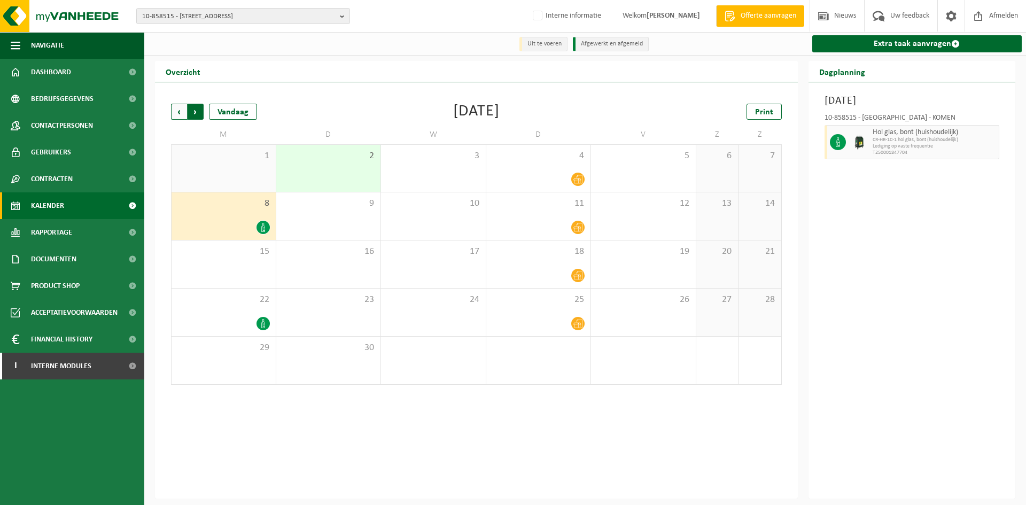
click at [182, 110] on span "Vorige" at bounding box center [179, 112] width 16 height 16
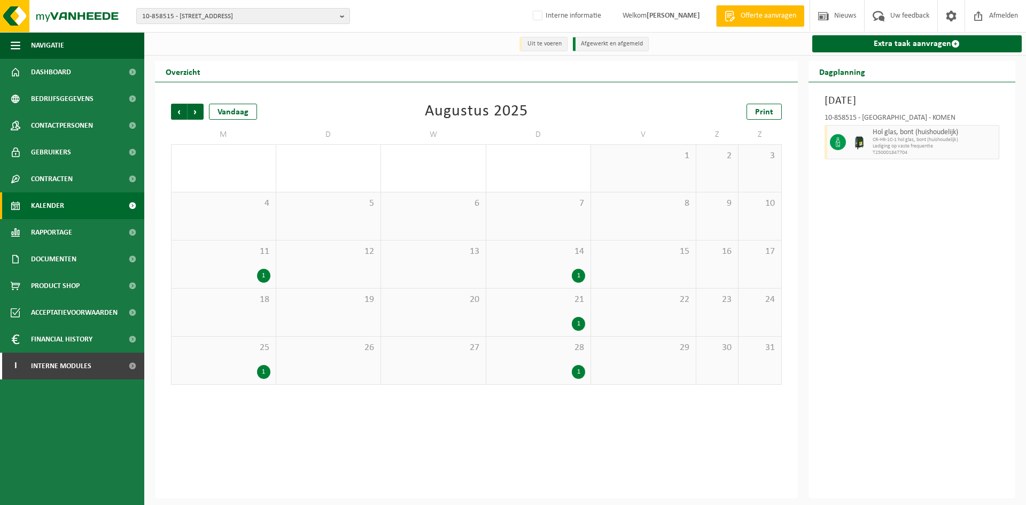
click at [237, 263] on div "11 1" at bounding box center [224, 265] width 104 height 48
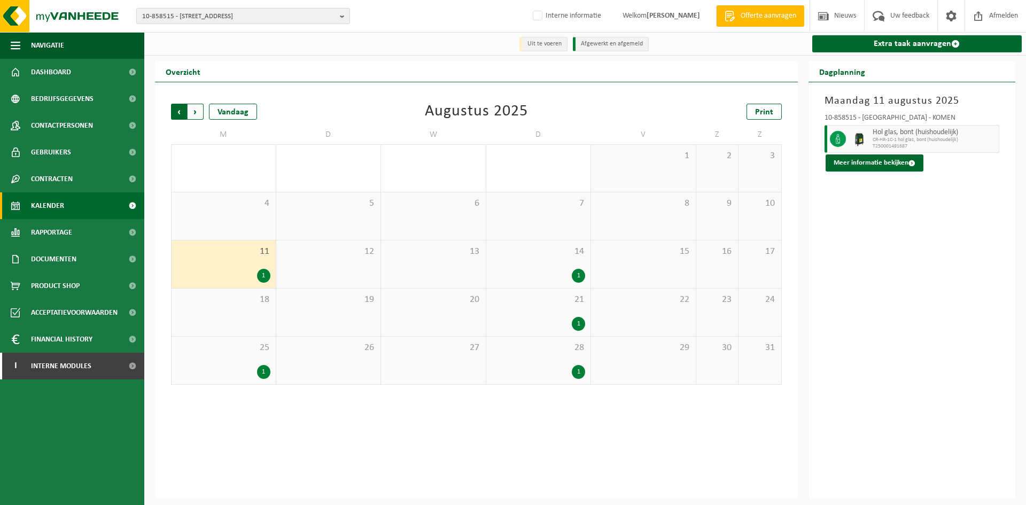
click at [191, 112] on span "Volgende" at bounding box center [196, 112] width 16 height 16
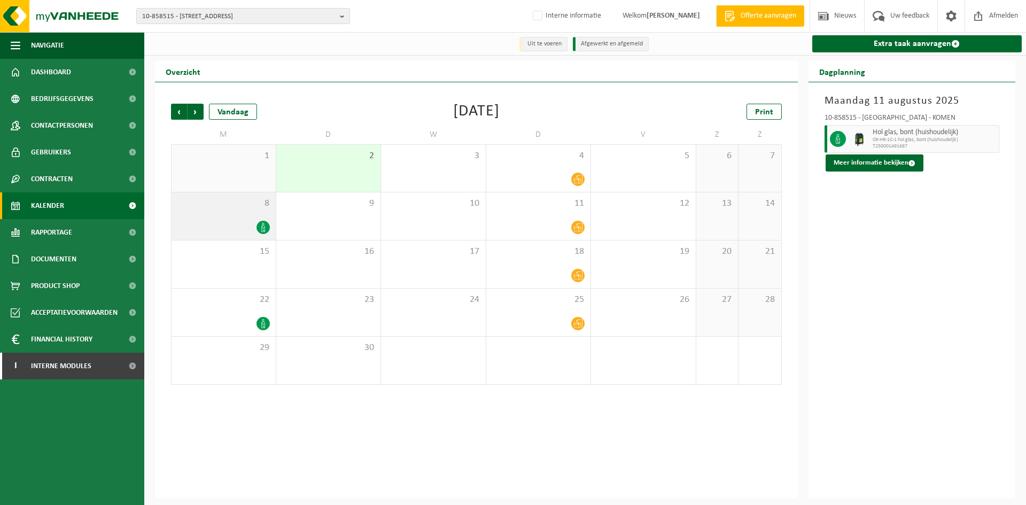
click at [224, 219] on div "8" at bounding box center [224, 216] width 104 height 48
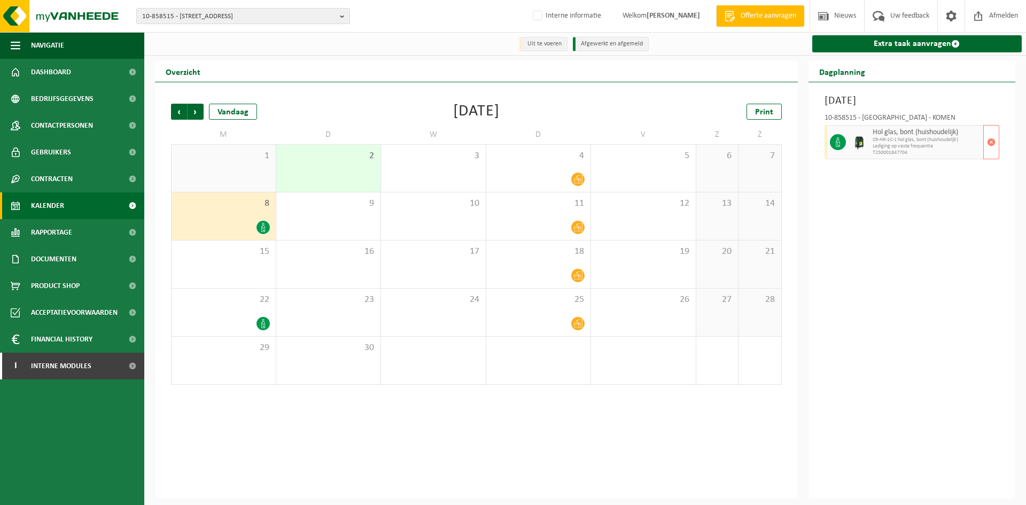
click at [897, 130] on span "Hol glas, bont (huishoudelijk)" at bounding box center [927, 132] width 108 height 9
click at [176, 107] on span "Vorige" at bounding box center [179, 112] width 16 height 16
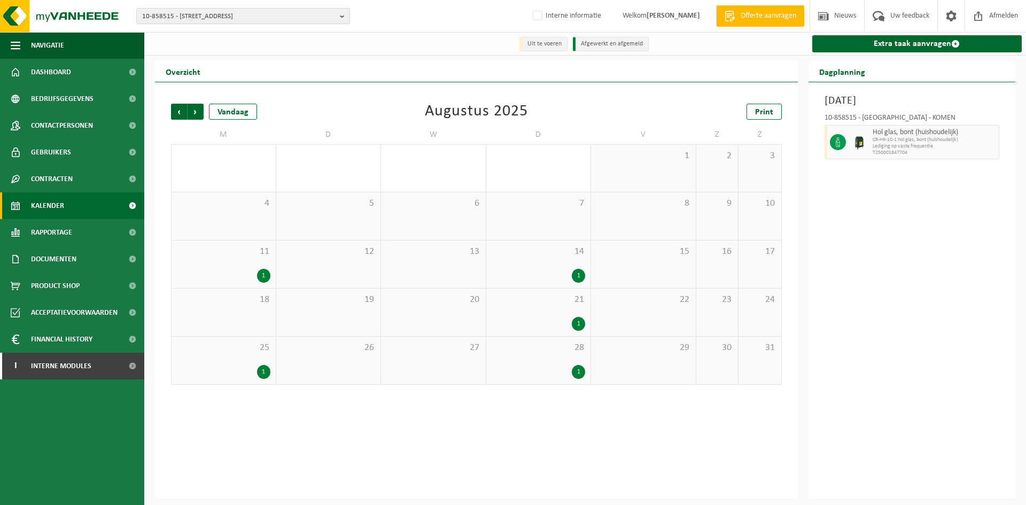
click at [250, 367] on div "1" at bounding box center [224, 372] width 94 height 14
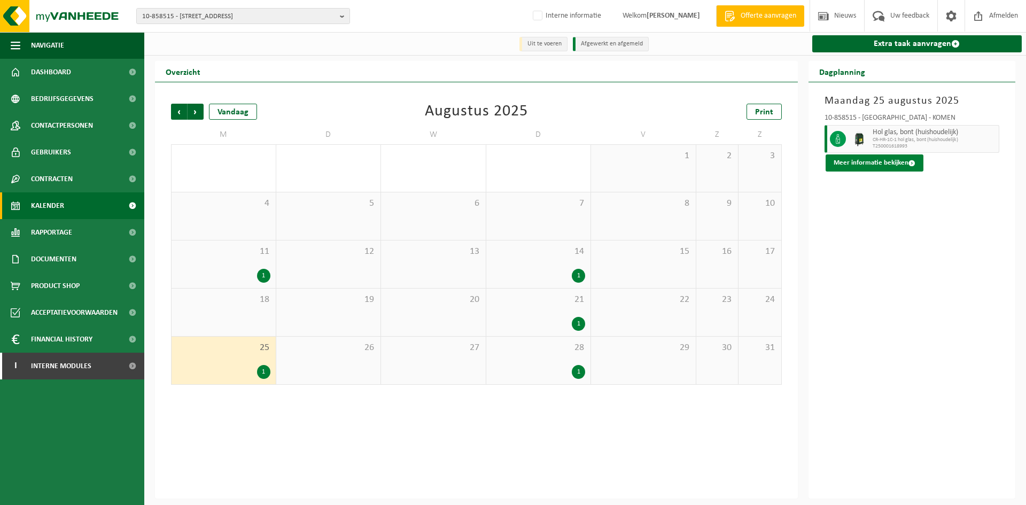
click at [899, 170] on button "Meer informatie bekijken" at bounding box center [875, 162] width 98 height 17
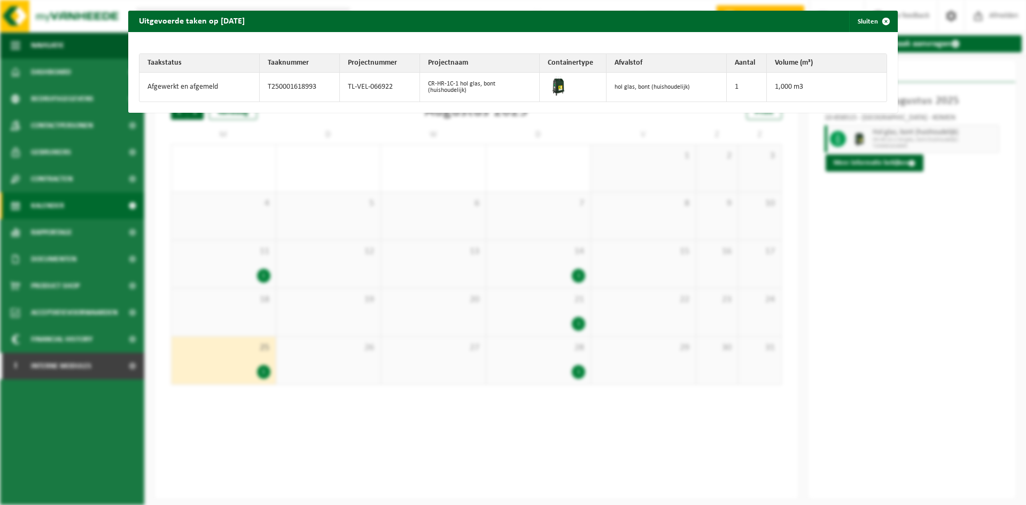
click at [345, 84] on td "TL-VEL-066922" at bounding box center [380, 87] width 80 height 29
copy tr "TL-VEL-066922"
click at [861, 17] on button "Sluiten" at bounding box center [873, 21] width 48 height 21
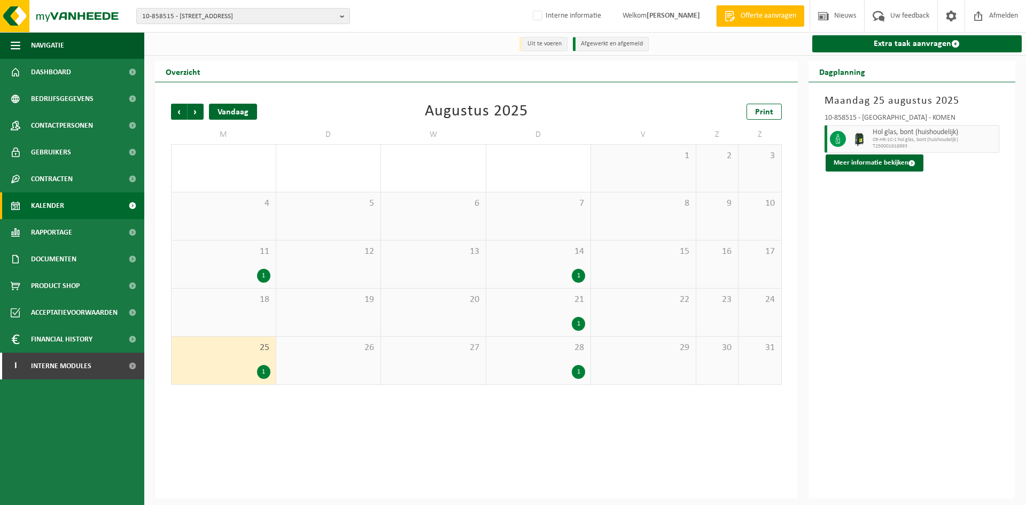
click at [255, 112] on div "Vandaag" at bounding box center [233, 112] width 48 height 16
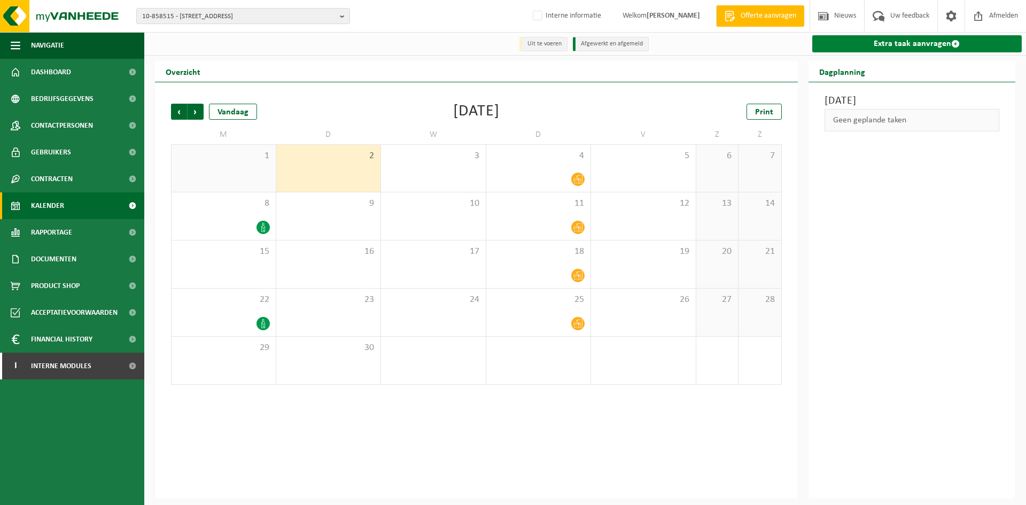
click at [885, 49] on link "Extra taak aanvragen" at bounding box center [917, 43] width 210 height 17
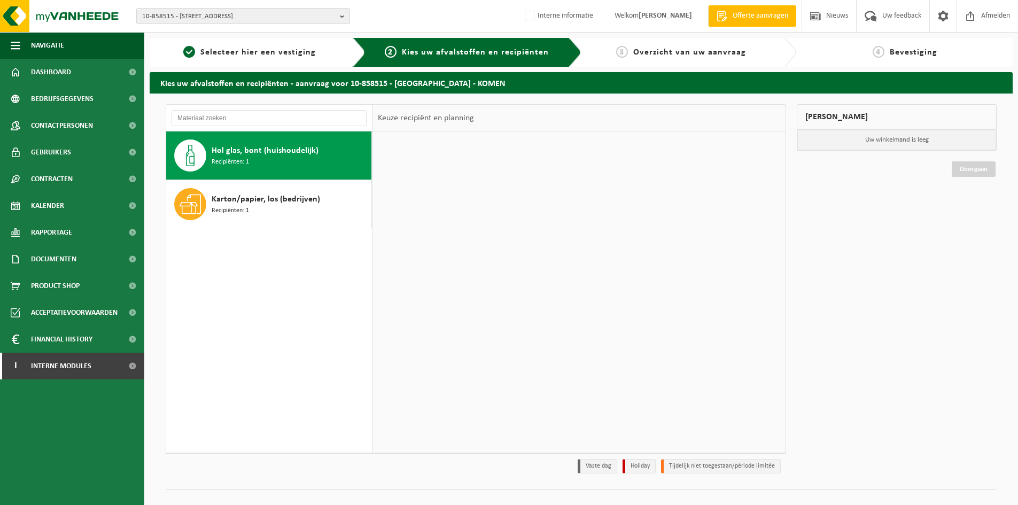
click at [269, 160] on div "Hol glas, bont (huishoudelijk) Recipiënten: 1" at bounding box center [290, 155] width 157 height 32
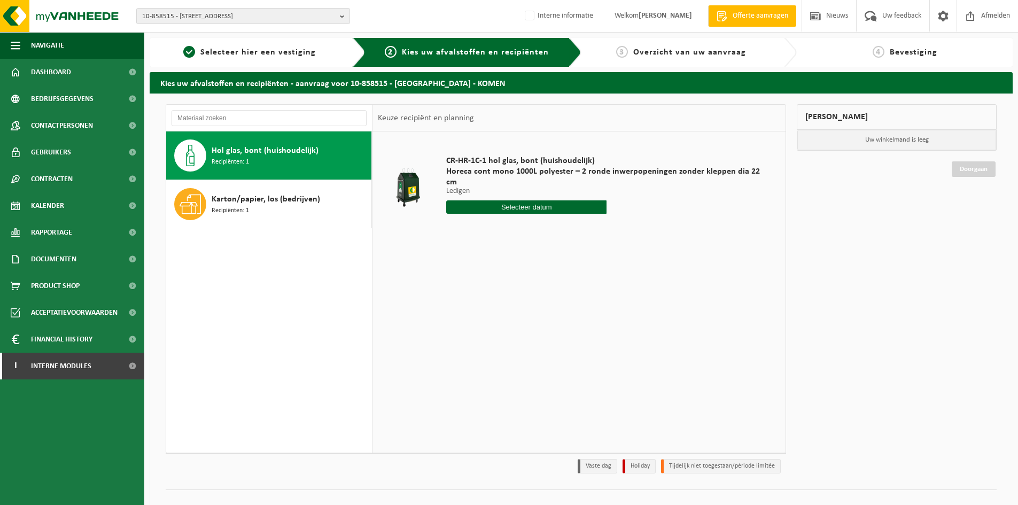
click at [566, 200] on input "text" at bounding box center [526, 206] width 160 height 13
click at [690, 221] on td "CR-HR-1C-1 hol glas, bont (huishoudelijk) Horeca cont mono 1000L polyester – 2 …" at bounding box center [609, 187] width 342 height 101
drag, startPoint x: 205, startPoint y: 14, endPoint x: 220, endPoint y: 20, distance: 16.1
click at [205, 14] on span "10-858515 - [STREET_ADDRESS]" at bounding box center [238, 17] width 193 height 16
type input "10-734032"
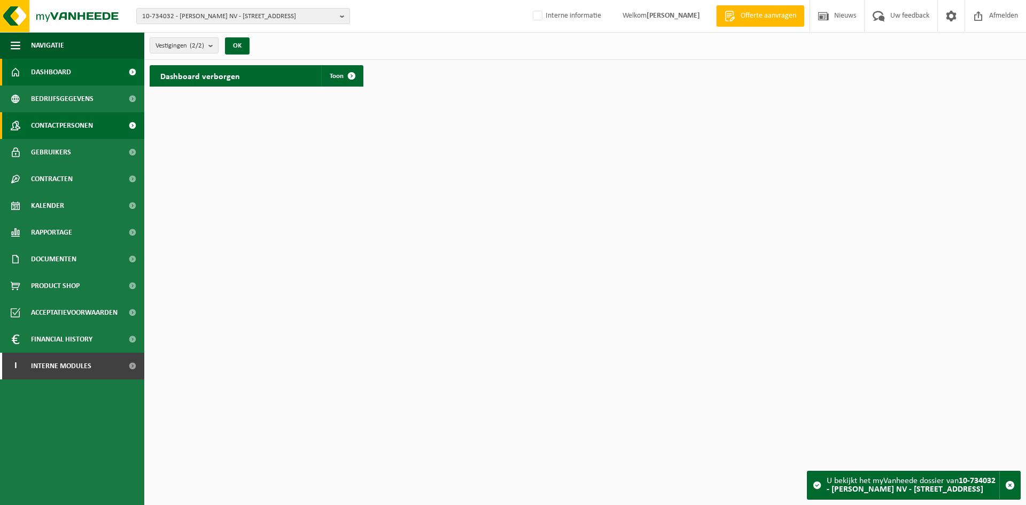
click at [46, 131] on span "Contactpersonen" at bounding box center [62, 125] width 62 height 27
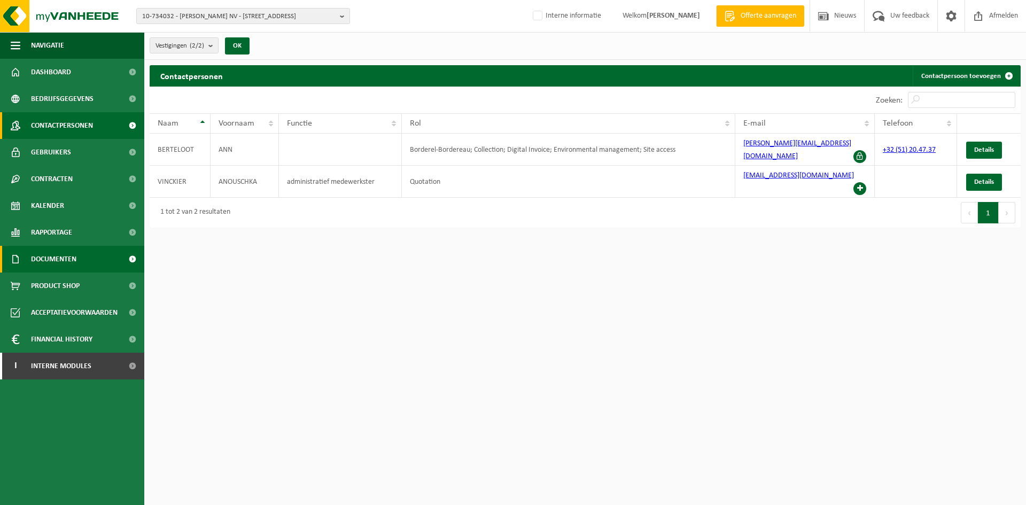
click at [46, 252] on span "Documenten" at bounding box center [53, 259] width 45 height 27
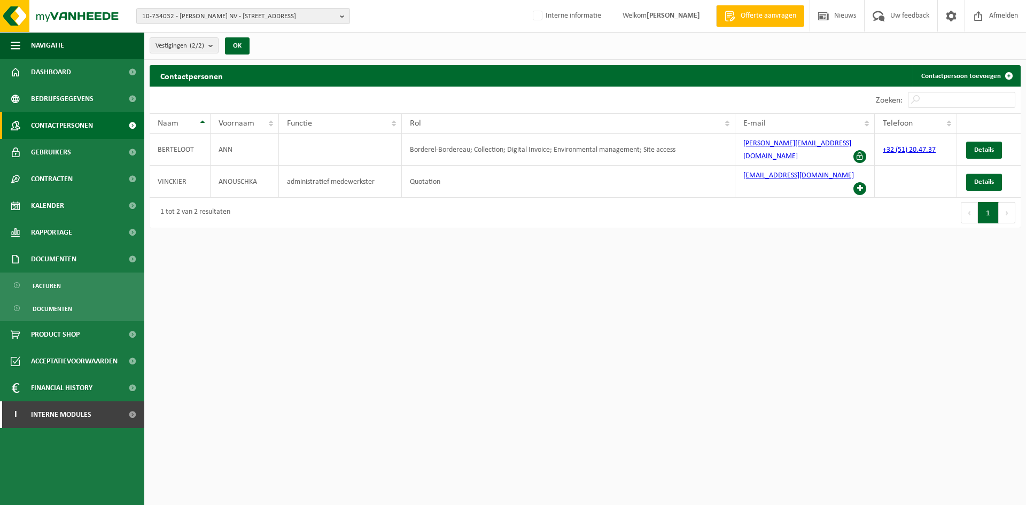
click at [65, 297] on ul "Facturen Documenten" at bounding box center [72, 297] width 144 height 49
click at [73, 284] on link "Facturen" at bounding box center [72, 285] width 139 height 20
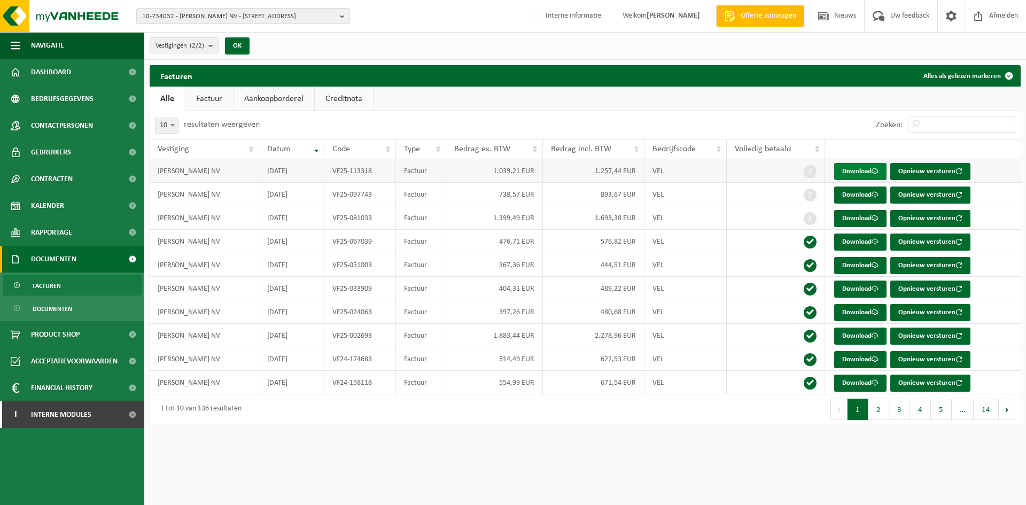
click at [848, 174] on link "Download" at bounding box center [860, 171] width 52 height 17
click at [228, 11] on span "10-734032 - [PERSON_NAME] NV - [STREET_ADDRESS]" at bounding box center [238, 17] width 193 height 16
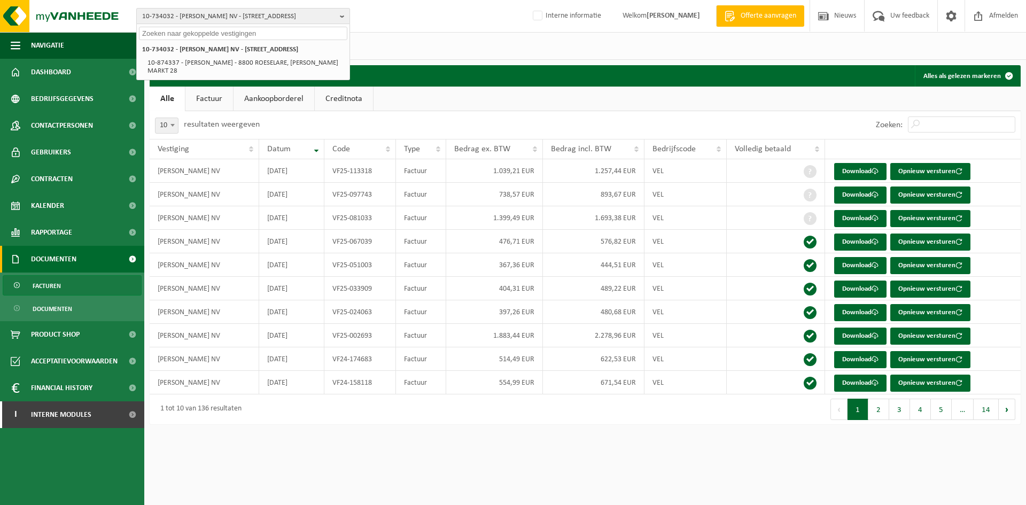
paste input "10-734032"
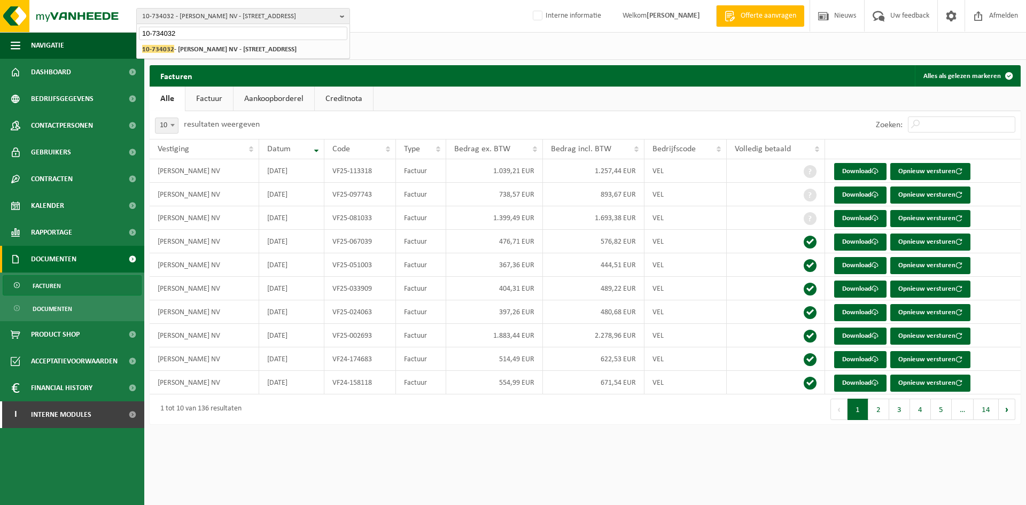
type input "10-734032"
click at [231, 44] on li "10-734032 - LUCIEN BERTELOOT NV - 8800 ROESELARE, KAZANDSTRAAT 55" at bounding box center [243, 49] width 208 height 13
click at [259, 53] on strong "10-734032 - LUCIEN BERTELOOT NV - 8800 ROESELARE, KAZANDSTRAAT 55" at bounding box center [219, 49] width 154 height 8
click at [214, 31] on input "10-734032" at bounding box center [243, 33] width 208 height 13
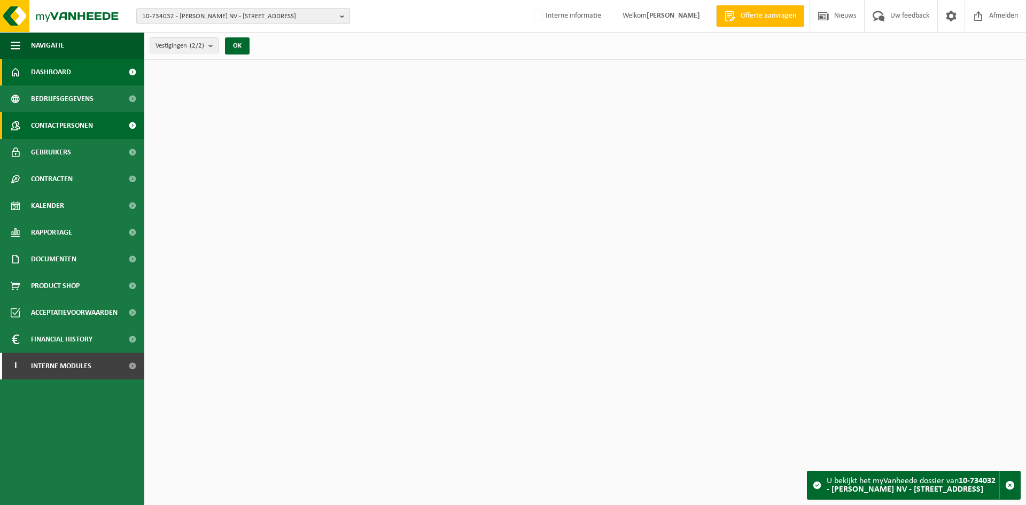
click at [57, 120] on span "Contactpersonen" at bounding box center [62, 125] width 62 height 27
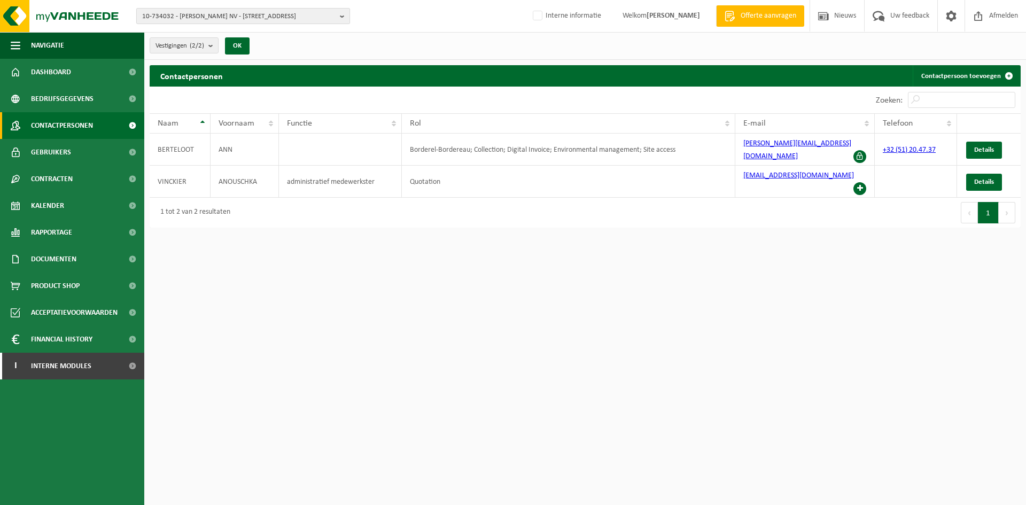
click at [227, 17] on span "10-734032 - [PERSON_NAME] NV - [STREET_ADDRESS]" at bounding box center [238, 17] width 193 height 16
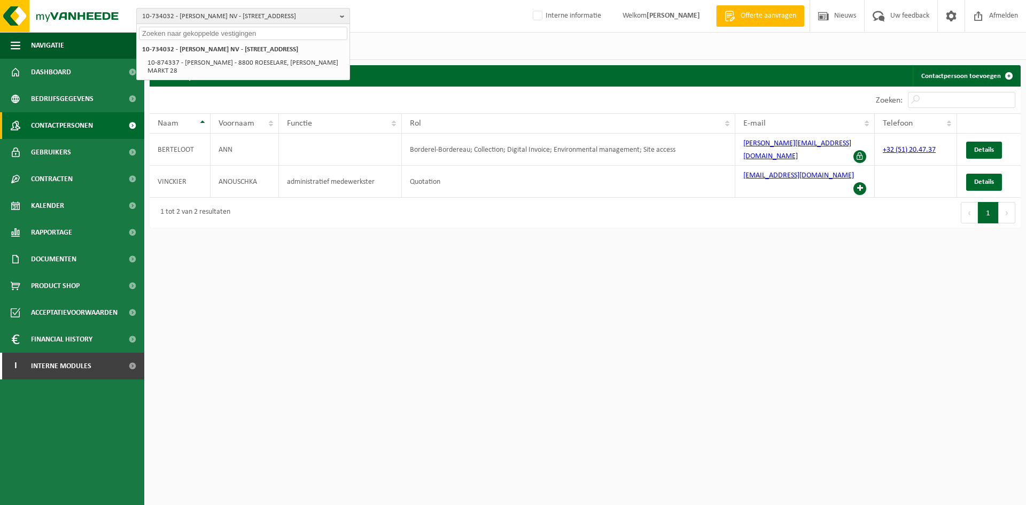
paste input "10-734032"
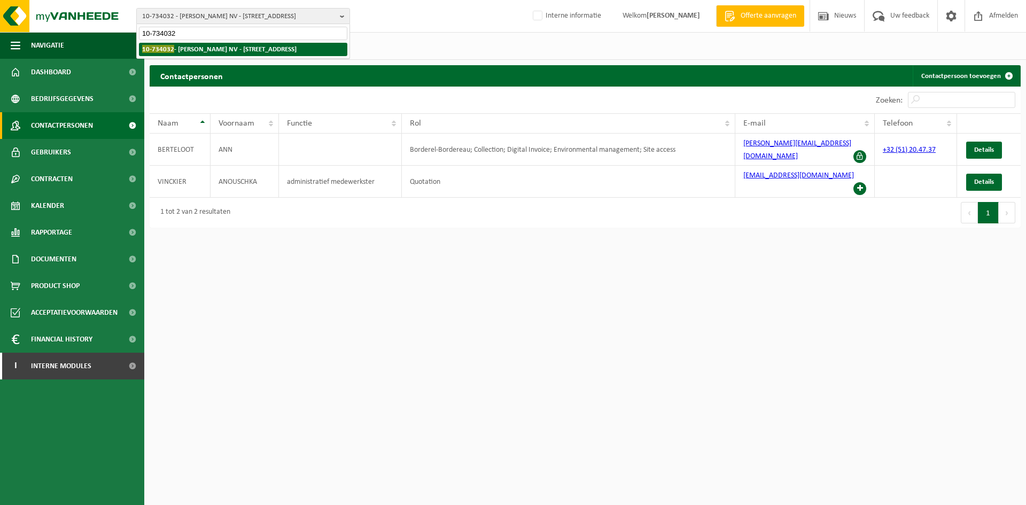
type input "10-734032"
click at [226, 46] on strong "10-734032 - [PERSON_NAME] NV - [STREET_ADDRESS]" at bounding box center [219, 49] width 154 height 8
click at [60, 123] on span "Contactpersonen" at bounding box center [62, 125] width 62 height 27
click at [157, 13] on span "10-734032 - [PERSON_NAME] NV - [STREET_ADDRESS]" at bounding box center [238, 17] width 193 height 16
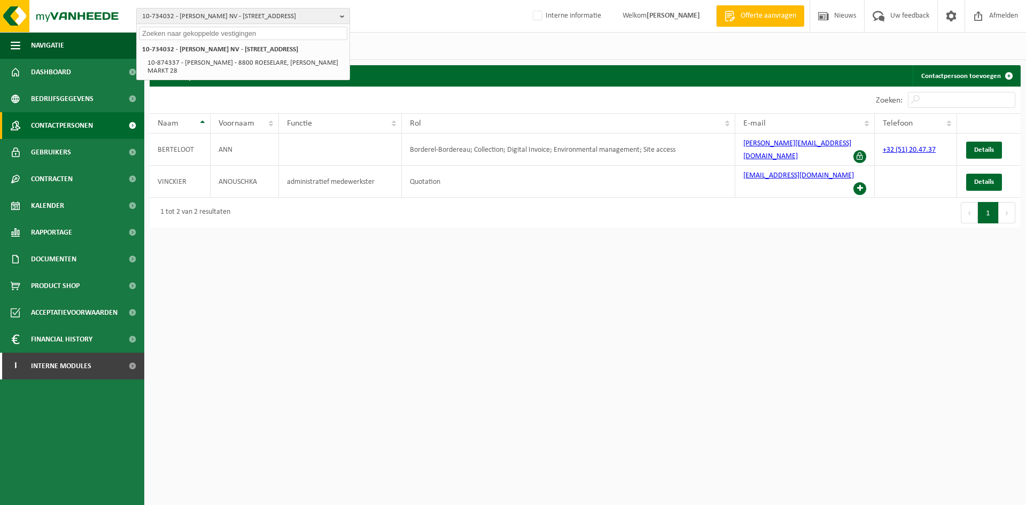
paste input "01-902459"
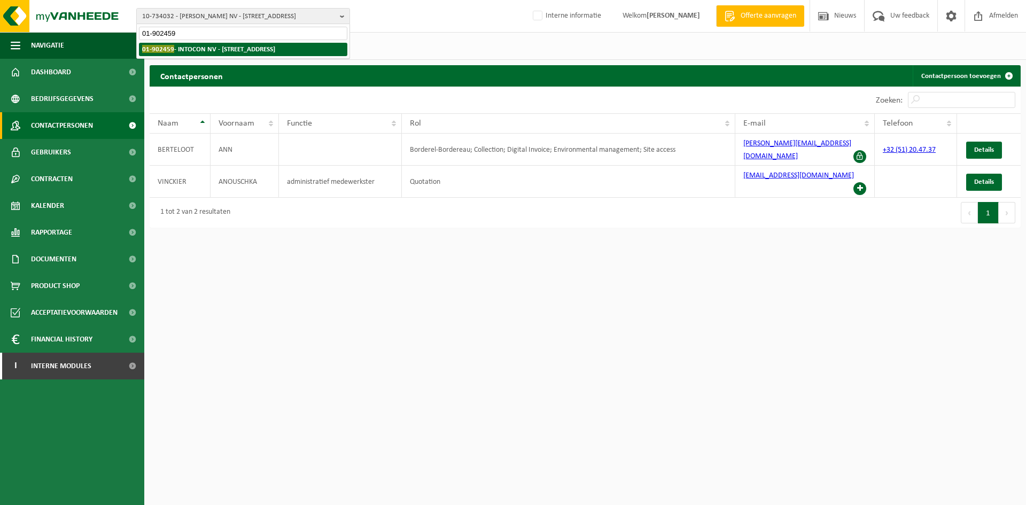
type input "01-902459"
click at [169, 47] on span "01-902459" at bounding box center [158, 49] width 32 height 8
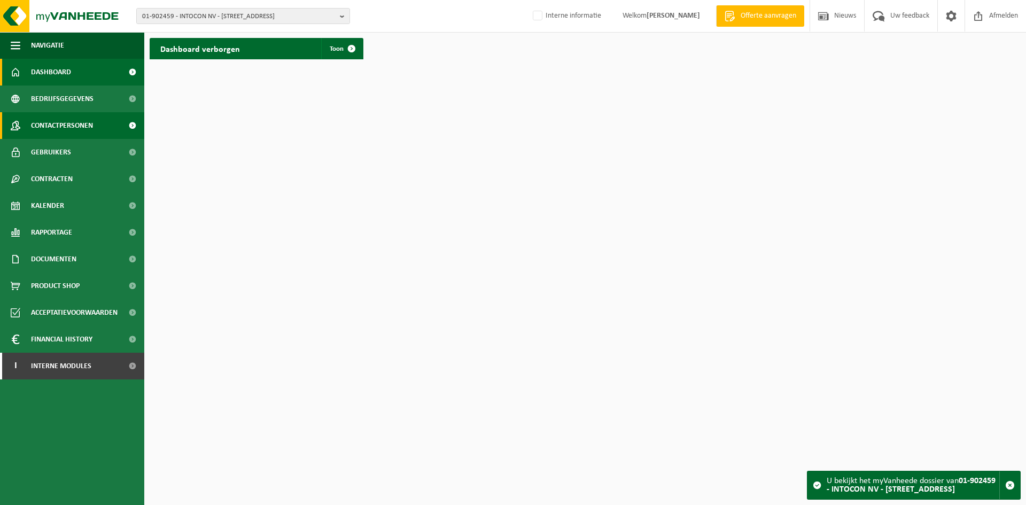
click at [72, 119] on span "Contactpersonen" at bounding box center [62, 125] width 62 height 27
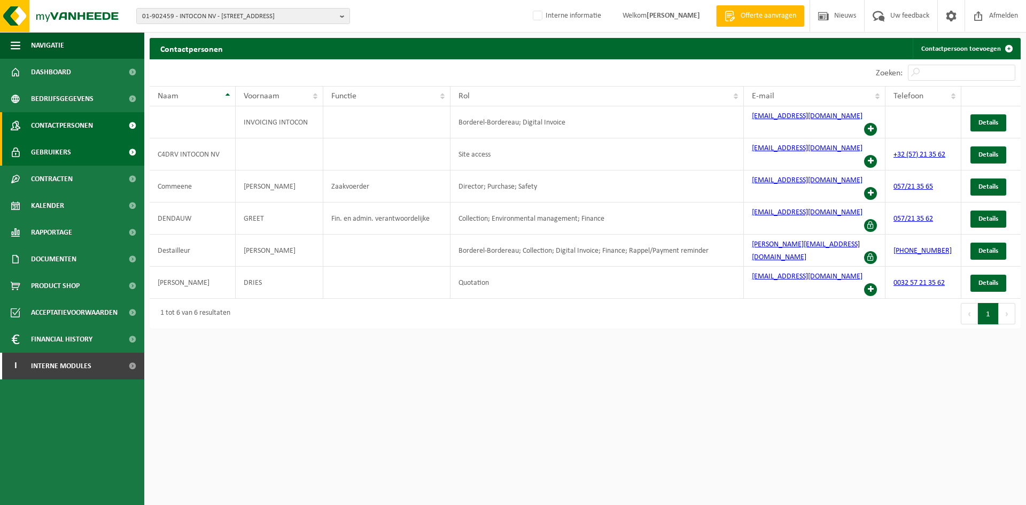
click at [68, 149] on span "Gebruikers" at bounding box center [51, 152] width 40 height 27
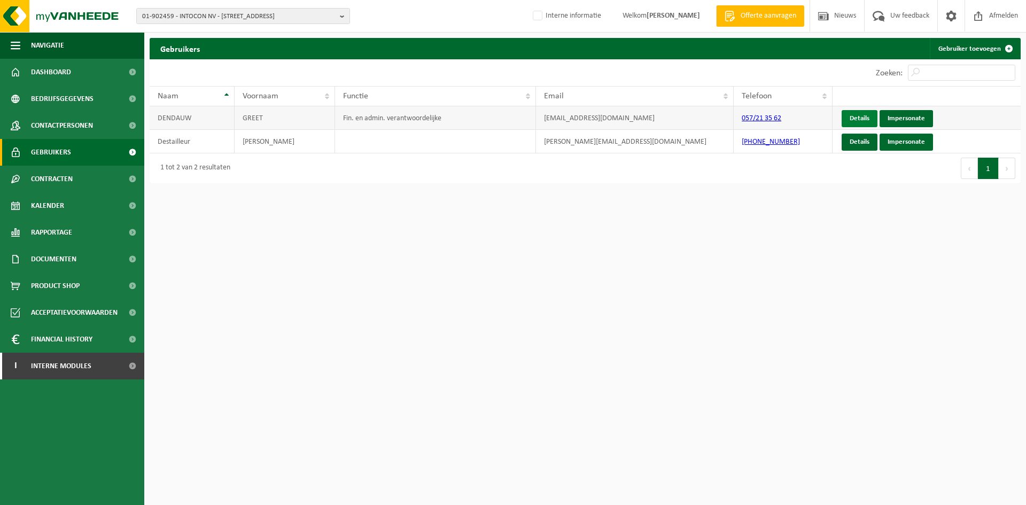
click at [864, 117] on link "Details" at bounding box center [860, 118] width 36 height 17
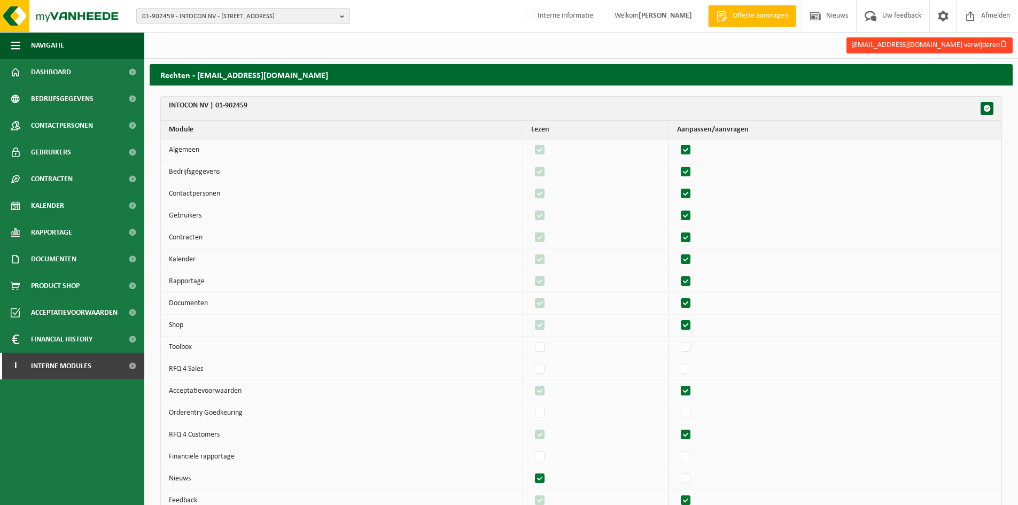
click at [967, 37] on button "[EMAIL_ADDRESS][DOMAIN_NAME] verwijderen" at bounding box center [930, 45] width 166 height 16
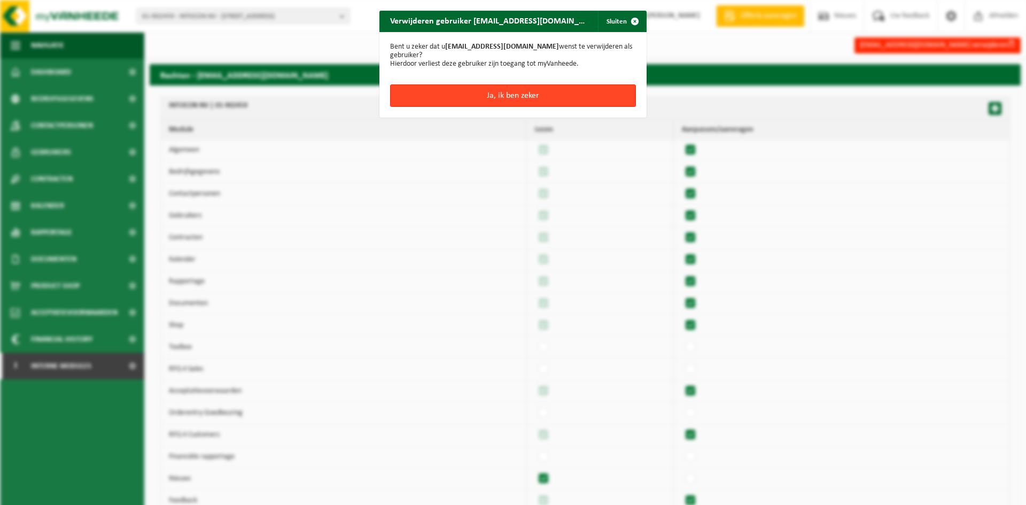
click at [557, 101] on button "Ja, ik ben zeker" at bounding box center [513, 95] width 246 height 22
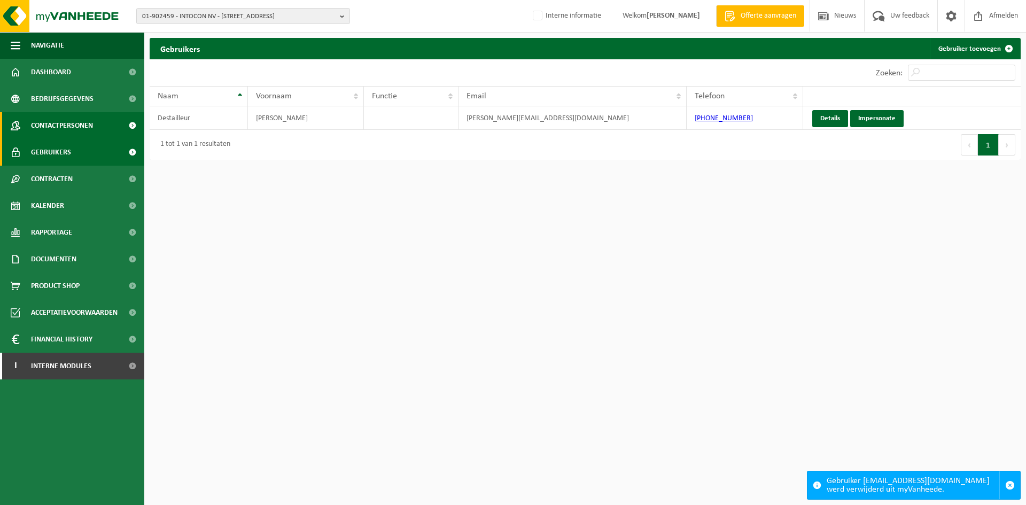
click at [34, 122] on span "Contactpersonen" at bounding box center [62, 125] width 62 height 27
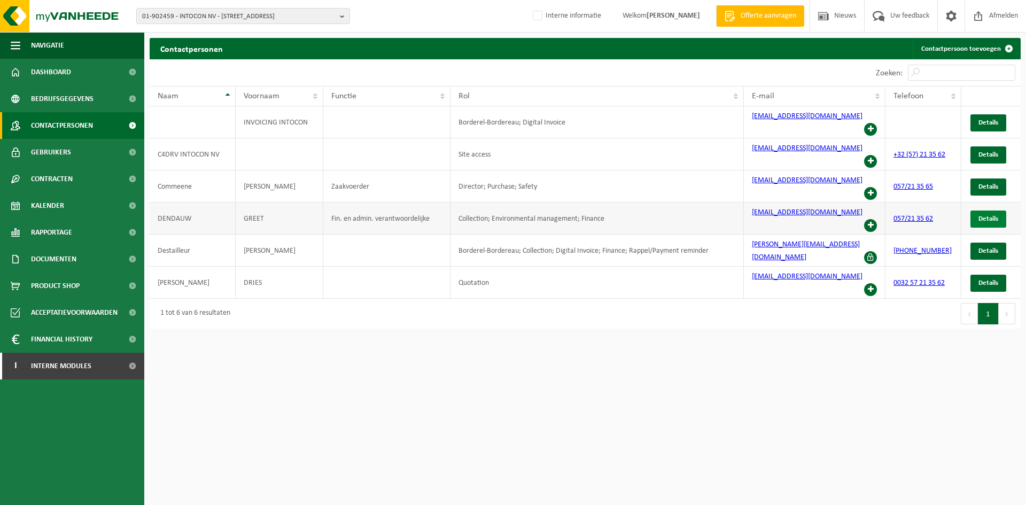
click at [989, 215] on span "Details" at bounding box center [989, 218] width 20 height 7
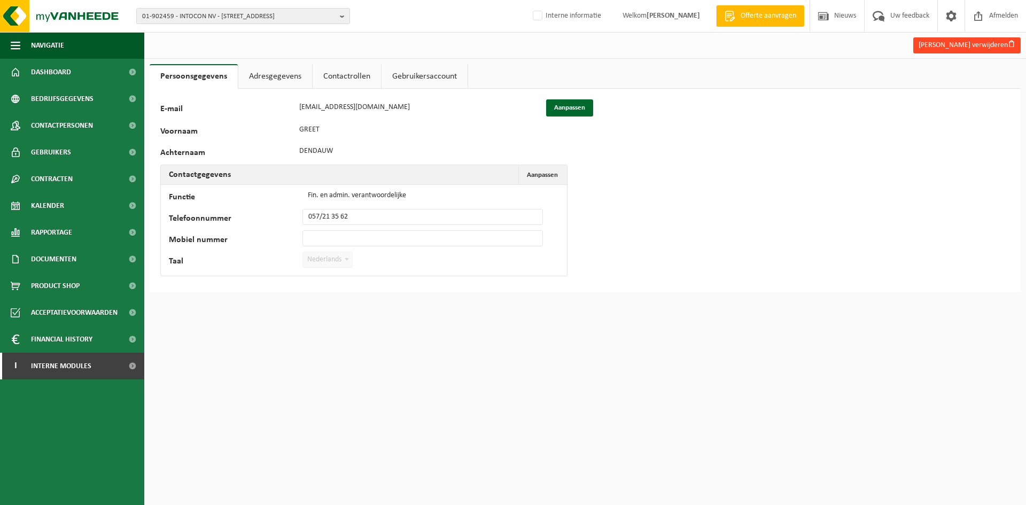
click at [947, 43] on button "[PERSON_NAME] verwijderen" at bounding box center [966, 45] width 107 height 16
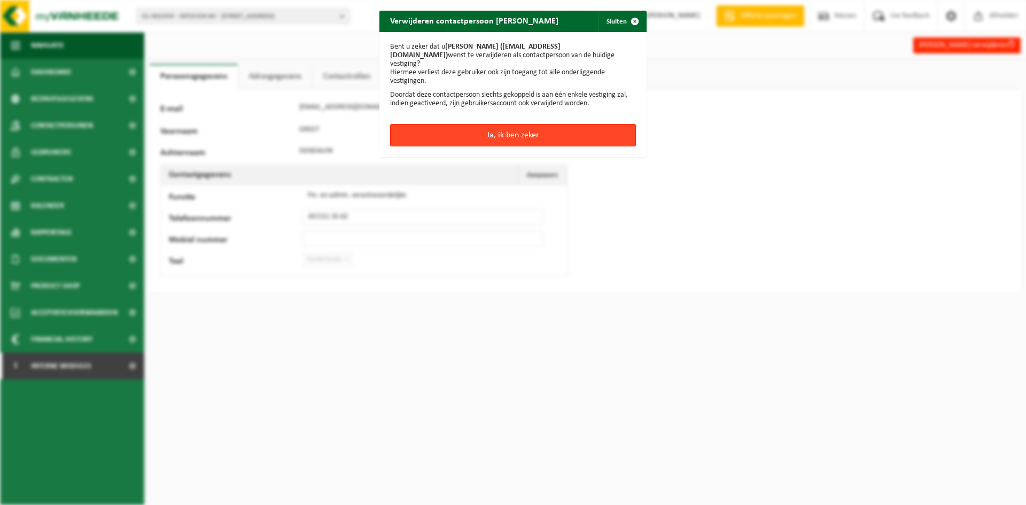
click at [565, 126] on button "Ja, ik ben zeker" at bounding box center [513, 135] width 246 height 22
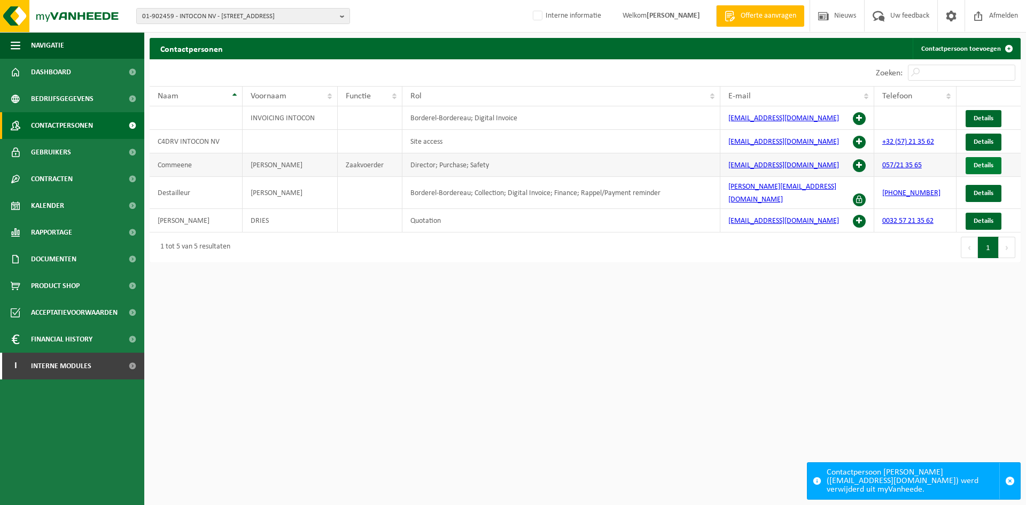
click at [995, 164] on link "Details" at bounding box center [984, 165] width 36 height 17
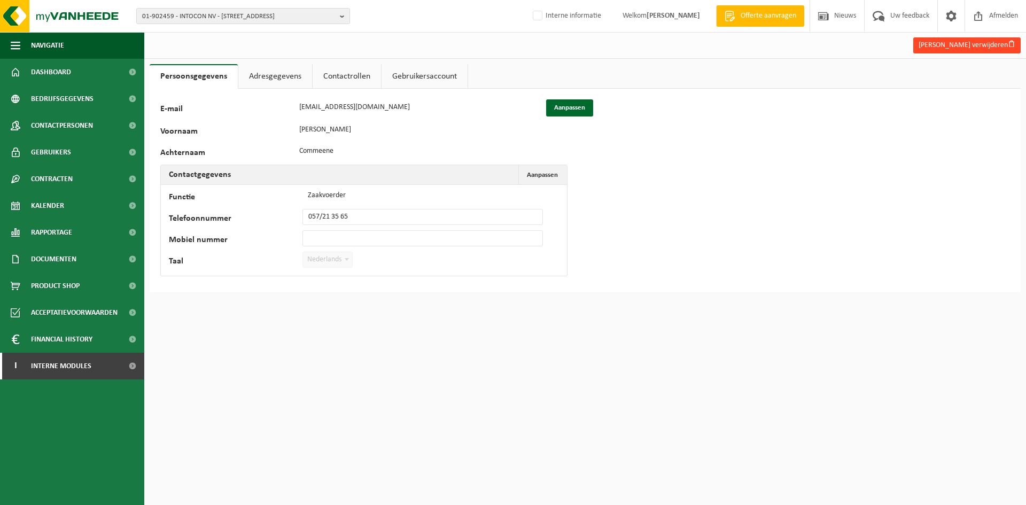
click at [952, 48] on button "Carl Commeene verwijderen" at bounding box center [966, 45] width 107 height 16
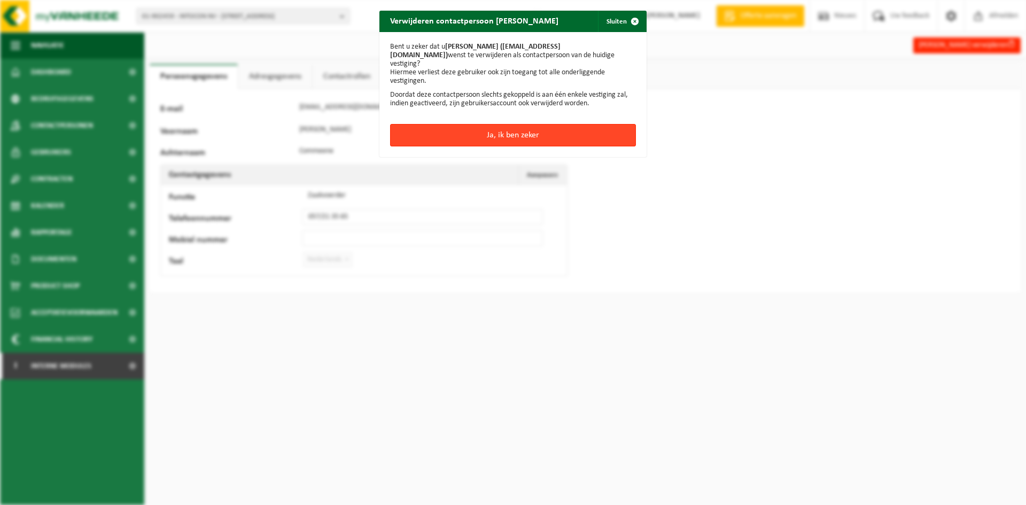
click at [487, 124] on button "Ja, ik ben zeker" at bounding box center [513, 135] width 246 height 22
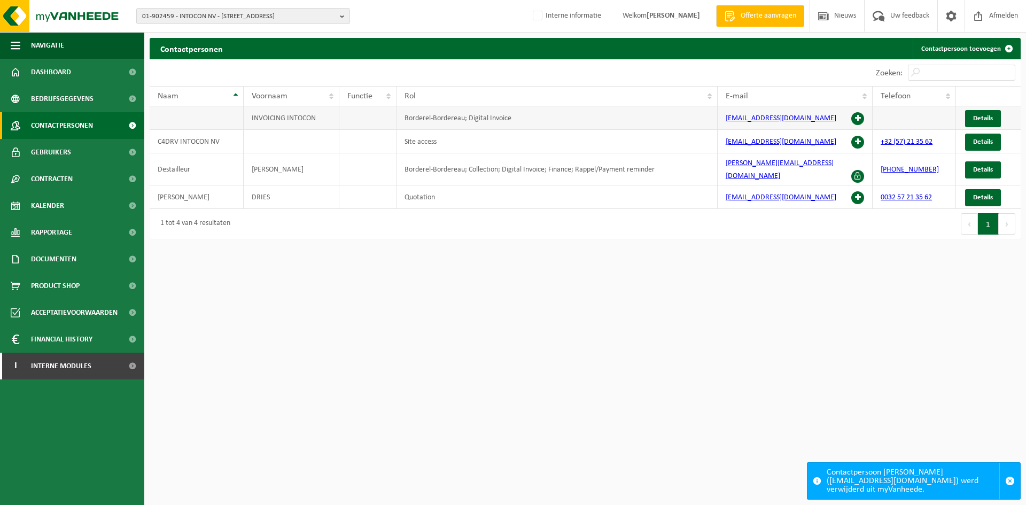
drag, startPoint x: 992, startPoint y: 166, endPoint x: 780, endPoint y: 119, distance: 217.3
click at [992, 166] on span "Details" at bounding box center [983, 169] width 20 height 7
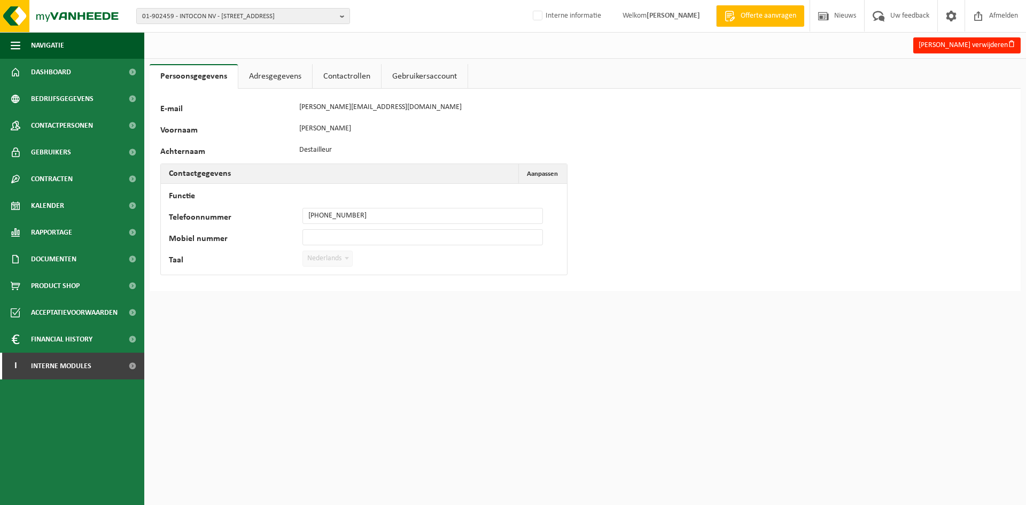
click at [299, 81] on link "Adresgegevens" at bounding box center [275, 76] width 74 height 25
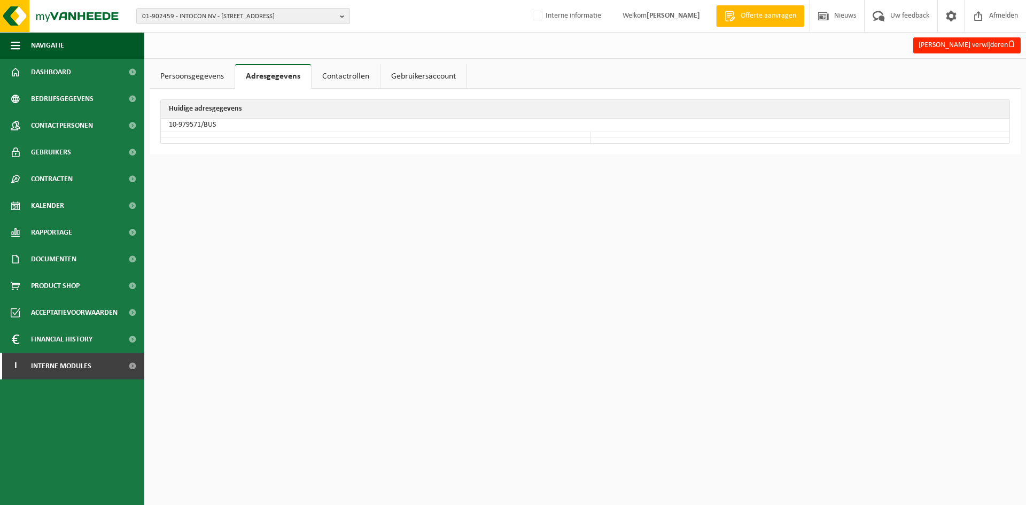
click at [202, 124] on td "10-979571/BUS" at bounding box center [585, 125] width 849 height 13
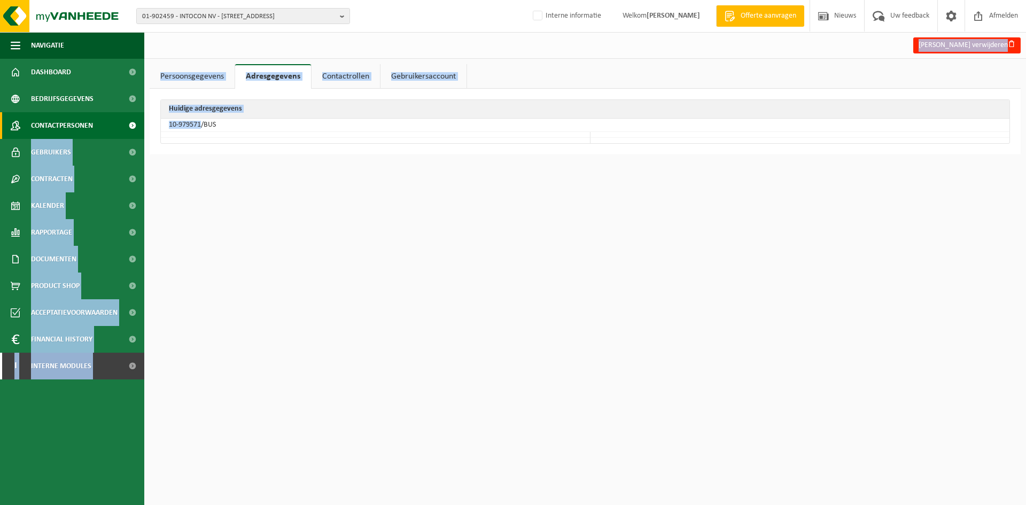
drag, startPoint x: 200, startPoint y: 124, endPoint x: 126, endPoint y: 127, distance: 74.9
click at [126, 127] on div "Navigatie Offerte aanvragen Nieuws Uw feedback Afmelden Dashboard Bedrijfsgegev…" at bounding box center [513, 82] width 1026 height 165
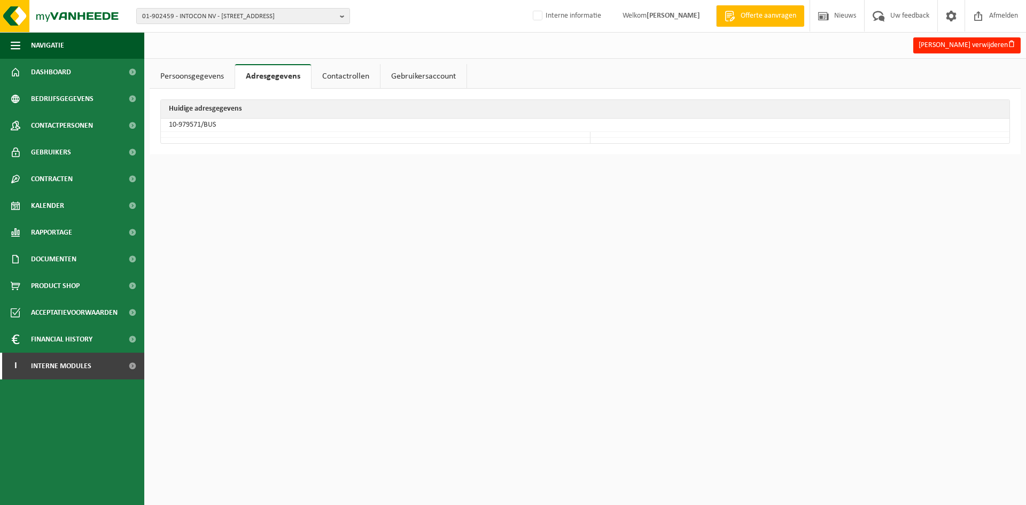
click at [226, 136] on td at bounding box center [376, 135] width 430 height 6
drag, startPoint x: 200, startPoint y: 125, endPoint x: 165, endPoint y: 123, distance: 35.3
click at [165, 123] on td "10-979571/BUS" at bounding box center [585, 125] width 849 height 13
copy td "10-979571"
click at [271, 12] on span "01-902459 - INTOCON NV - 8900 IEPER, OOSTKAAI 44" at bounding box center [238, 17] width 193 height 16
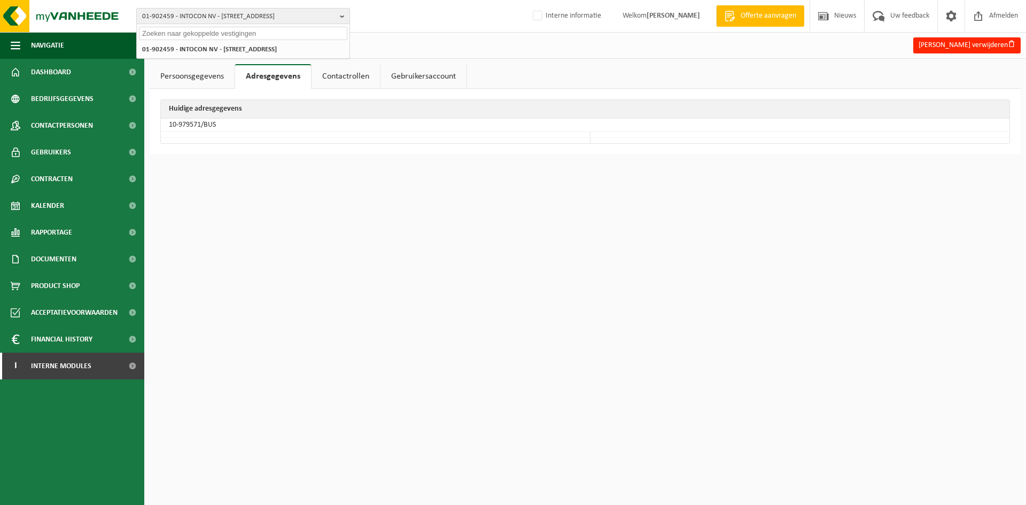
paste input "10-858515"
type input "10-858515"
click at [224, 55] on li "10-858515 - ZWAANHOF - 7780 KOMEN, ZANDVOORDESTRAAT 17" at bounding box center [243, 49] width 208 height 13
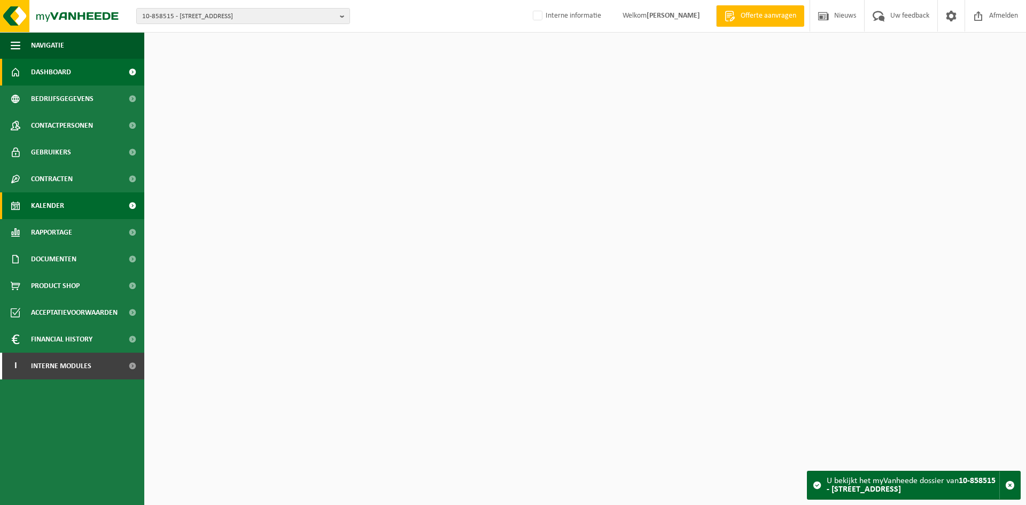
click at [48, 205] on span "Kalender" at bounding box center [47, 205] width 33 height 27
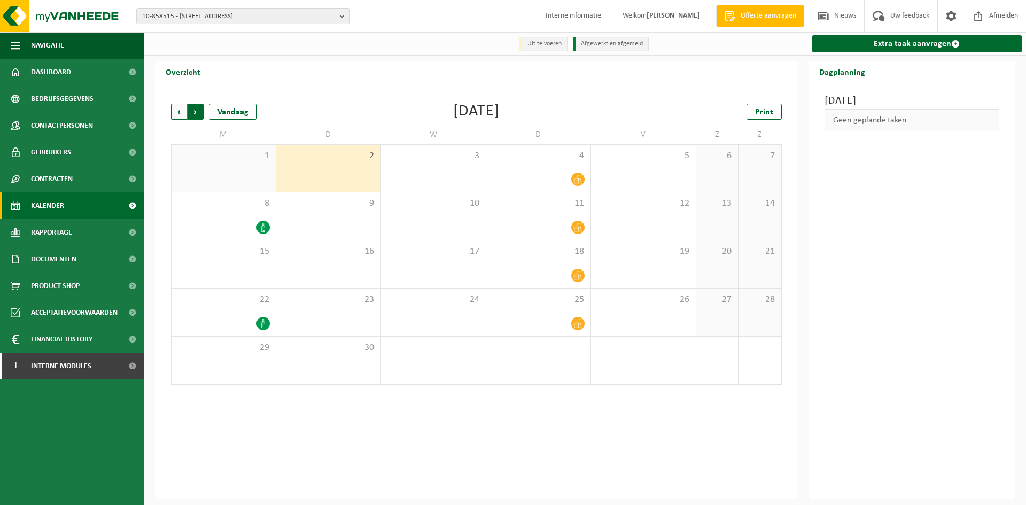
click at [176, 111] on span "Vorige" at bounding box center [179, 112] width 16 height 16
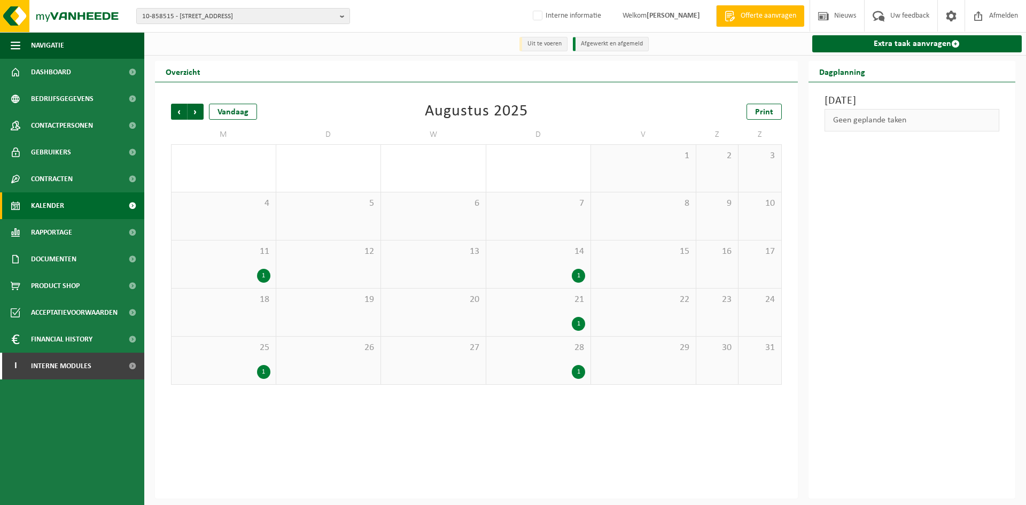
click at [238, 352] on span "25" at bounding box center [224, 348] width 94 height 12
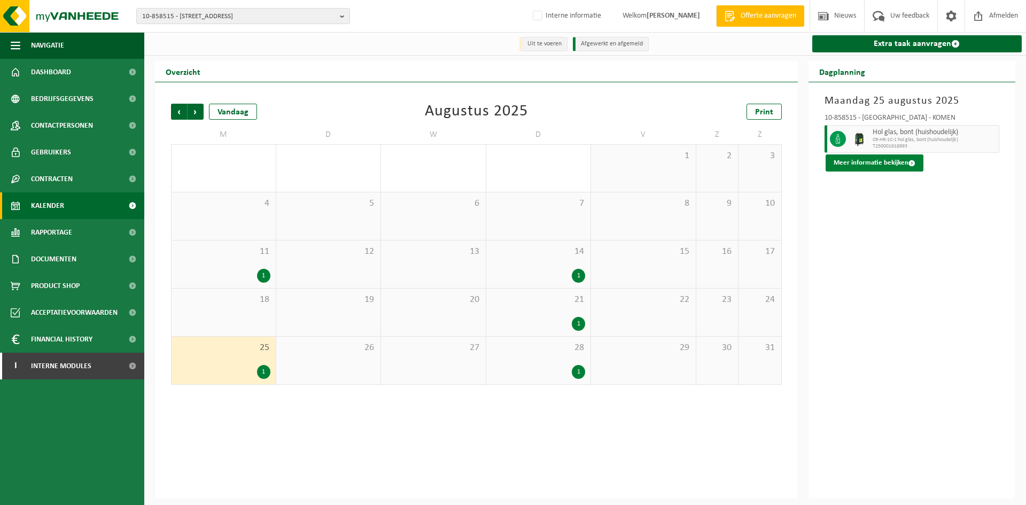
click at [882, 166] on button "Meer informatie bekijken" at bounding box center [875, 162] width 98 height 17
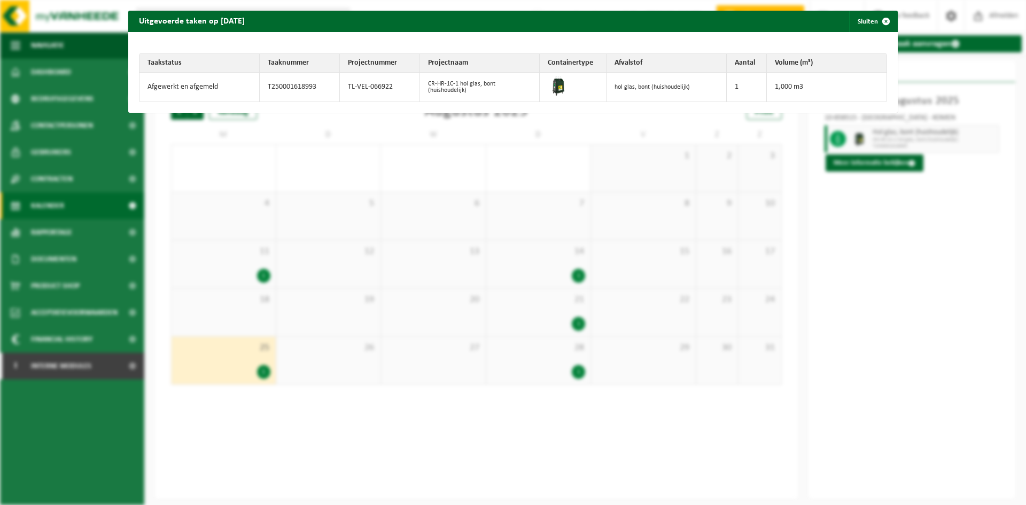
click at [385, 86] on td "TL-VEL-066922" at bounding box center [380, 87] width 80 height 29
click at [367, 86] on td "TL-VEL-066922" at bounding box center [380, 87] width 80 height 29
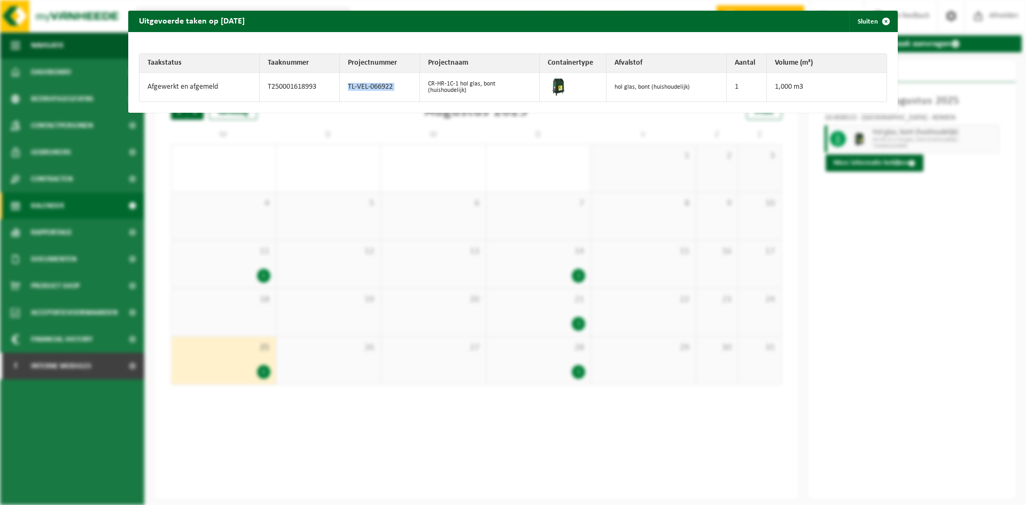
click at [367, 86] on td "TL-VEL-066922" at bounding box center [380, 87] width 80 height 29
drag, startPoint x: 865, startPoint y: 22, endPoint x: 814, endPoint y: 43, distance: 55.1
click at [865, 22] on button "Sluiten" at bounding box center [873, 21] width 48 height 21
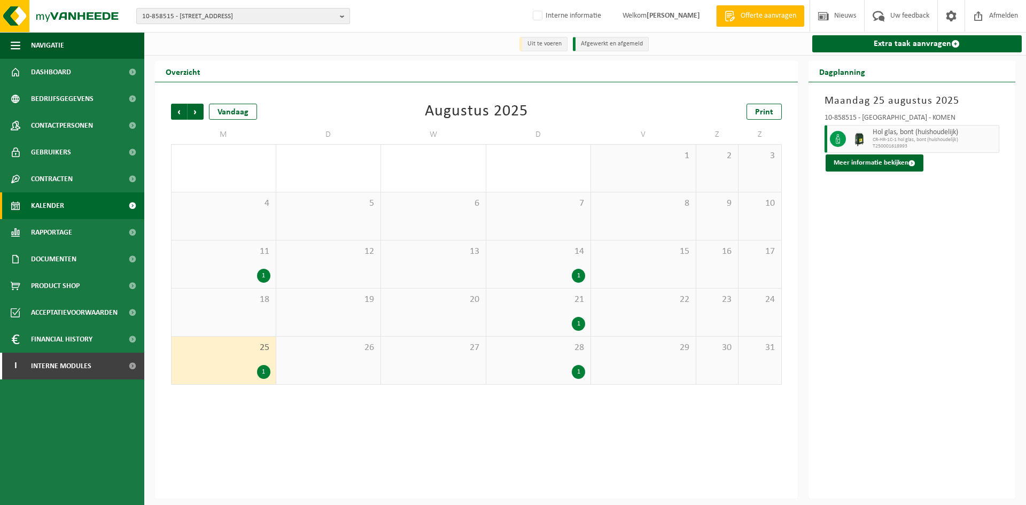
click at [252, 18] on span "10-858515 - ZWAANHOF - 7780 KOMEN, ZANDVOORDESTRAAT 17" at bounding box center [238, 17] width 193 height 16
click at [165, 34] on input "text" at bounding box center [243, 33] width 208 height 13
paste input "01-902459"
type input "01-902459"
click at [173, 49] on strong "01-902459 - INTOCON NV - 8900 IEPER, OOSTKAAI 44" at bounding box center [208, 49] width 133 height 8
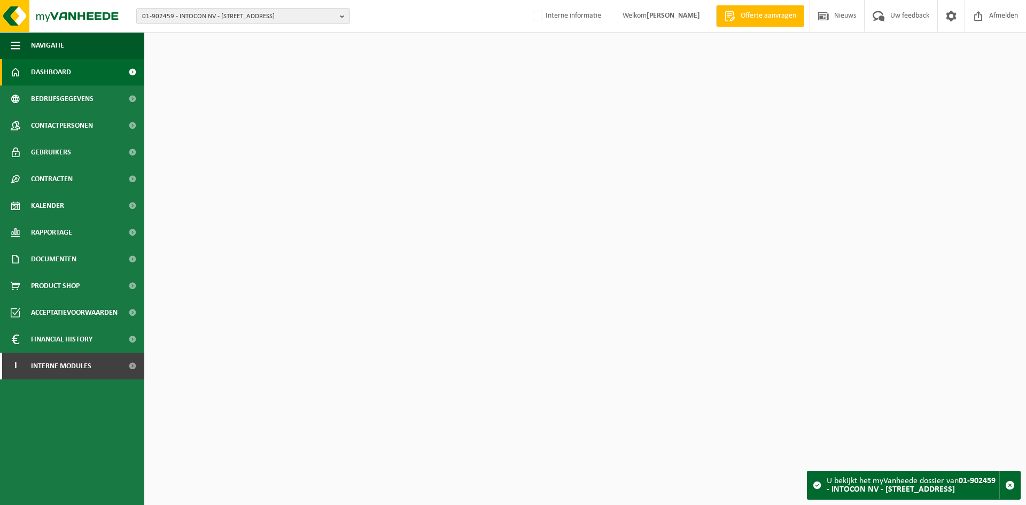
click at [57, 125] on span "Contactpersonen" at bounding box center [62, 125] width 62 height 27
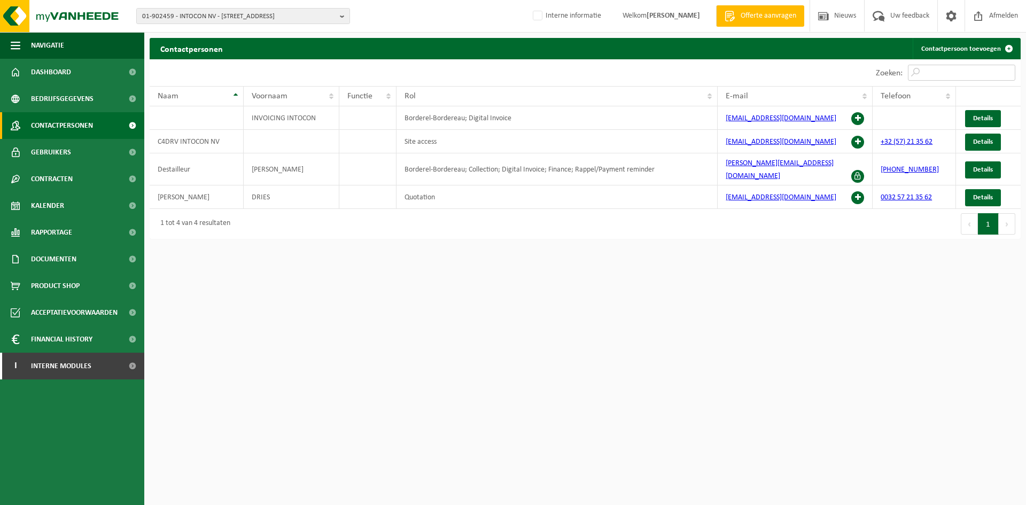
click at [927, 75] on input "Zoeken:" at bounding box center [961, 73] width 107 height 16
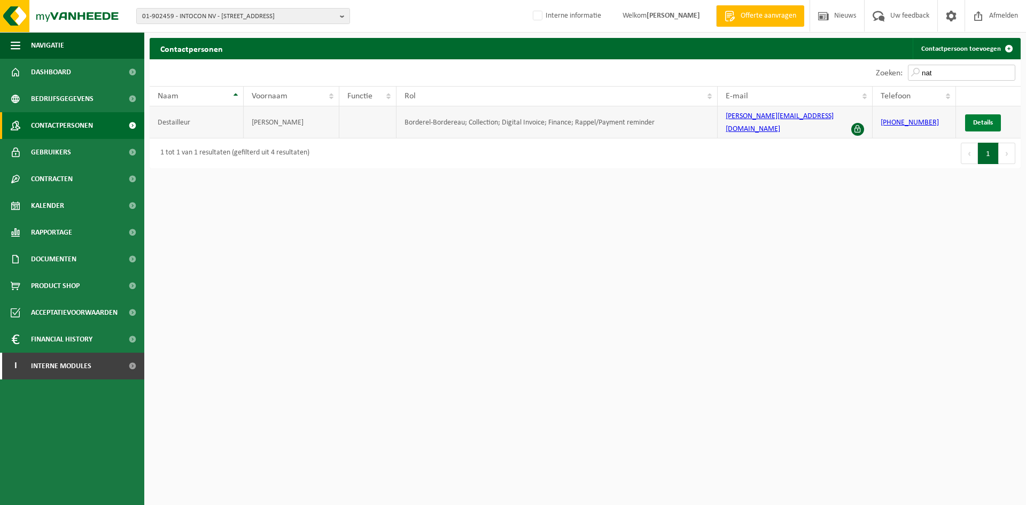
type input "nat"
click at [983, 121] on span "Details" at bounding box center [983, 122] width 20 height 7
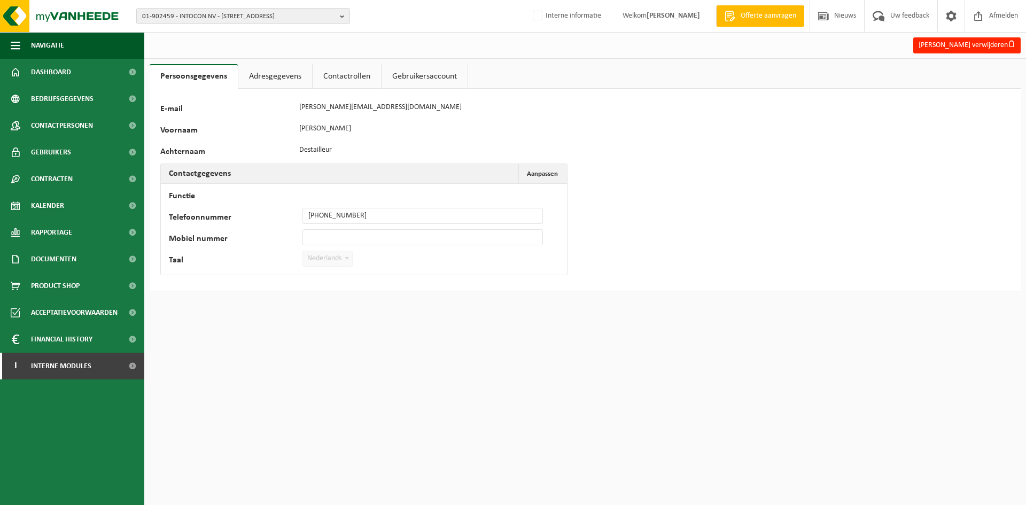
click at [291, 72] on link "Adresgegevens" at bounding box center [275, 76] width 74 height 25
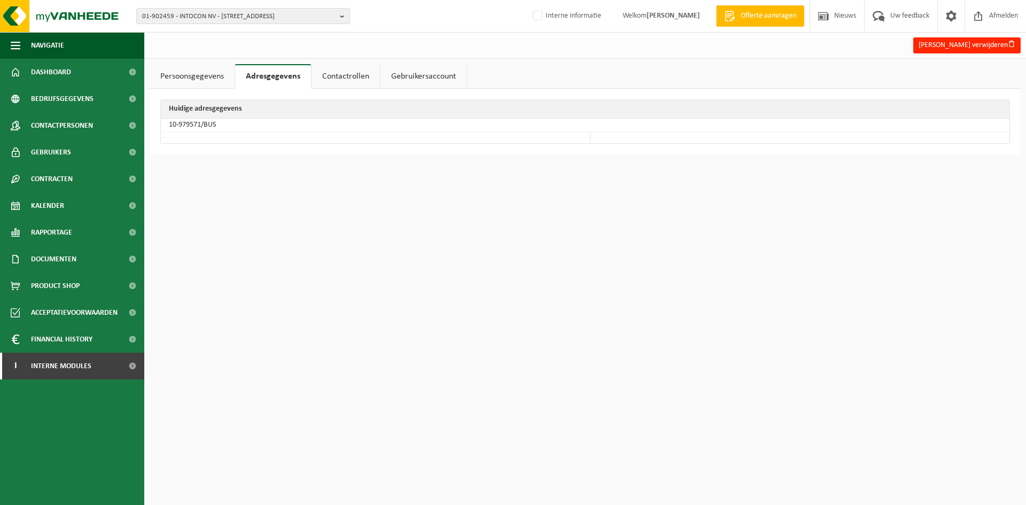
click at [196, 125] on td "10-979571/BUS" at bounding box center [585, 125] width 849 height 13
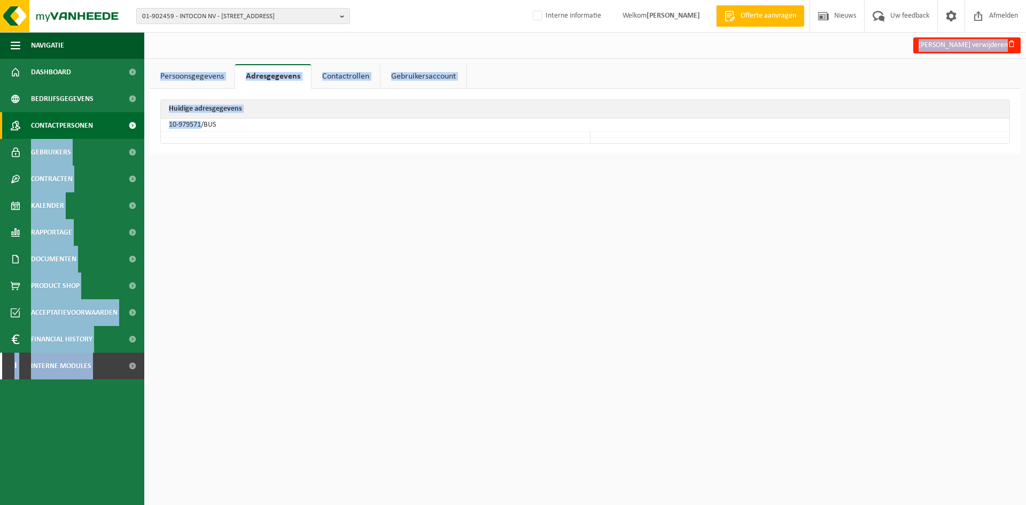
drag, startPoint x: 200, startPoint y: 124, endPoint x: 134, endPoint y: 125, distance: 66.8
click at [134, 125] on div "Navigatie Offerte aanvragen Nieuws Uw feedback Afmelden Dashboard Bedrijfsgegev…" at bounding box center [513, 82] width 1026 height 165
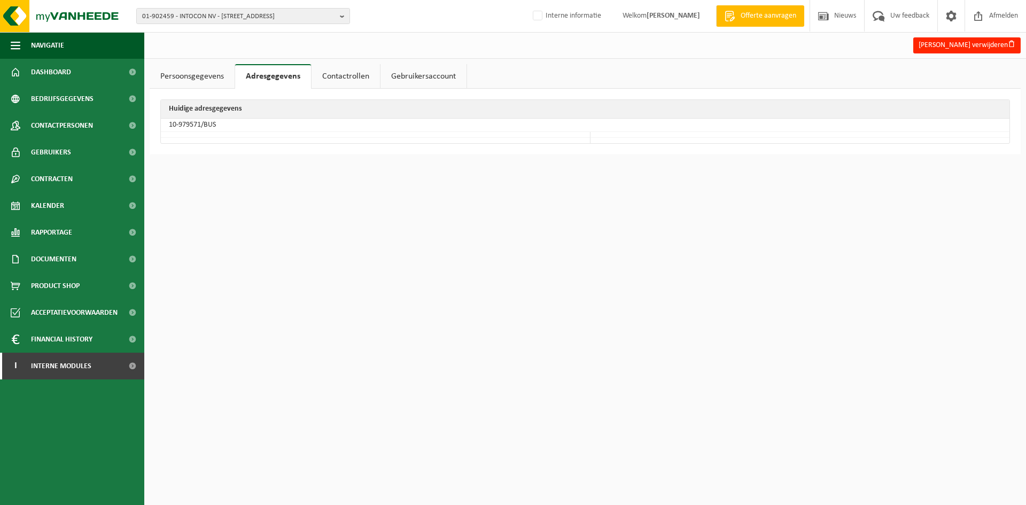
click at [278, 134] on td at bounding box center [376, 135] width 430 height 6
drag, startPoint x: 200, startPoint y: 123, endPoint x: 167, endPoint y: 131, distance: 34.1
click at [167, 131] on td "10-979571/BUS" at bounding box center [585, 125] width 849 height 13
copy td "10-979571"
click at [82, 131] on span "Contactpersonen" at bounding box center [62, 125] width 62 height 27
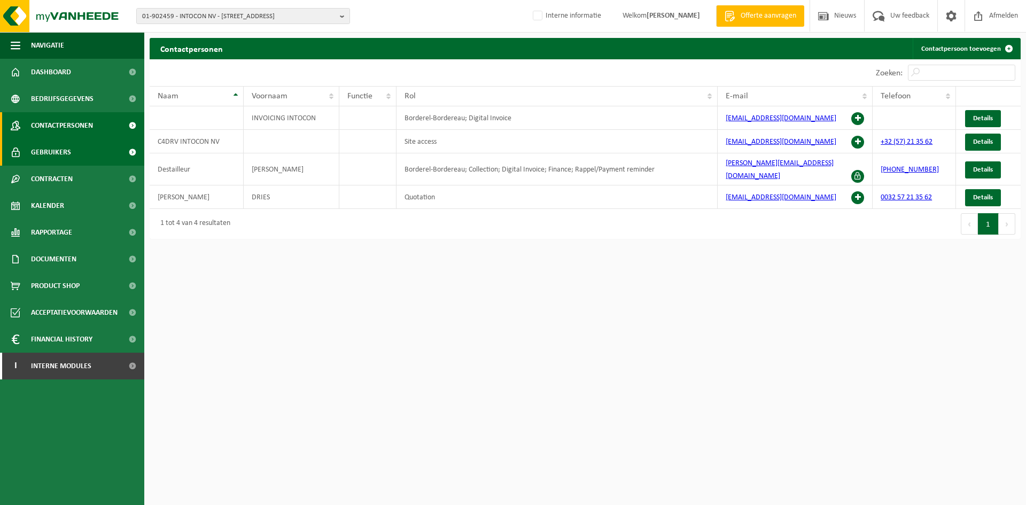
click at [36, 145] on span "Gebruikers" at bounding box center [51, 152] width 40 height 27
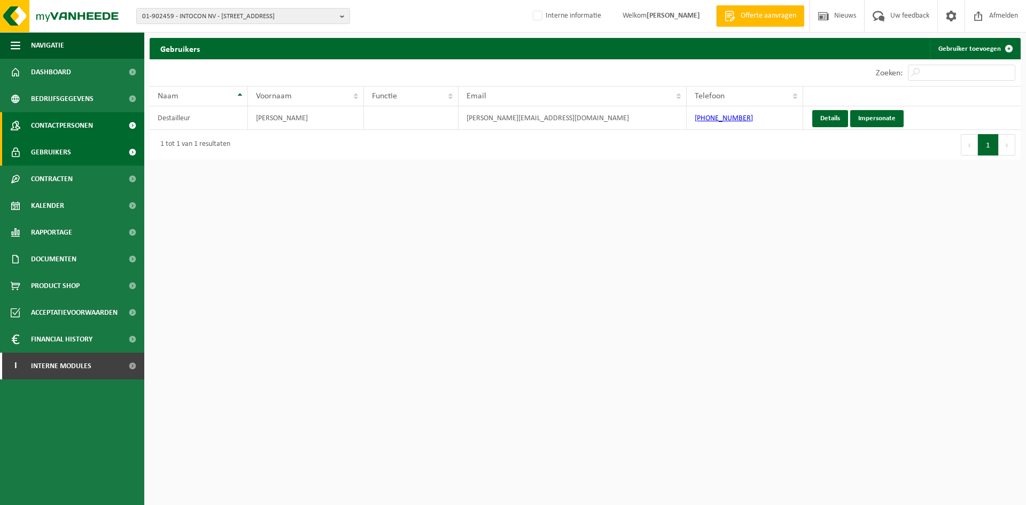
click at [74, 128] on span "Contactpersonen" at bounding box center [62, 125] width 62 height 27
